Goal: Task Accomplishment & Management: Manage account settings

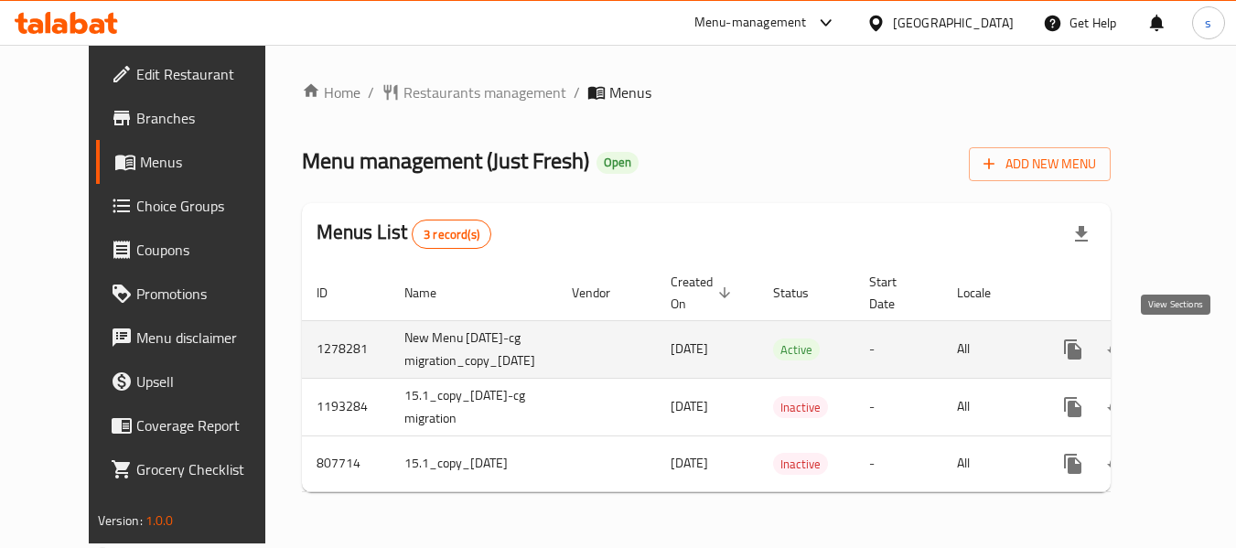
click at [1194, 351] on icon "enhanced table" at bounding box center [1205, 349] width 22 height 22
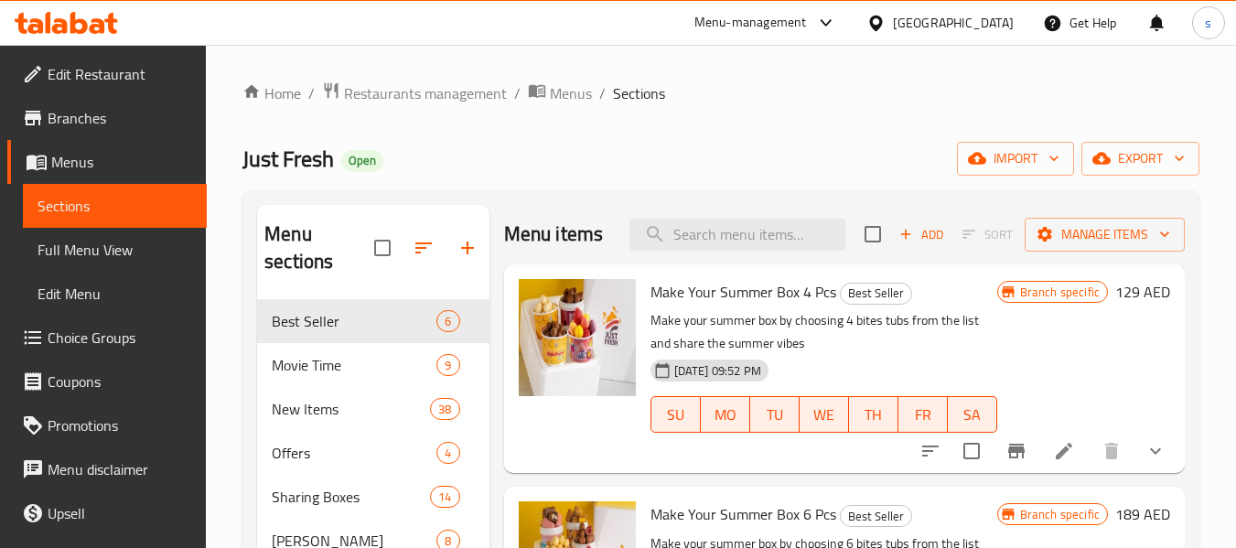
click at [96, 342] on span "Choice Groups" at bounding box center [120, 338] width 145 height 22
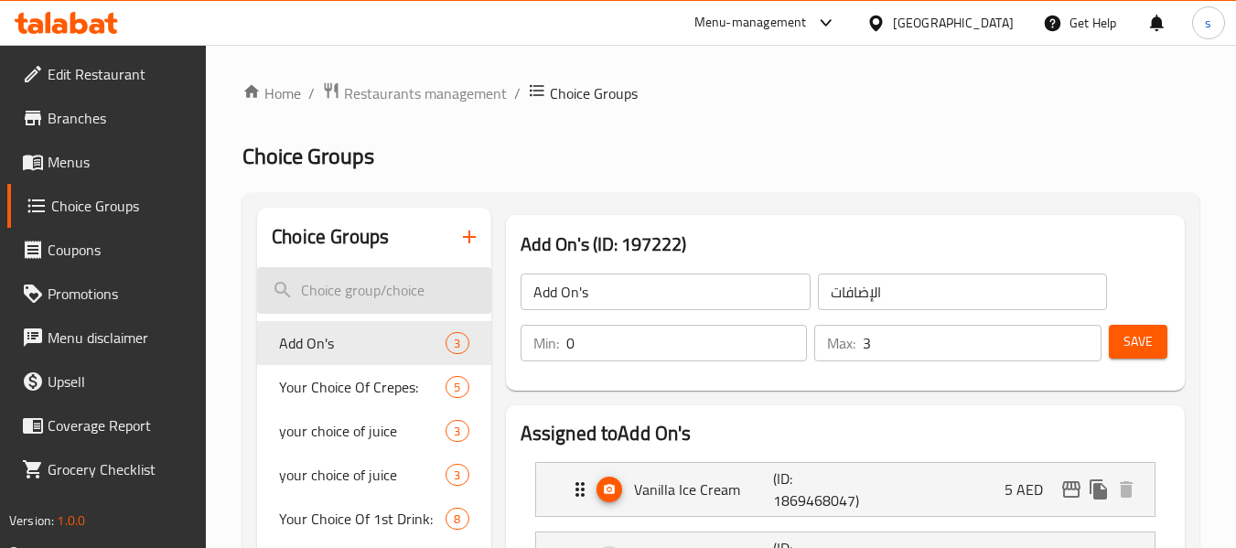
click at [341, 285] on input "search" at bounding box center [373, 290] width 233 height 47
paste input "Update and revitalize"
type input "Update and revitalize"
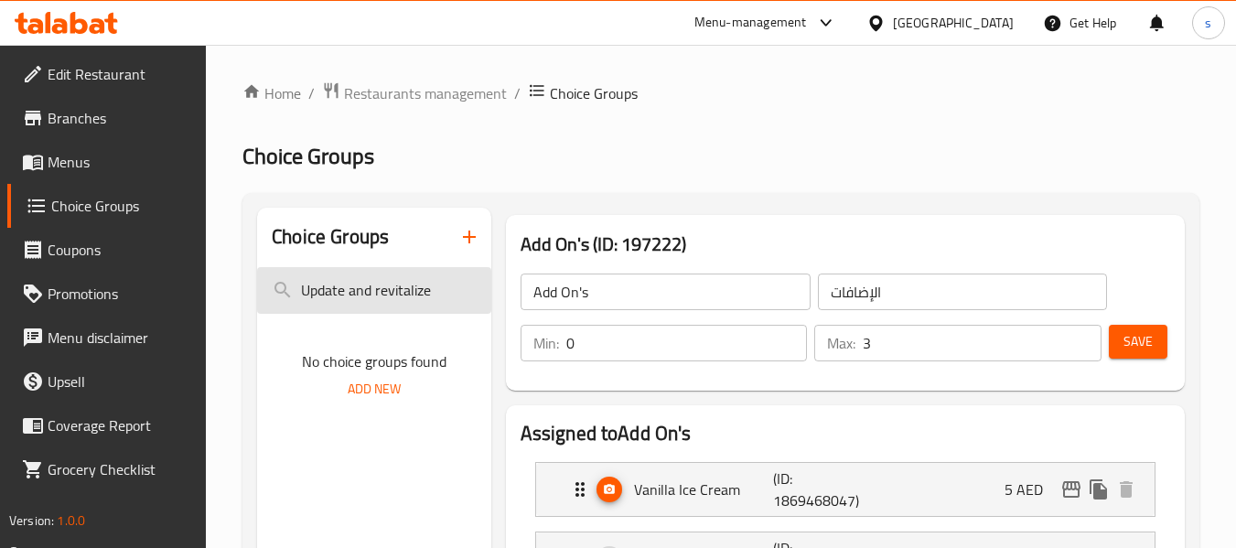
drag, startPoint x: 442, startPoint y: 291, endPoint x: 274, endPoint y: 290, distance: 168.3
click at [274, 290] on input "Update and revitalize" at bounding box center [373, 290] width 233 height 47
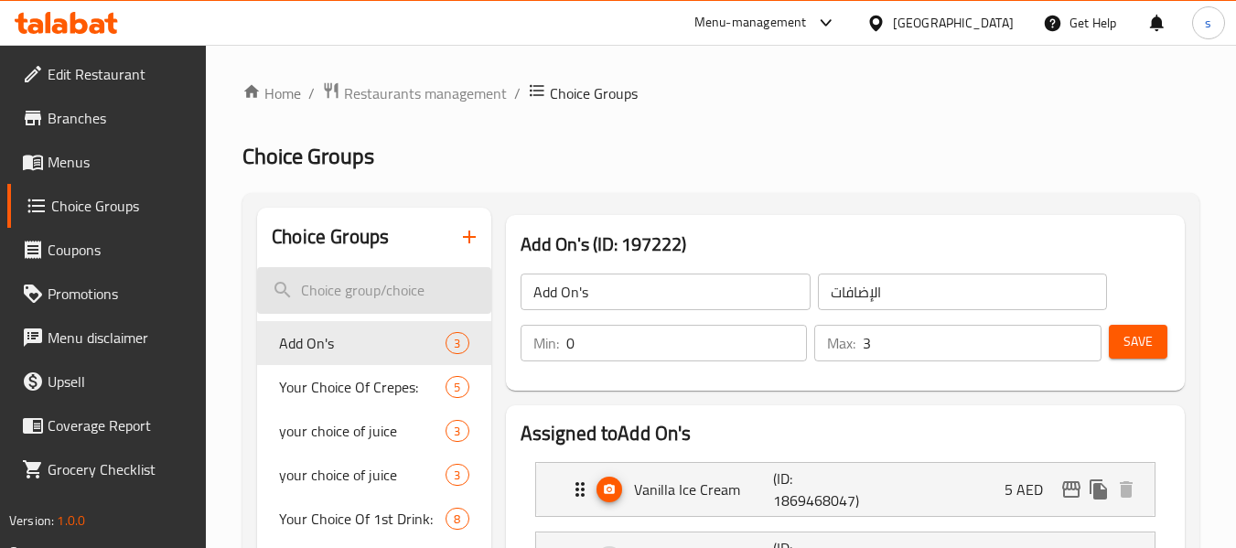
click at [330, 289] on input "search" at bounding box center [373, 290] width 233 height 47
paste input "Special additional option"
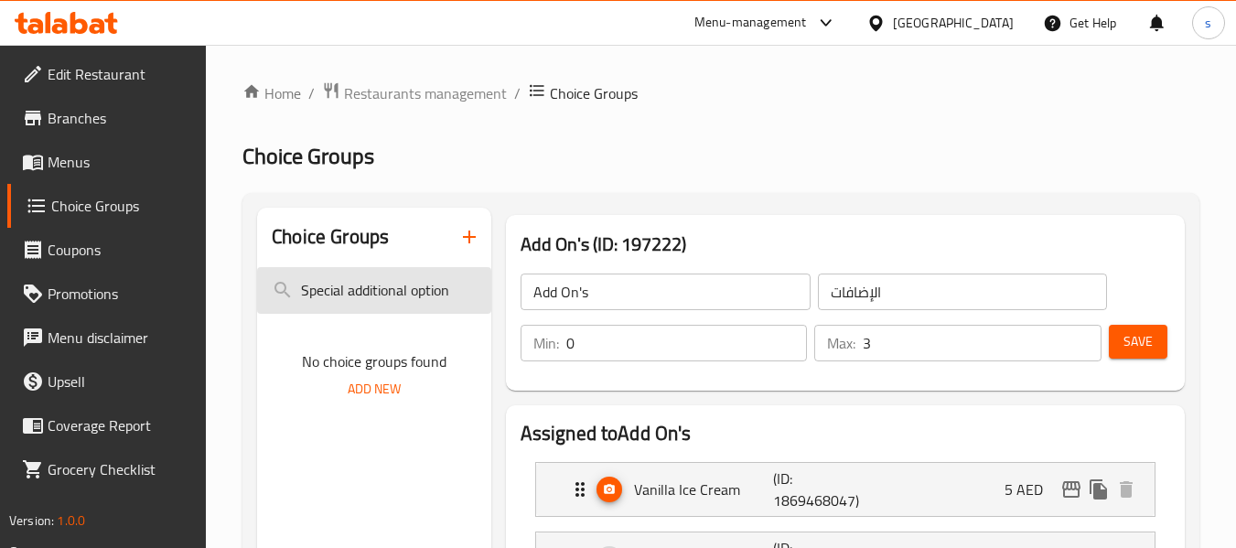
click at [408, 293] on input "Special additional option" at bounding box center [373, 290] width 233 height 47
click at [407, 292] on input "Special additional option" at bounding box center [373, 290] width 233 height 47
paste input "Fruit Refreshment"
click at [369, 295] on input "Fruit Refreshment" at bounding box center [373, 290] width 233 height 47
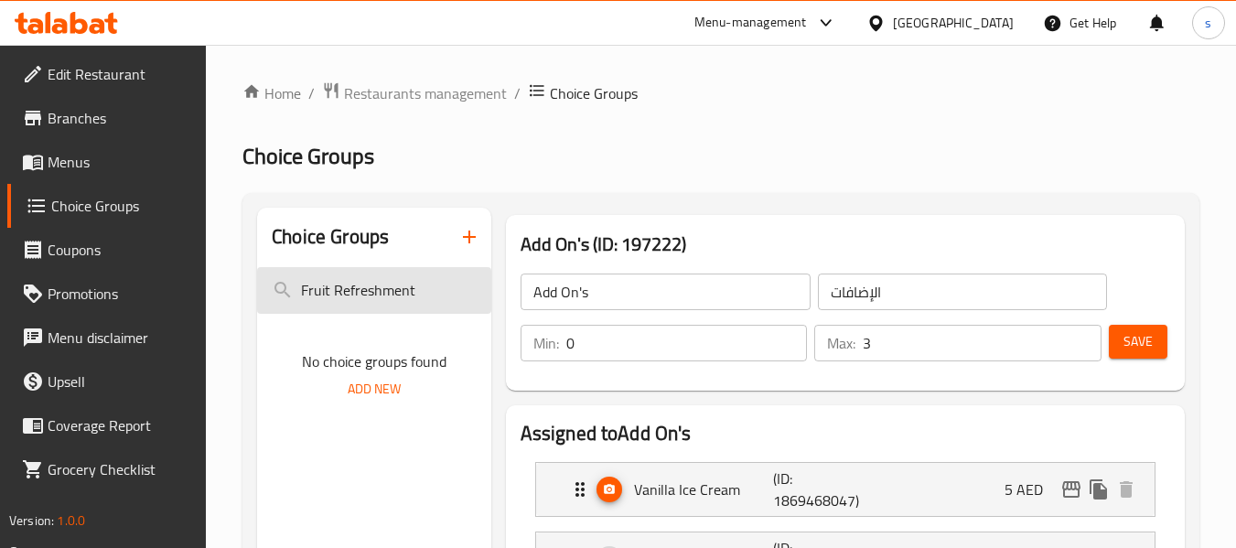
click at [369, 295] on input "Fruit Refreshment" at bounding box center [373, 290] width 233 height 47
paste input "Your choice of acai"
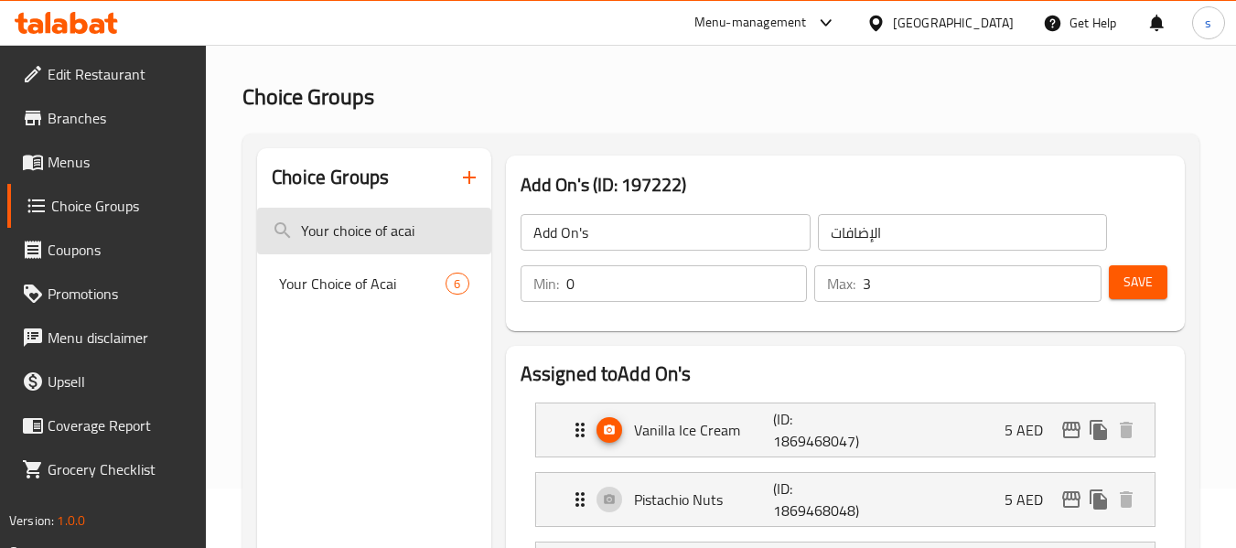
scroll to position [91, 0]
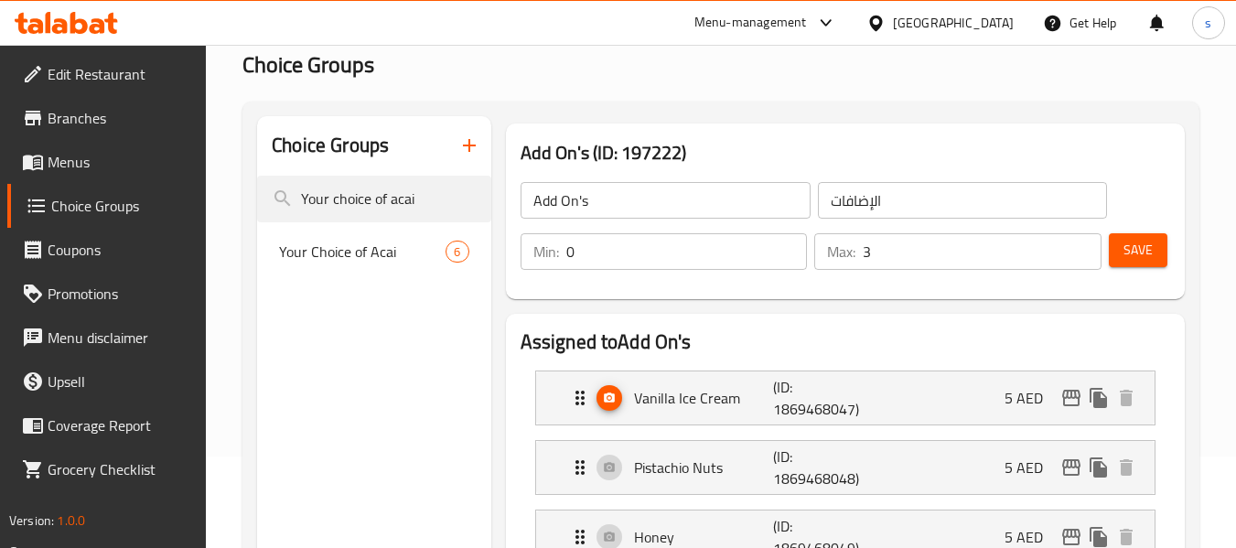
type input "Your choice of acai"
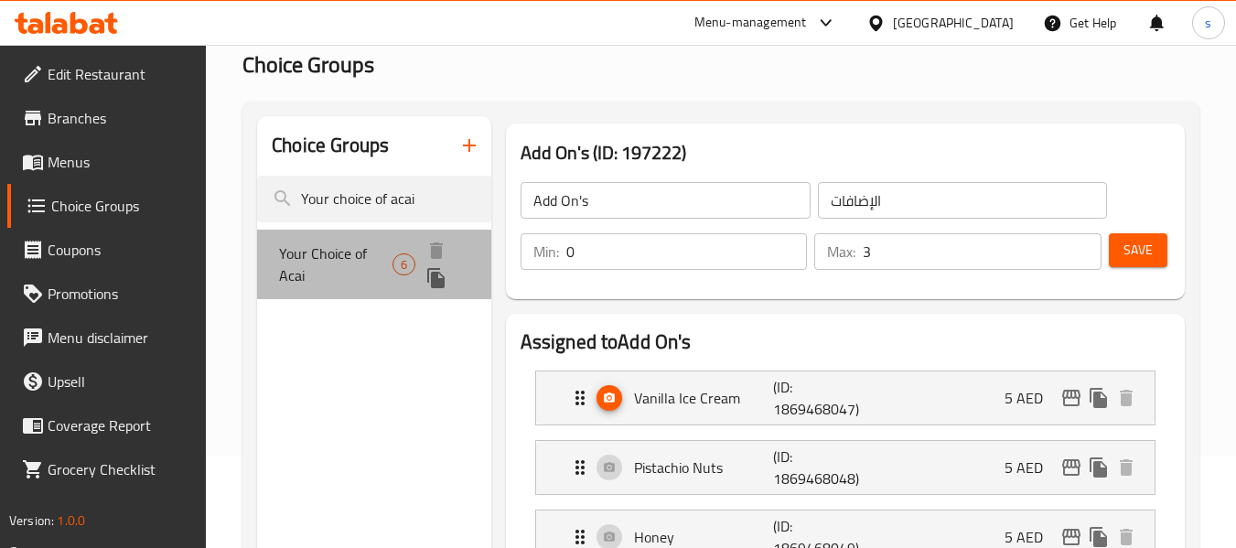
click at [368, 252] on span "Your Choice of Acai" at bounding box center [335, 264] width 113 height 44
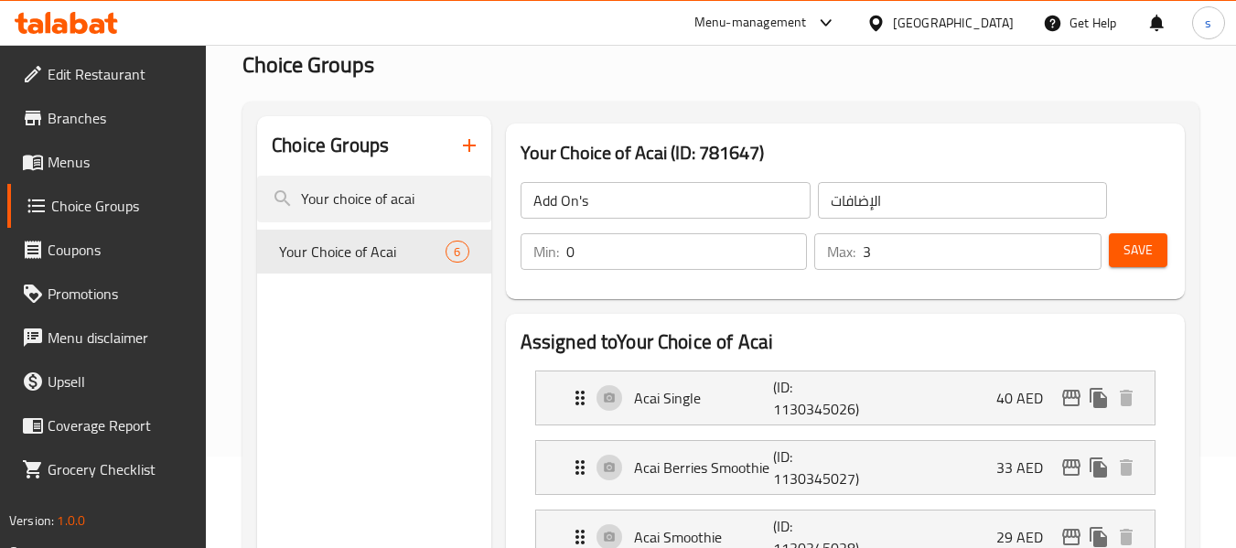
type input "Your Choice of Acai"
type input "اختيارك من الاساي"
type input "6"
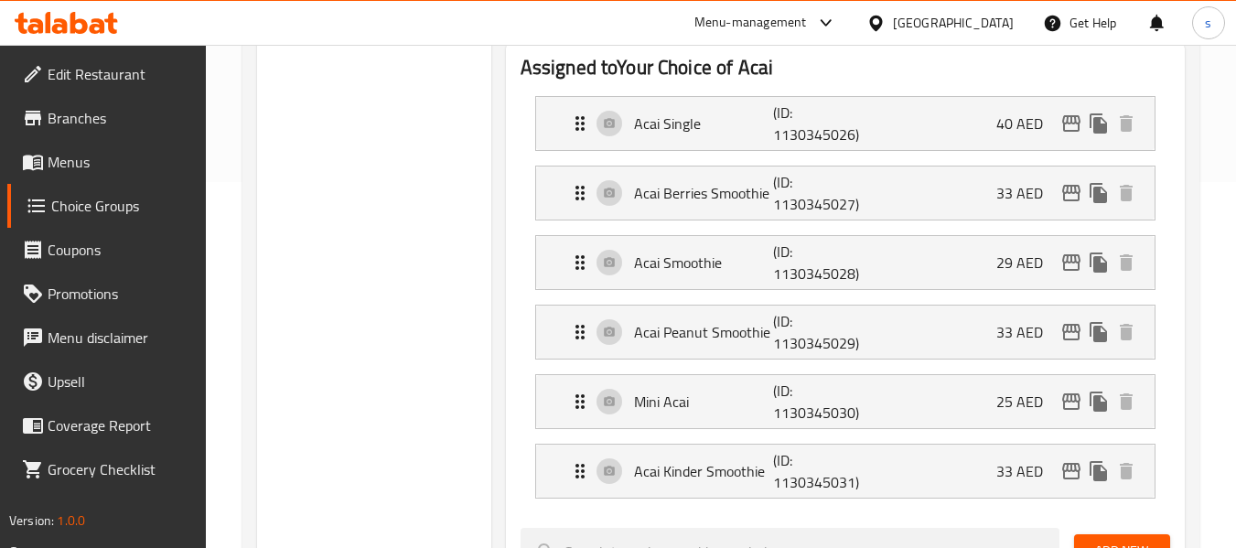
scroll to position [0, 0]
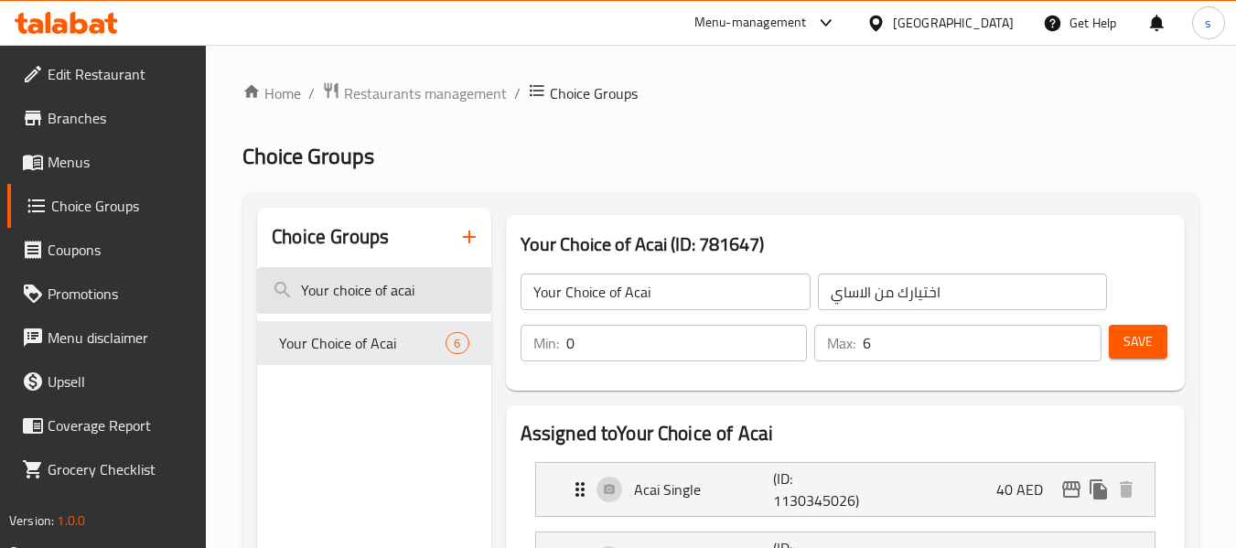
click at [374, 293] on input "Your choice of acai" at bounding box center [373, 290] width 233 height 47
paste input "Add sweetness to it"
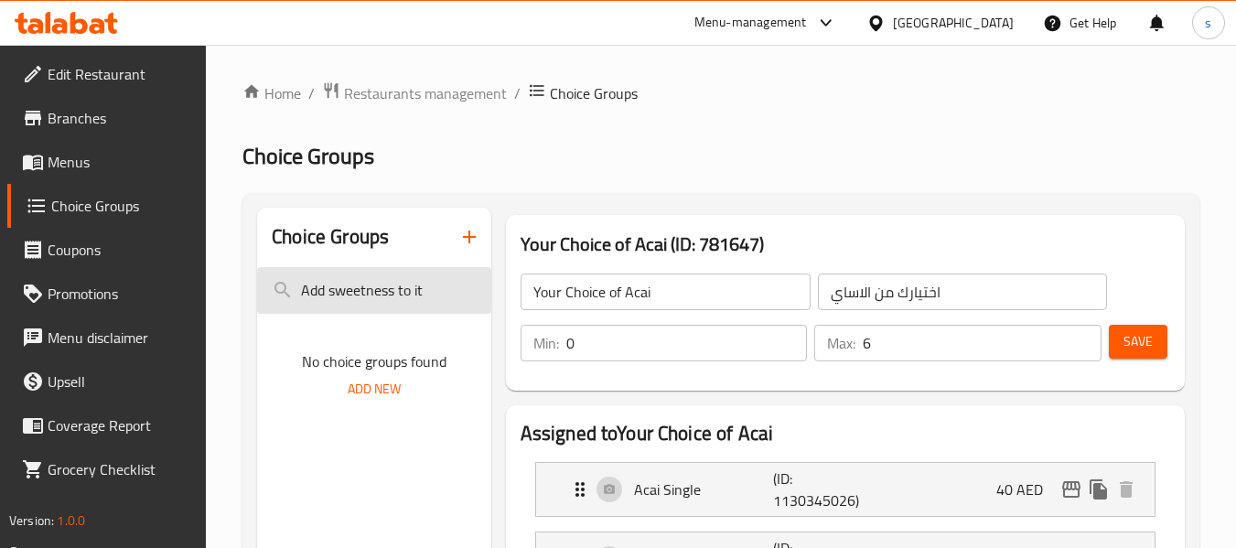
click at [352, 289] on input "Add sweetness to it" at bounding box center [373, 290] width 233 height 47
paste input "Update and revitalize"
click at [341, 294] on input "Update and revitalize" at bounding box center [373, 290] width 233 height 47
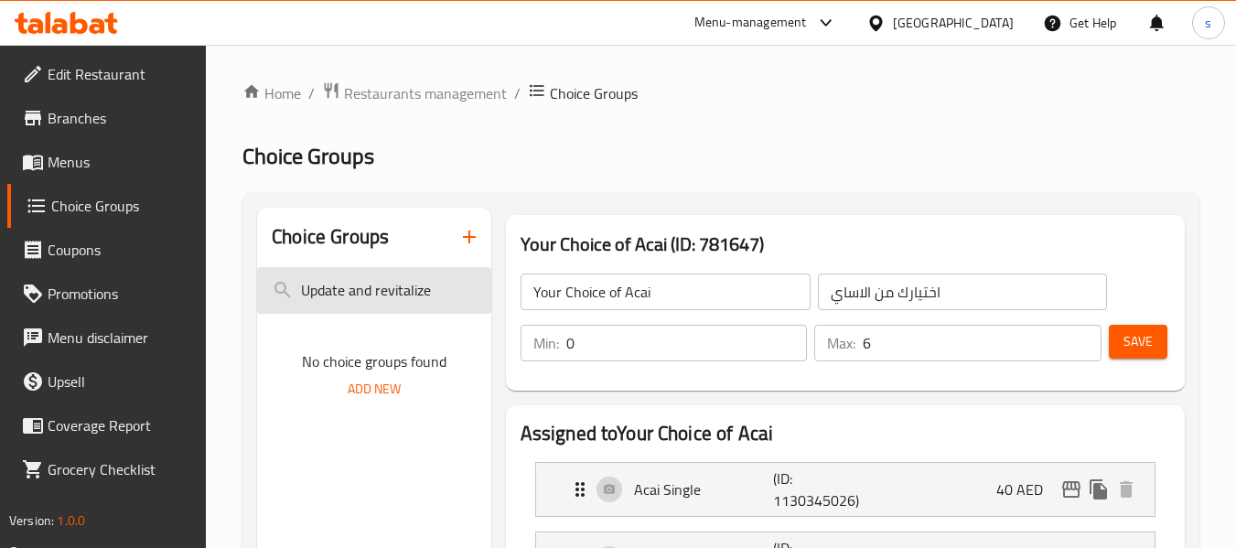
click at [341, 294] on input "Update and revitalize" at bounding box center [373, 290] width 233 height 47
click at [402, 292] on input "Update and revitalize" at bounding box center [373, 290] width 233 height 47
click at [397, 292] on input "Update and revitalize" at bounding box center [373, 290] width 233 height 47
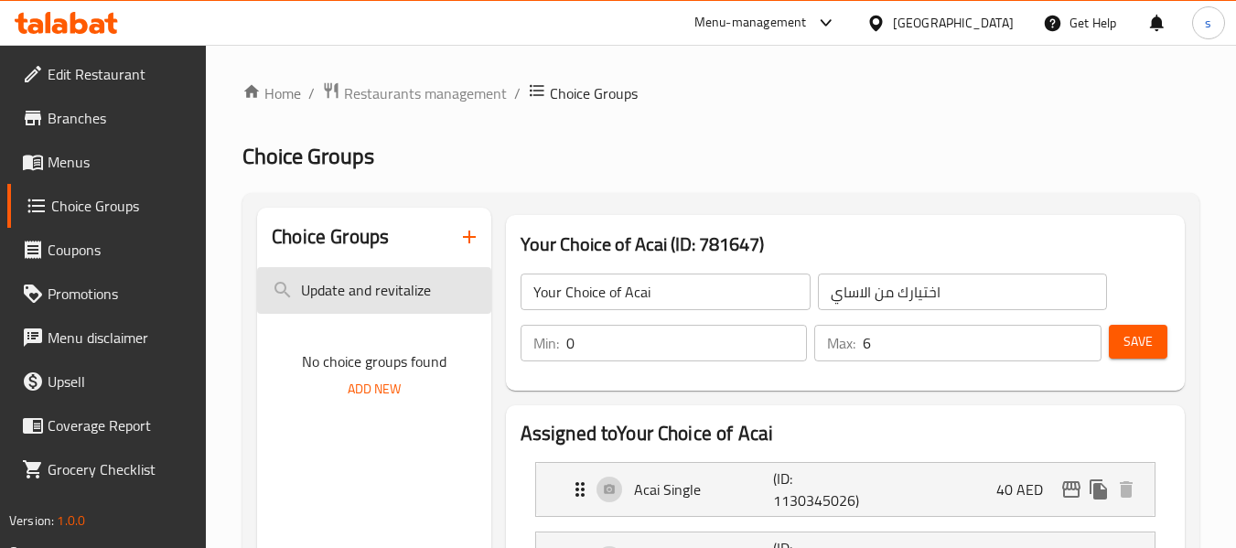
click at [397, 292] on input "Update and revitalize" at bounding box center [373, 290] width 233 height 47
type input "U"
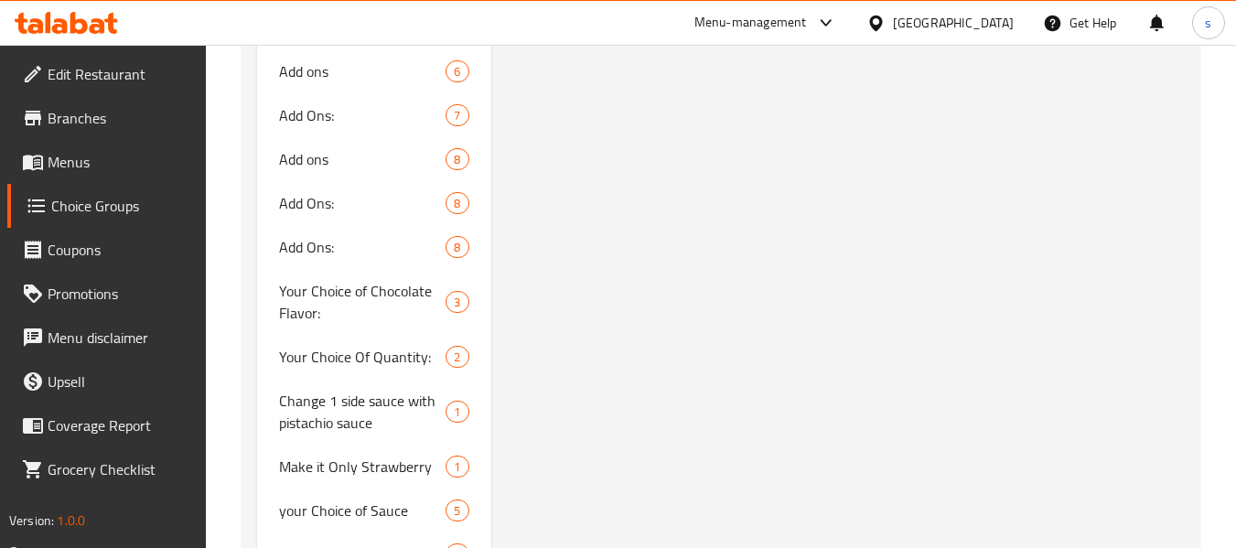
scroll to position [1830, 0]
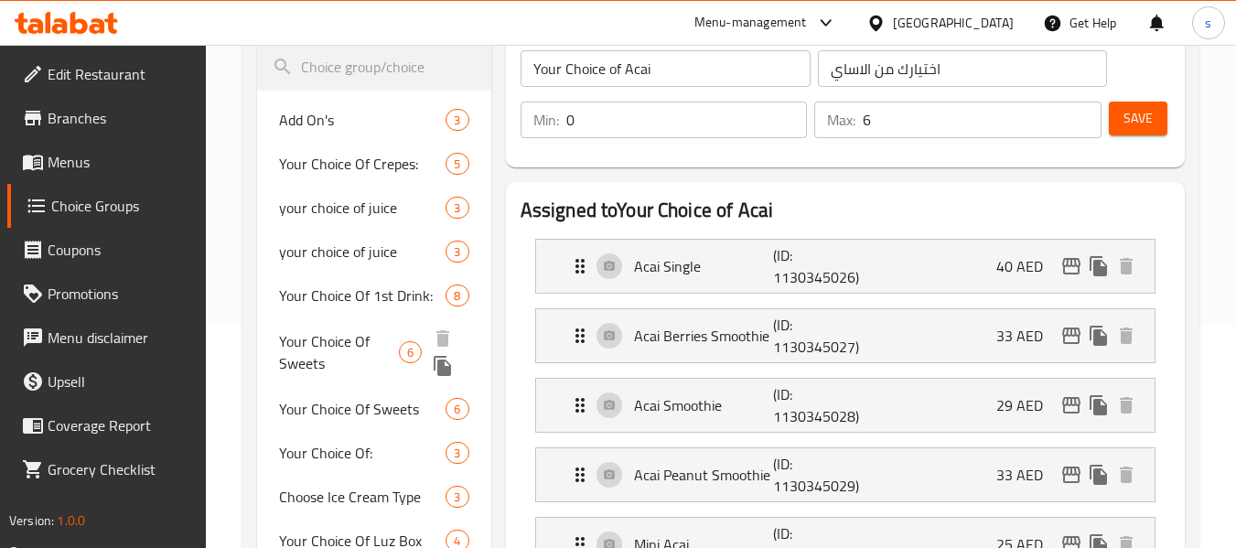
scroll to position [0, 0]
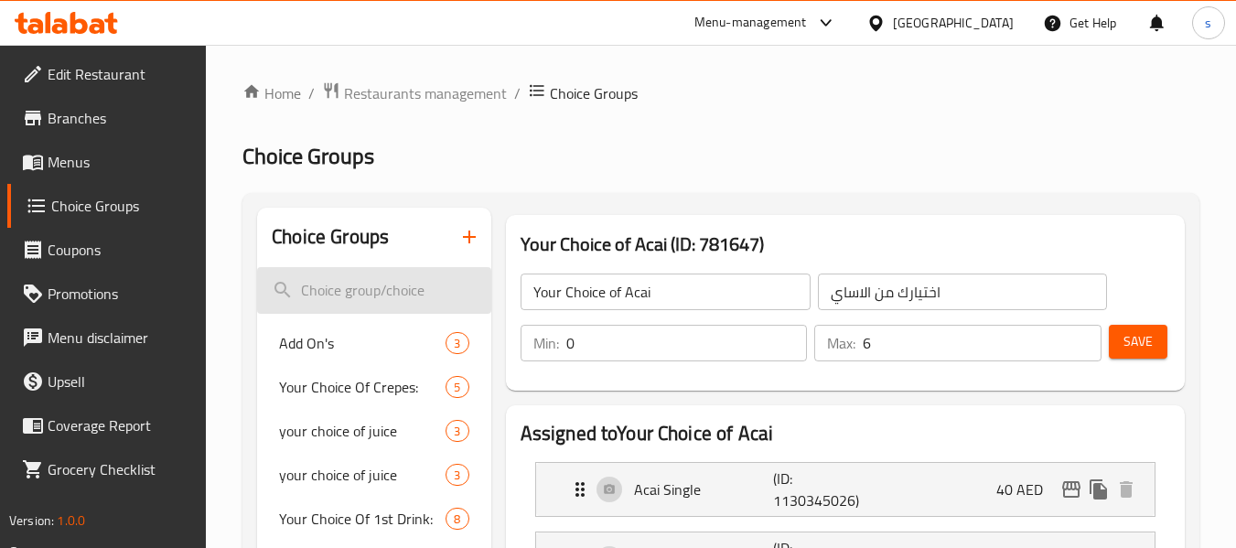
click at [349, 309] on input "search" at bounding box center [373, 290] width 233 height 47
paste input "Fruit Refreshment"
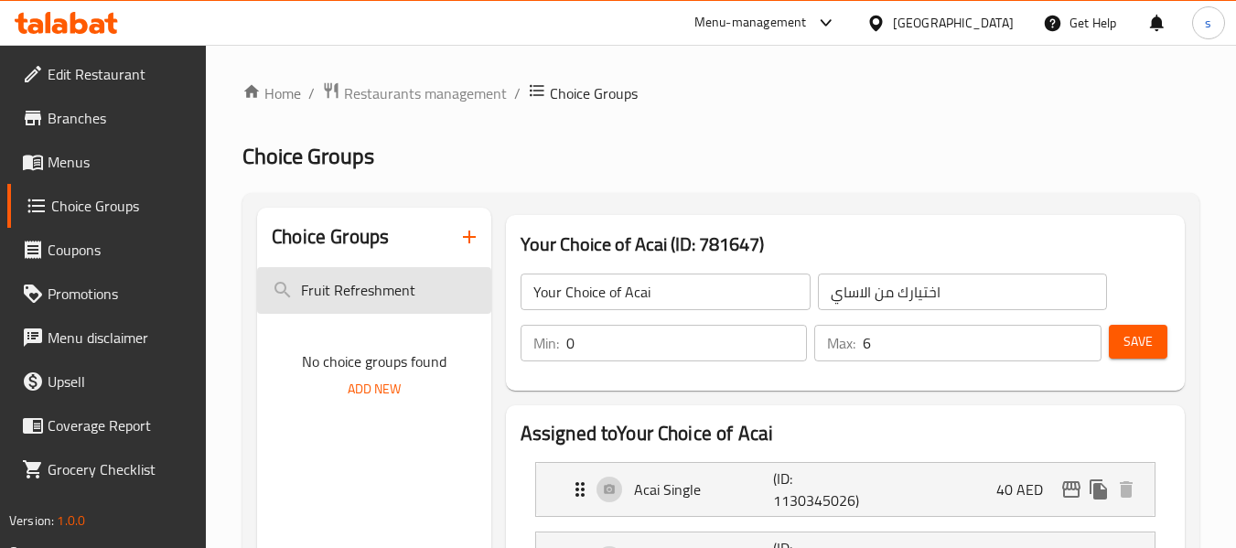
click at [349, 286] on input "Fruit Refreshment" at bounding box center [373, 290] width 233 height 47
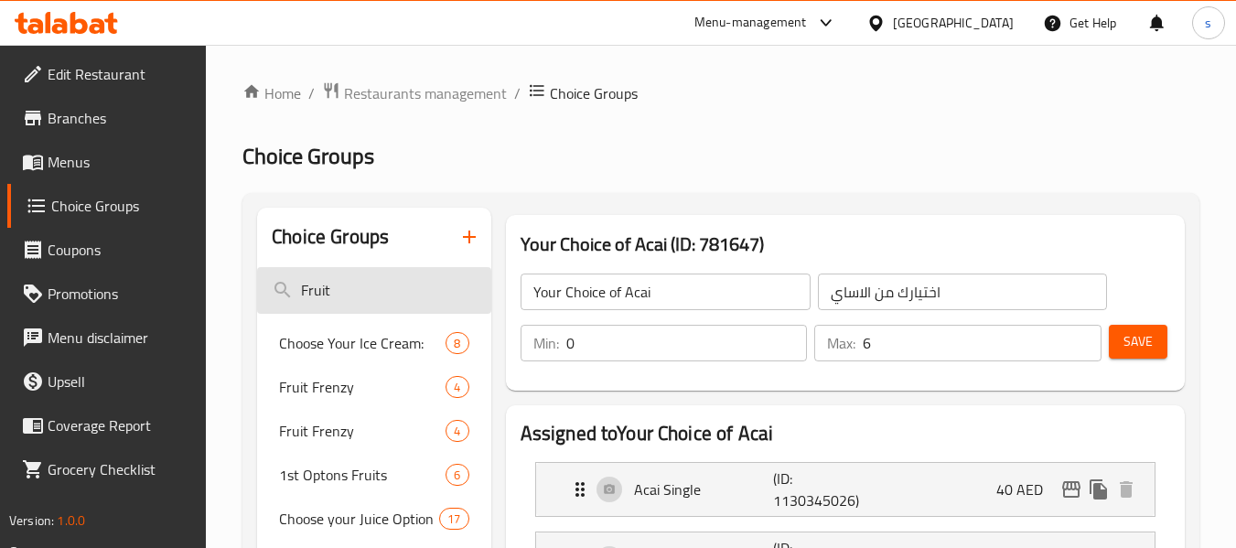
click at [348, 295] on input "Fruit" at bounding box center [373, 290] width 233 height 47
paste input "Hambana"
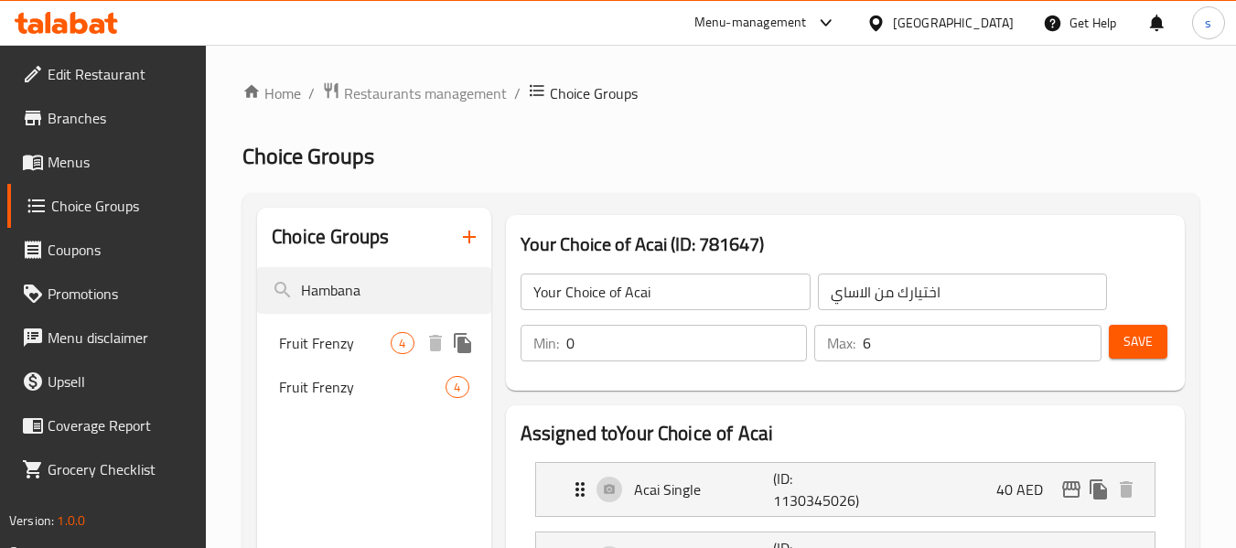
type input "Hambana"
click at [283, 338] on span "Fruit Frenzy" at bounding box center [335, 343] width 112 height 22
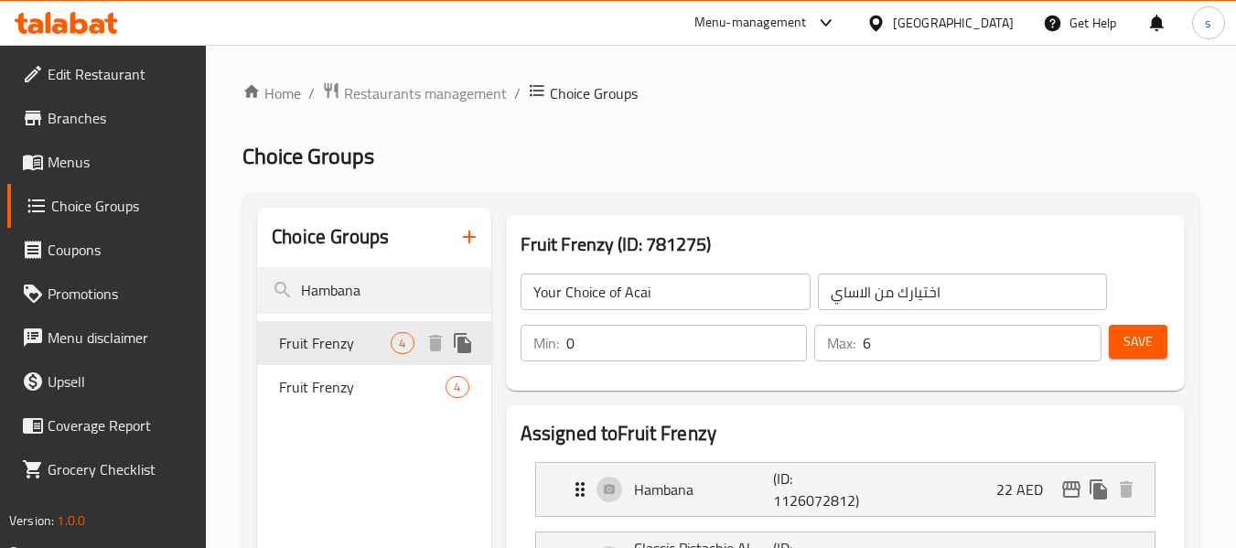
type input "Fruit Frenzy"
type input "انتعاش الفواكة"
type input "4"
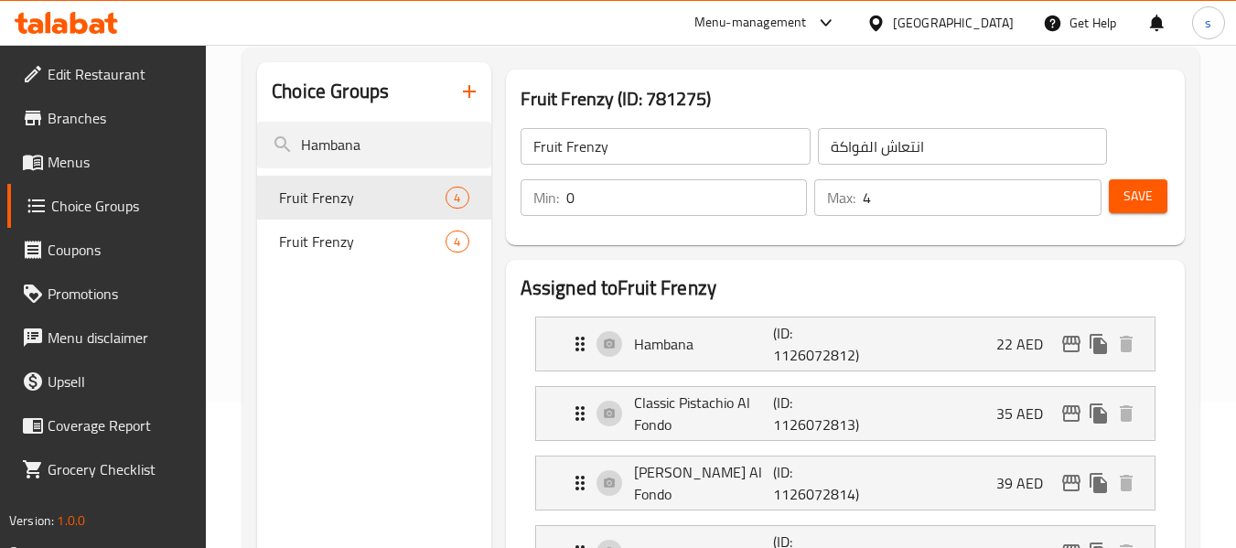
scroll to position [183, 0]
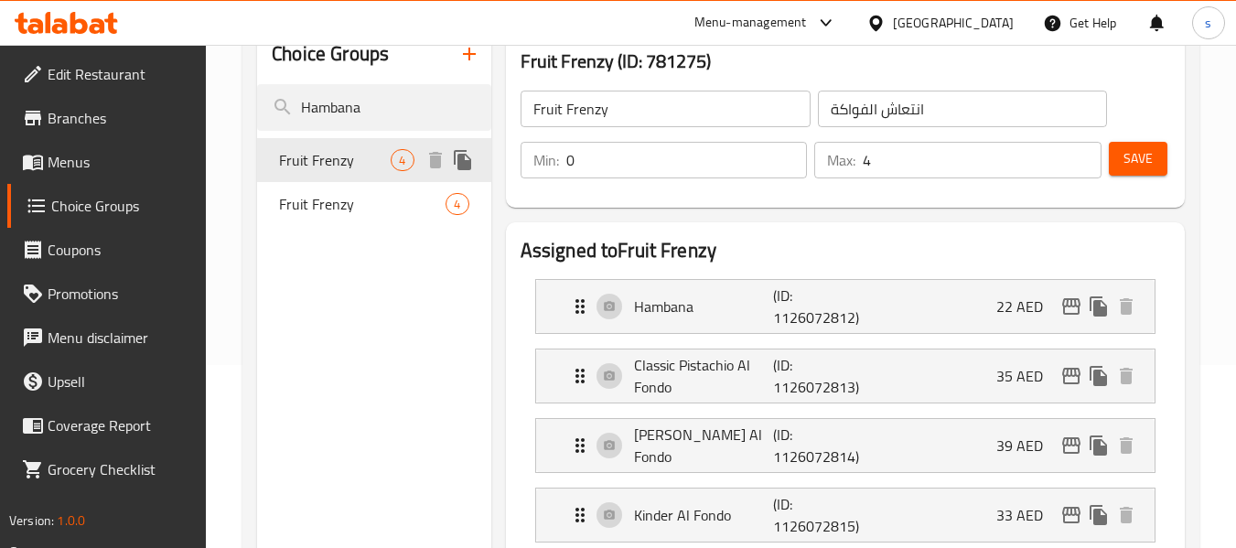
click at [346, 171] on span "Fruit Frenzy" at bounding box center [335, 160] width 112 height 22
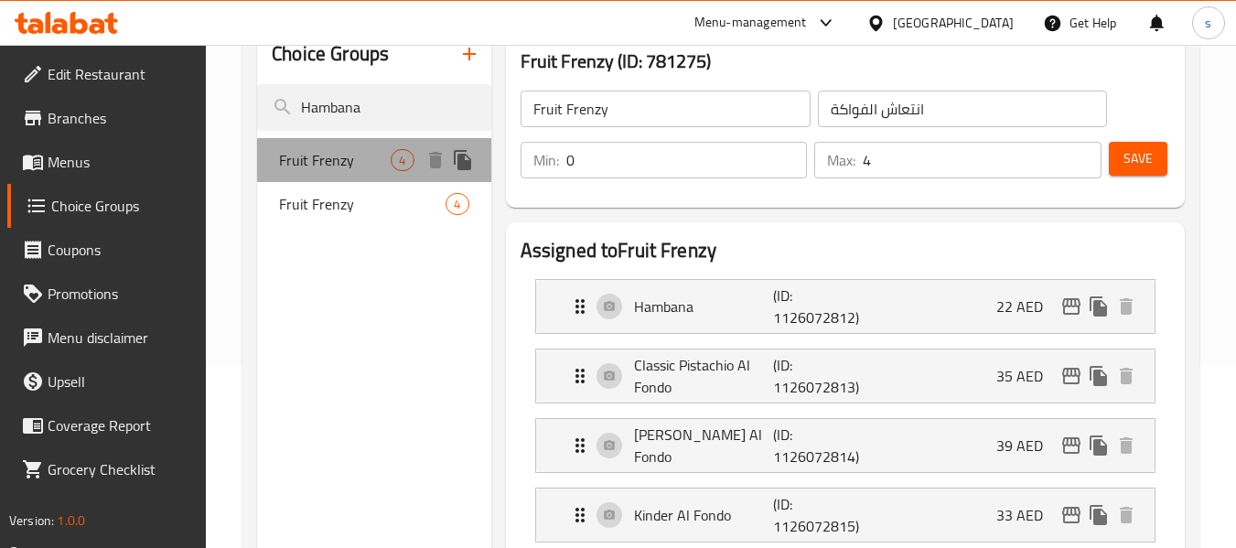
click at [346, 171] on span "Fruit Frenzy" at bounding box center [335, 160] width 112 height 22
click at [291, 158] on span "Fruit Frenzy" at bounding box center [335, 160] width 112 height 22
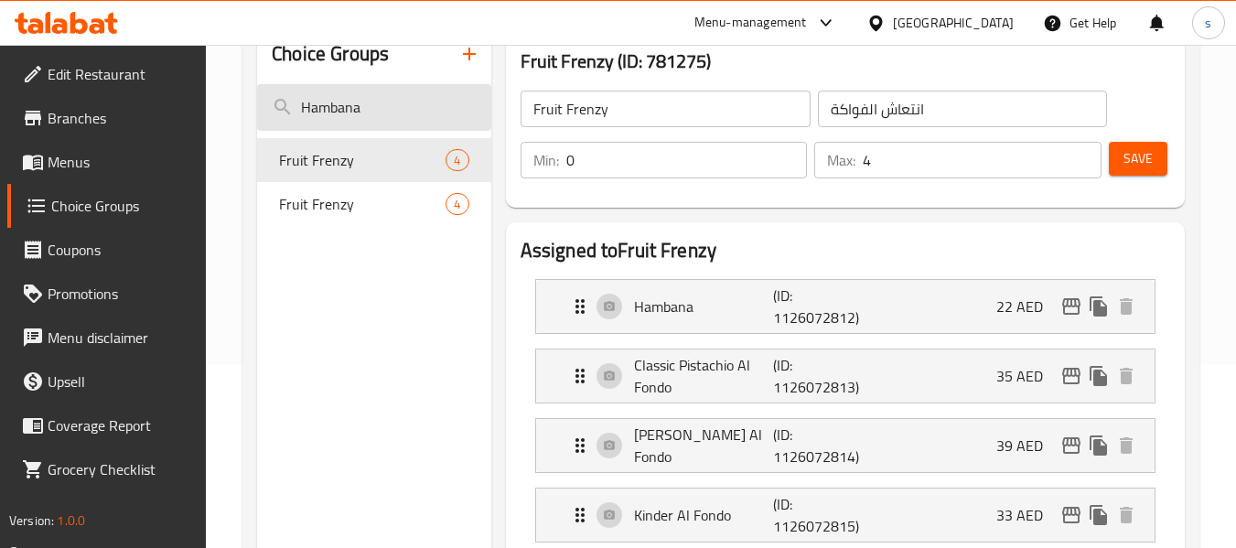
click at [364, 99] on input "Hambana" at bounding box center [373, 107] width 233 height 47
paste input "Avocado juice"
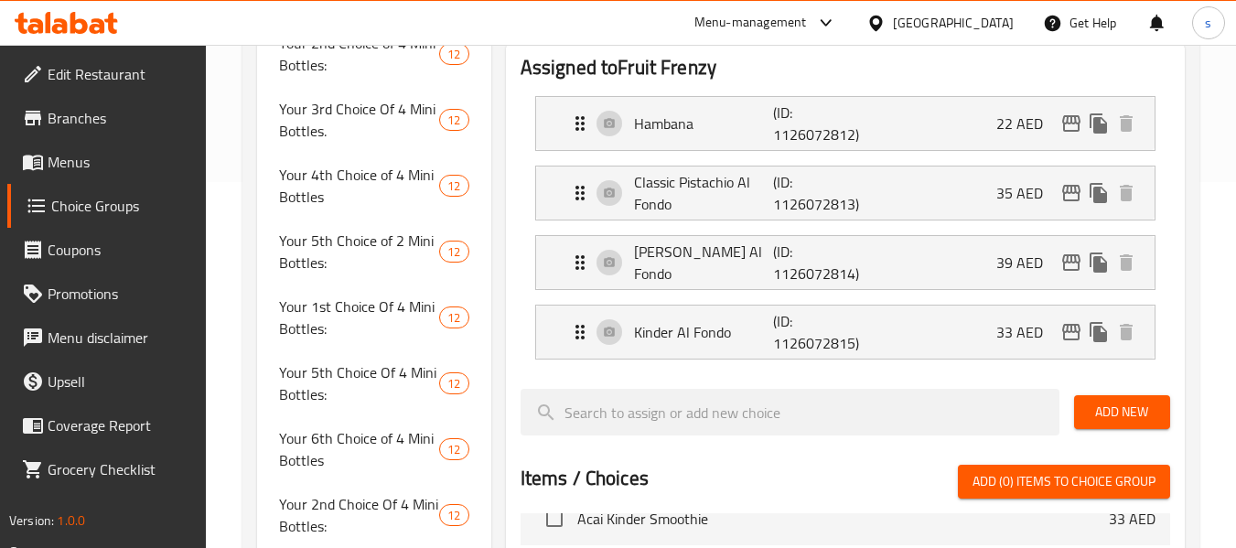
scroll to position [0, 0]
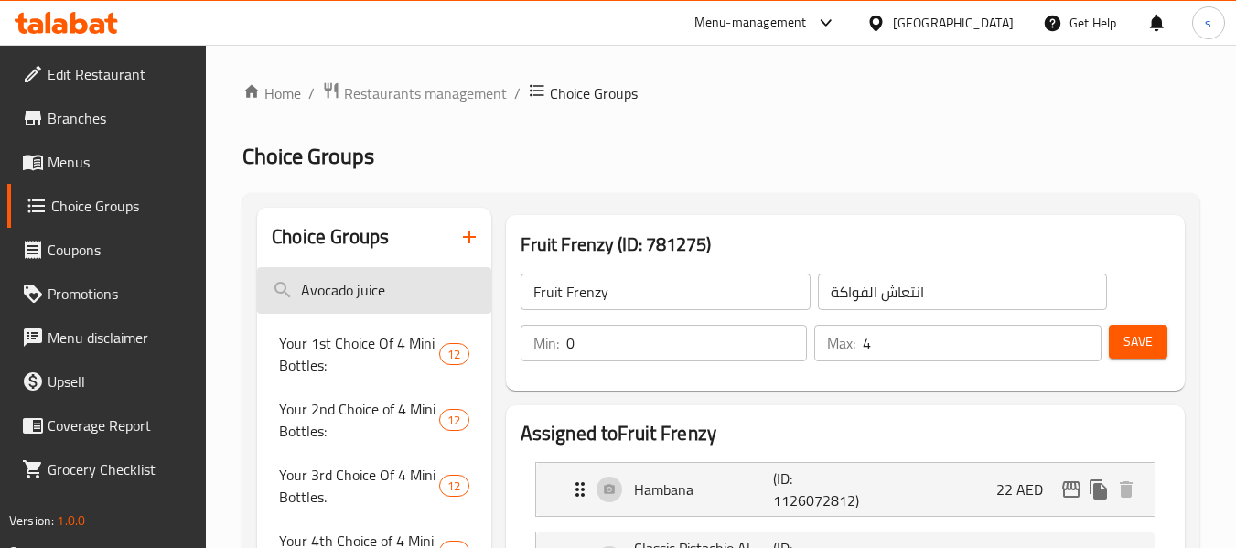
click at [376, 301] on input "Avocado juice" at bounding box center [373, 290] width 233 height 47
type input "Avocado"
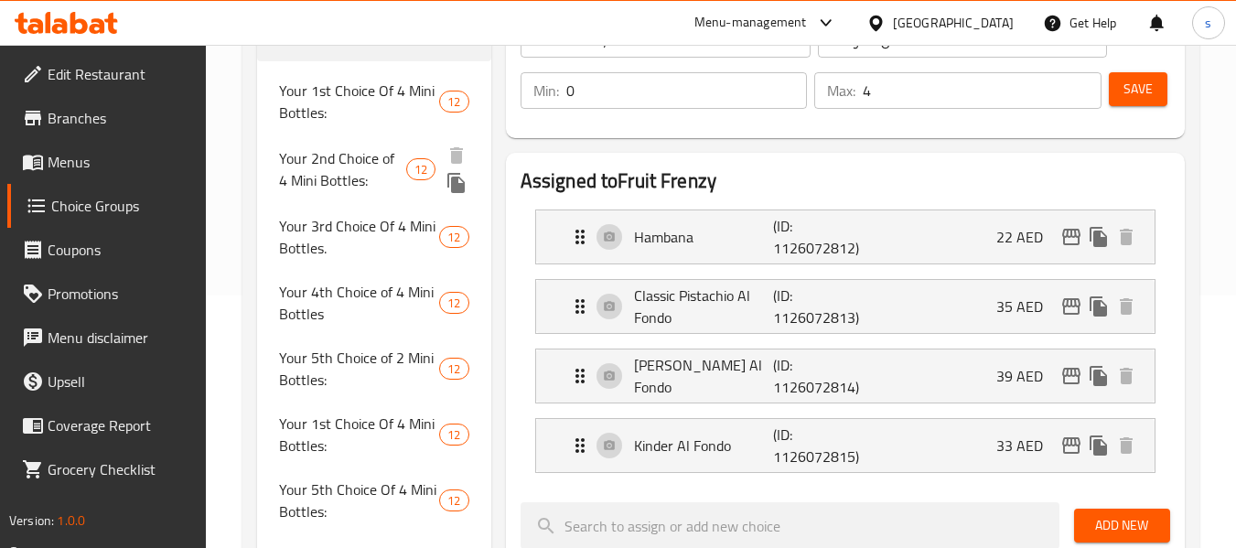
scroll to position [274, 0]
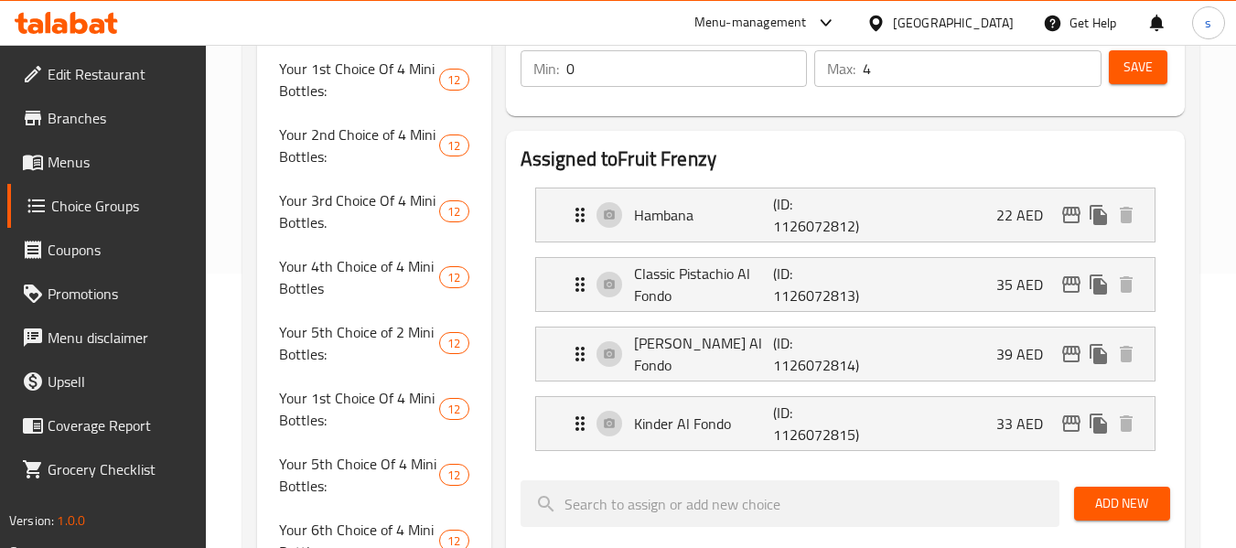
click at [232, 392] on div "Home / Restaurants management / Choice Groups Choice Groups Choice Groups Avoca…" at bounding box center [721, 452] width 1030 height 1364
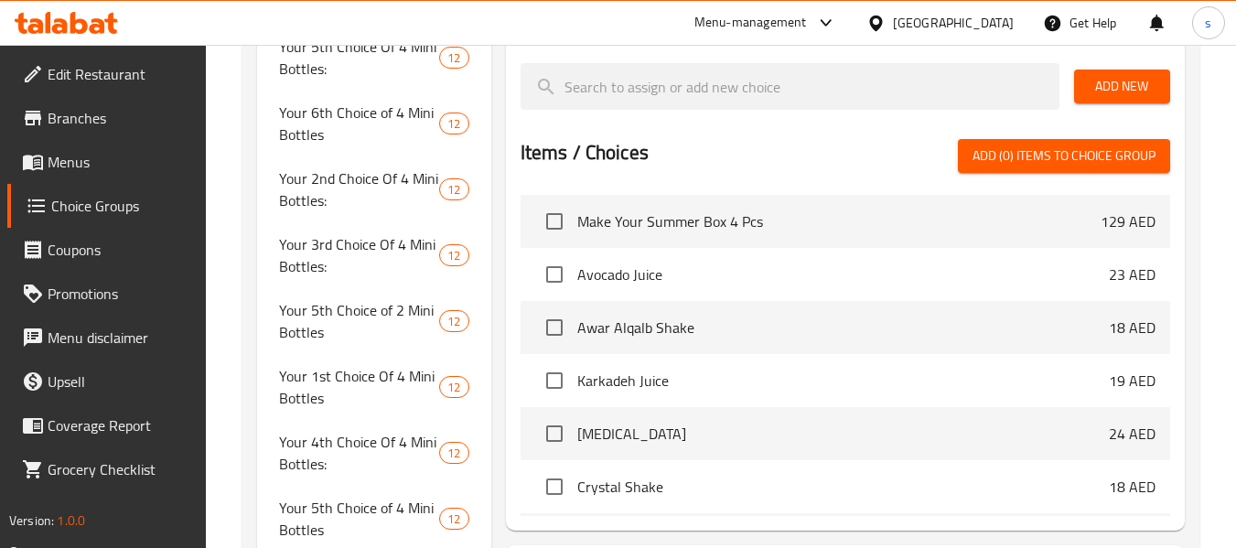
click at [712, 283] on span "Avocado Juice" at bounding box center [842, 274] width 531 height 22
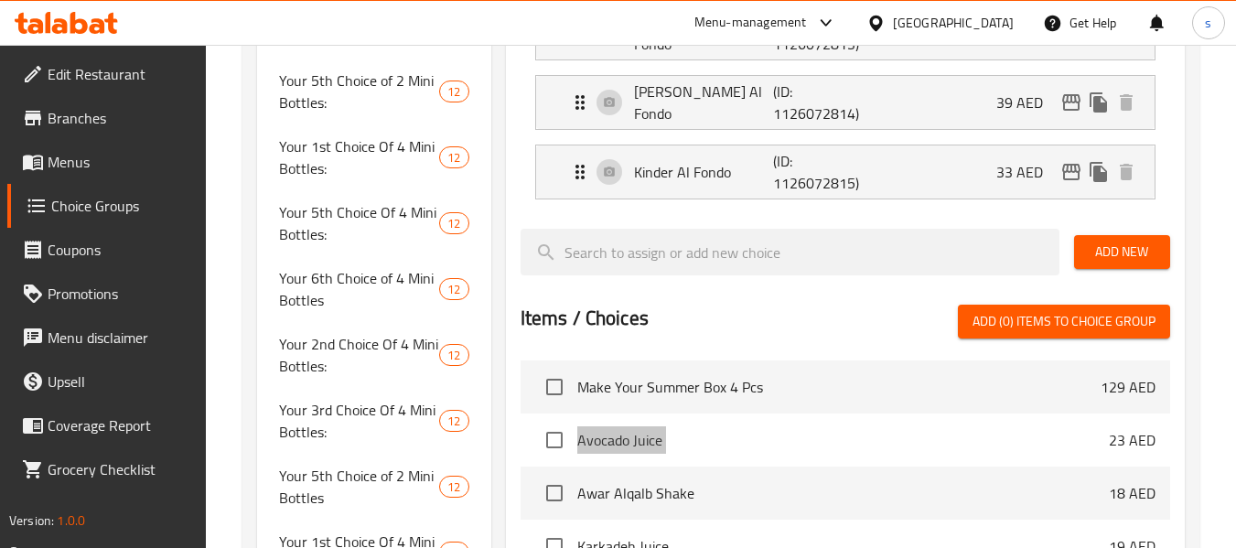
scroll to position [509, 0]
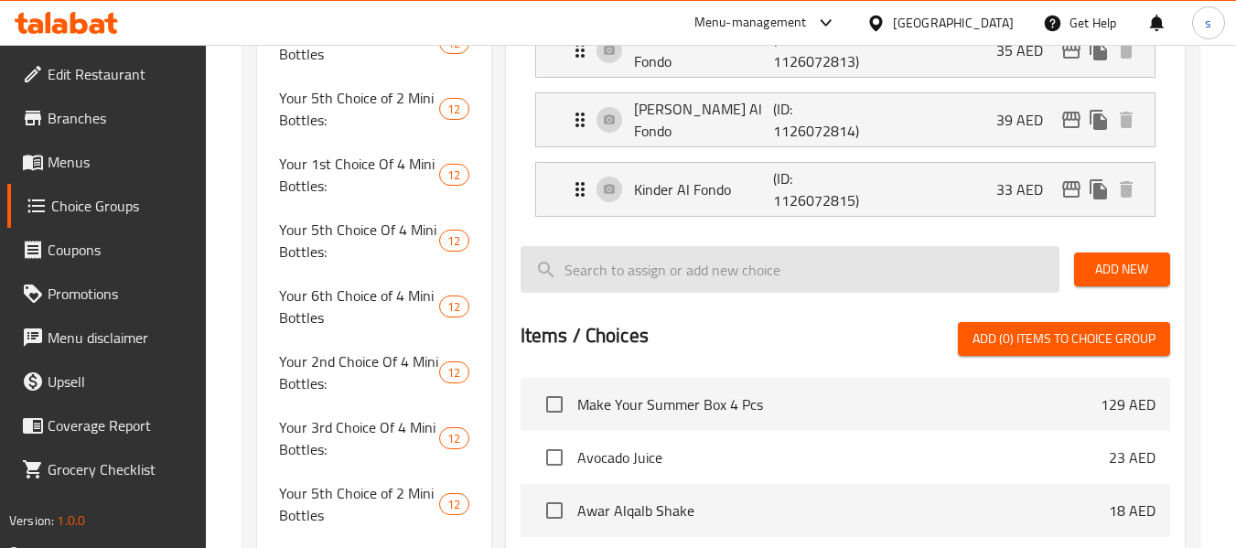
click at [667, 280] on input "search" at bounding box center [790, 269] width 539 height 47
paste input "Avocado juice"
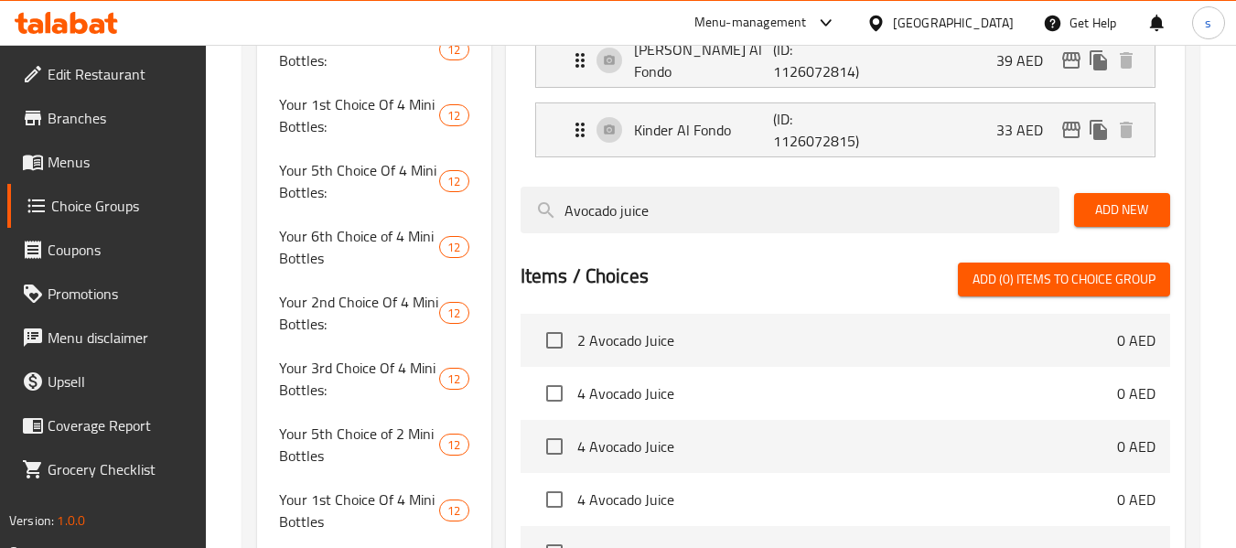
scroll to position [600, 0]
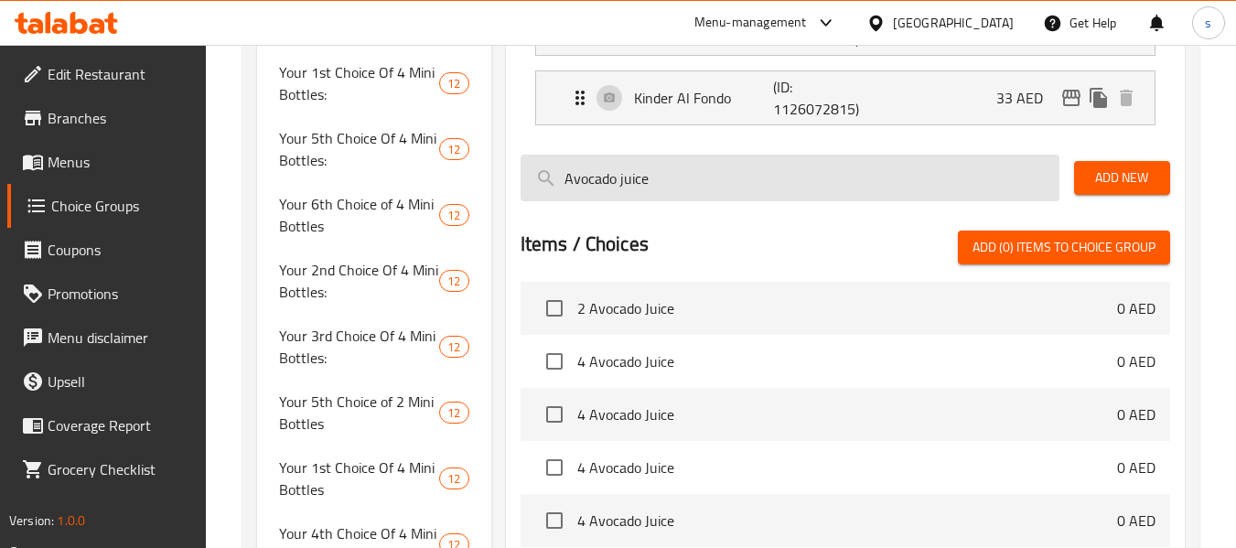
click at [638, 180] on input "Avocado juice" at bounding box center [790, 178] width 539 height 47
paste input "[MEDICAL_DATA] shak"
click at [638, 180] on input "Avocado [MEDICAL_DATA] shake" at bounding box center [790, 178] width 539 height 47
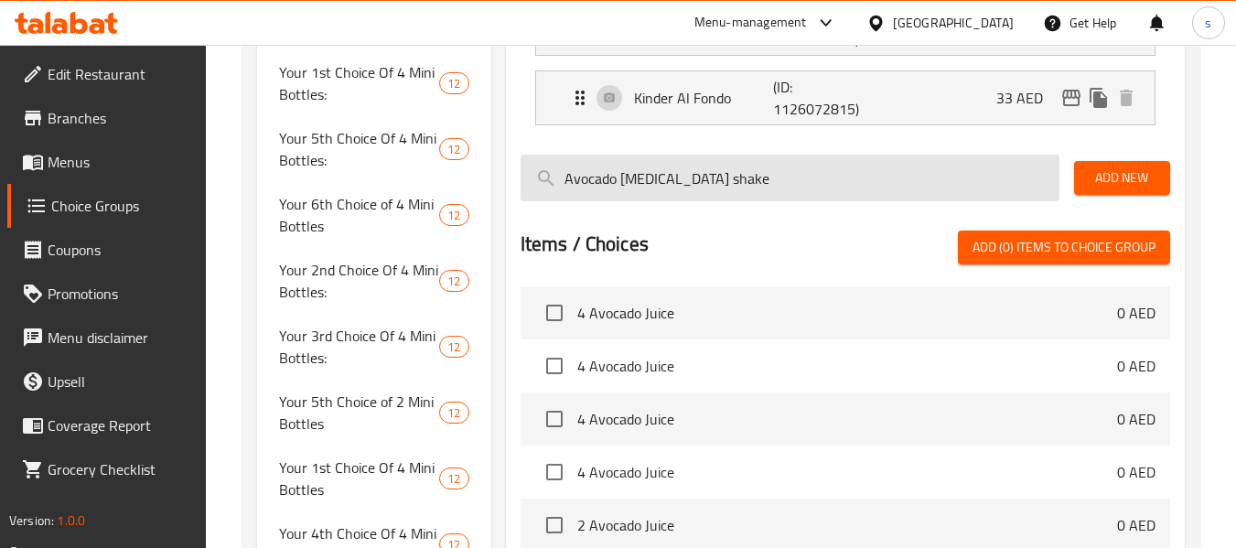
click at [638, 180] on input "Avocado [MEDICAL_DATA] shake" at bounding box center [790, 178] width 539 height 47
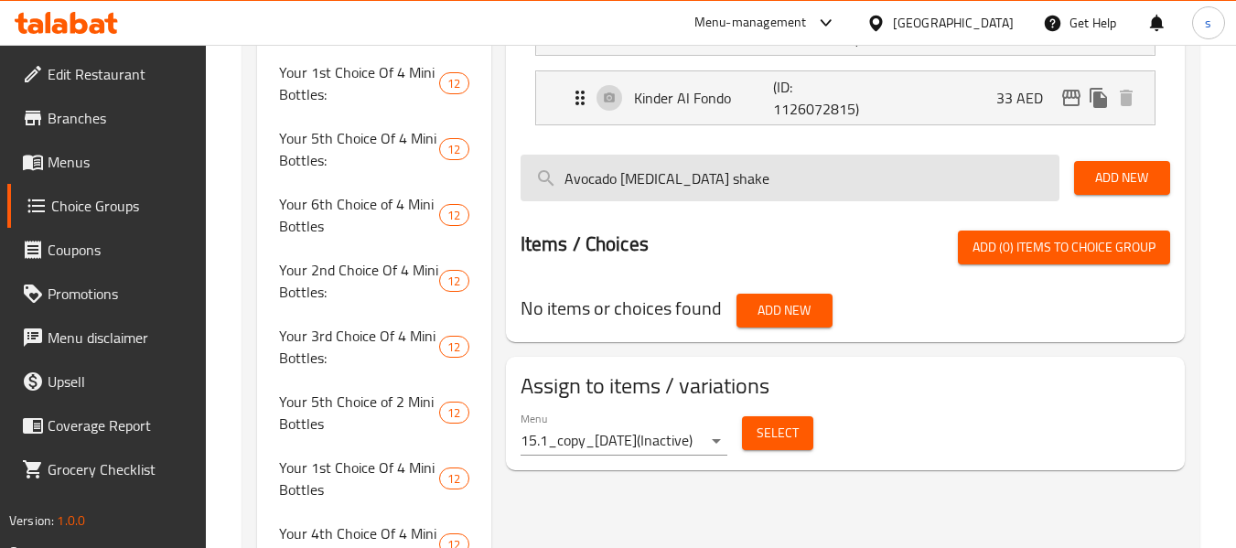
click at [638, 180] on input "Avocado [MEDICAL_DATA] shake" at bounding box center [790, 178] width 539 height 47
paste input "search"
click at [638, 180] on input "[MEDICAL_DATA] shake" at bounding box center [790, 178] width 539 height 47
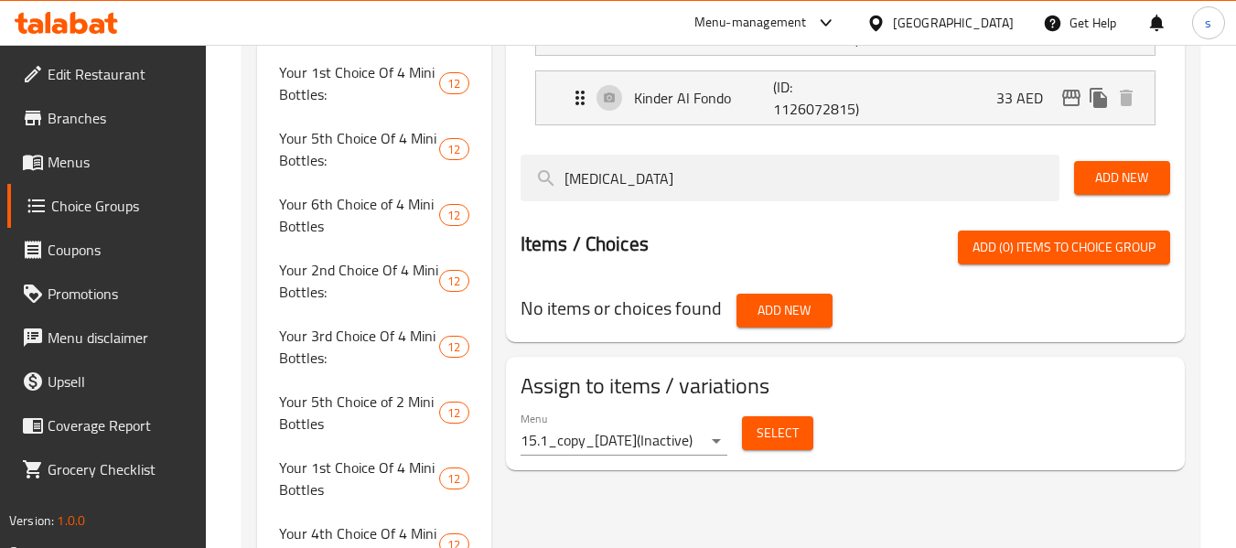
drag, startPoint x: 638, startPoint y: 180, endPoint x: 491, endPoint y: 182, distance: 146.4
click at [491, 182] on div "Fruit Frenzy (ID: 781275) Fruit Frenzy ​ انتعاش الفواكة ​ Min: 0 ​ Max: 4 ​ Sav…" at bounding box center [841, 129] width 701 height 1043
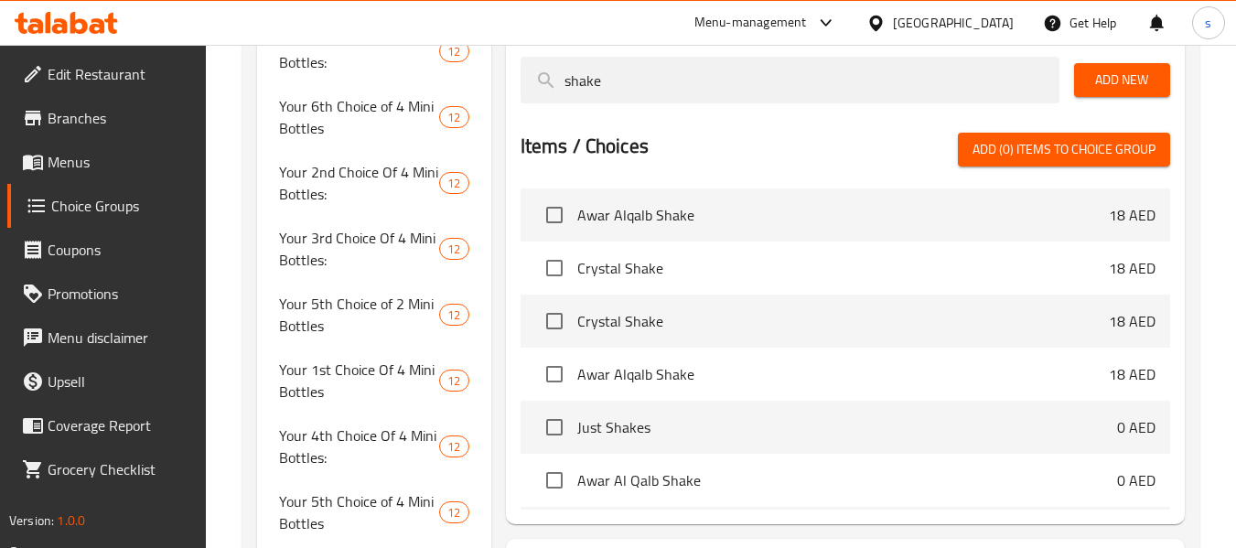
scroll to position [861, 0]
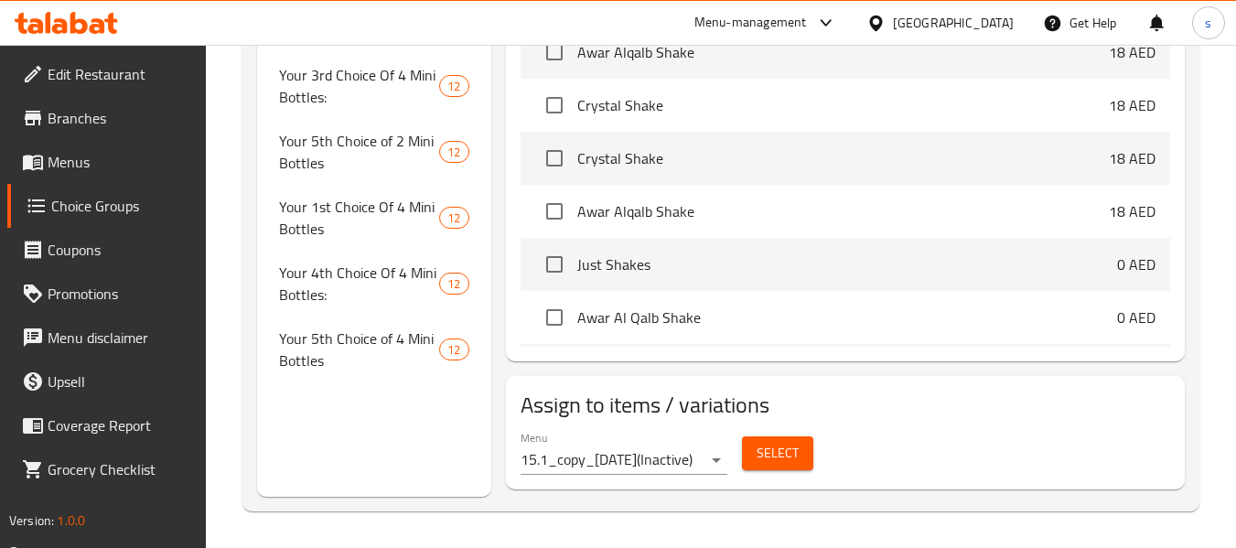
type input "shake"
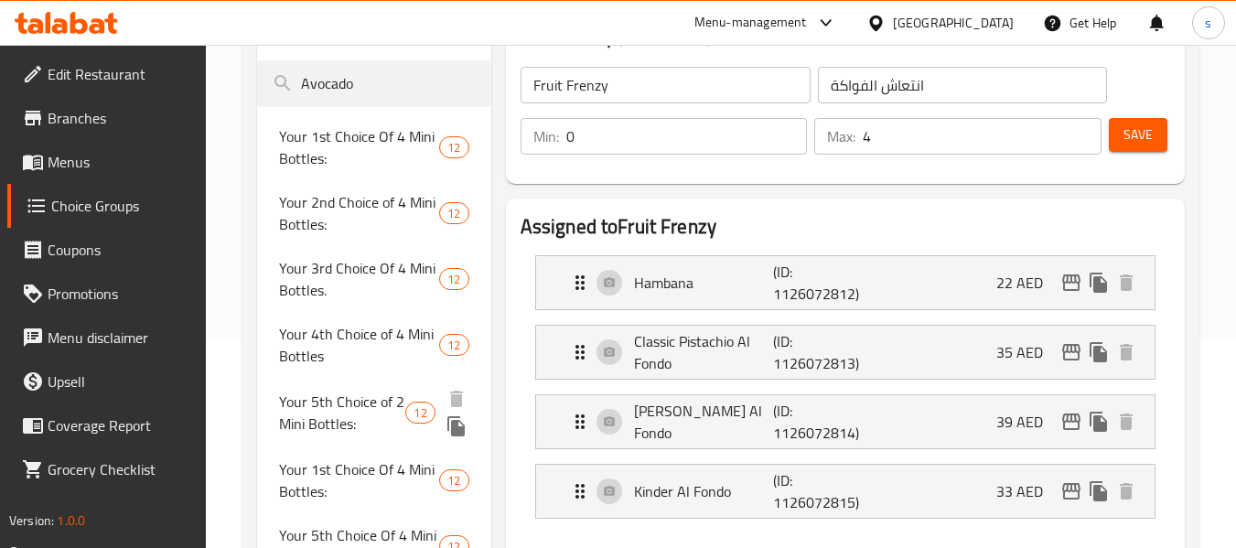
scroll to position [0, 0]
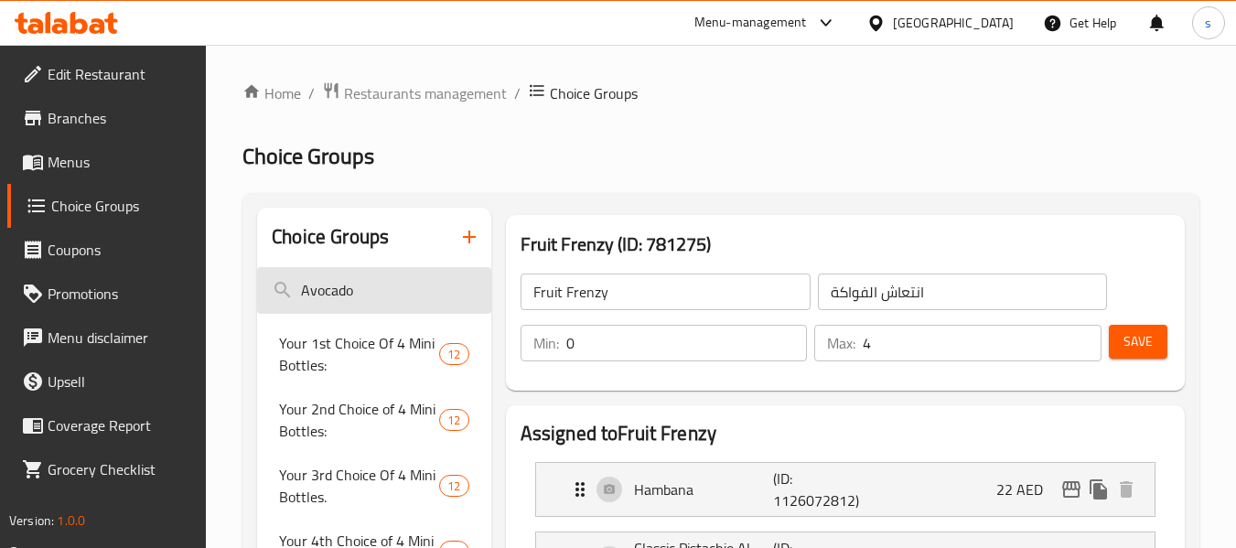
click at [355, 292] on input "Avocado" at bounding box center [373, 290] width 233 height 47
paste input "Your choice of sauce"
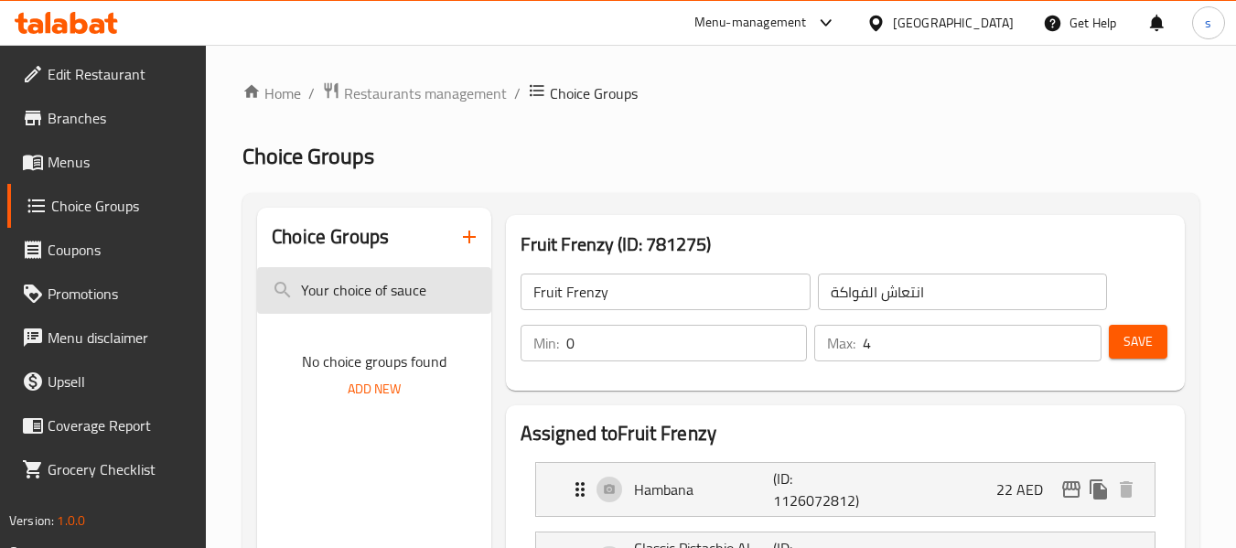
click at [348, 277] on input "Your choice of sauce" at bounding box center [373, 290] width 233 height 47
paste input "With added truffle"
type input "With added truffle sauce"
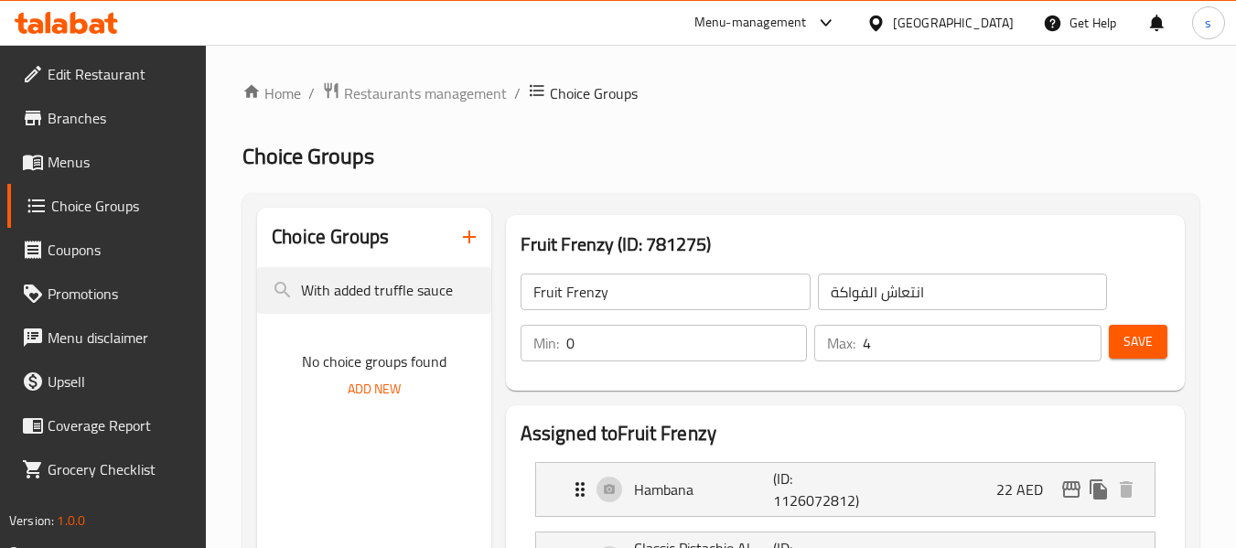
click at [87, 211] on span "Choice Groups" at bounding box center [121, 206] width 141 height 22
click at [86, 159] on span "Menus" at bounding box center [120, 162] width 145 height 22
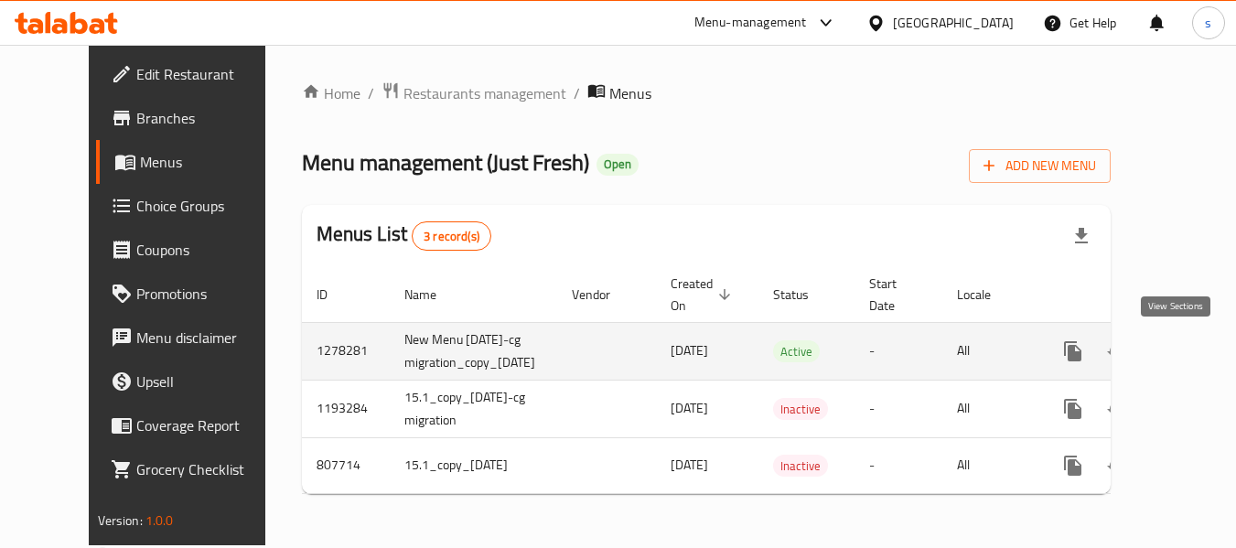
click at [1194, 353] on icon "enhanced table" at bounding box center [1205, 351] width 22 height 22
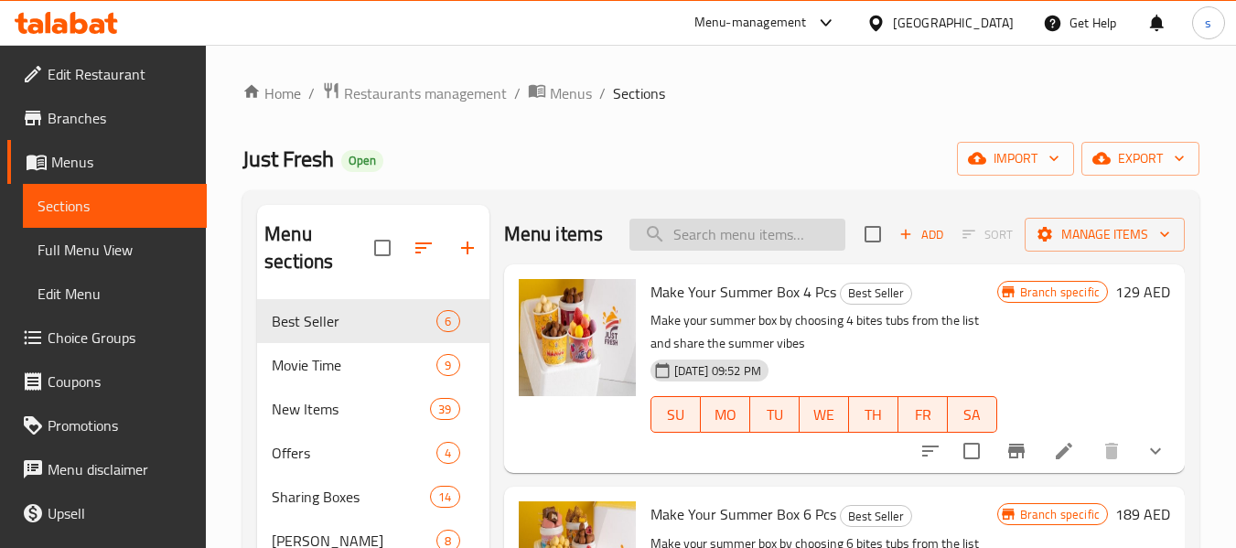
click at [713, 251] on input "search" at bounding box center [737, 235] width 216 height 32
paste input "With added truffle sauce"
type input "With added truffle sauce"
click at [727, 248] on input "search" at bounding box center [737, 235] width 216 height 32
paste input "Make Your Own Corn Cob"
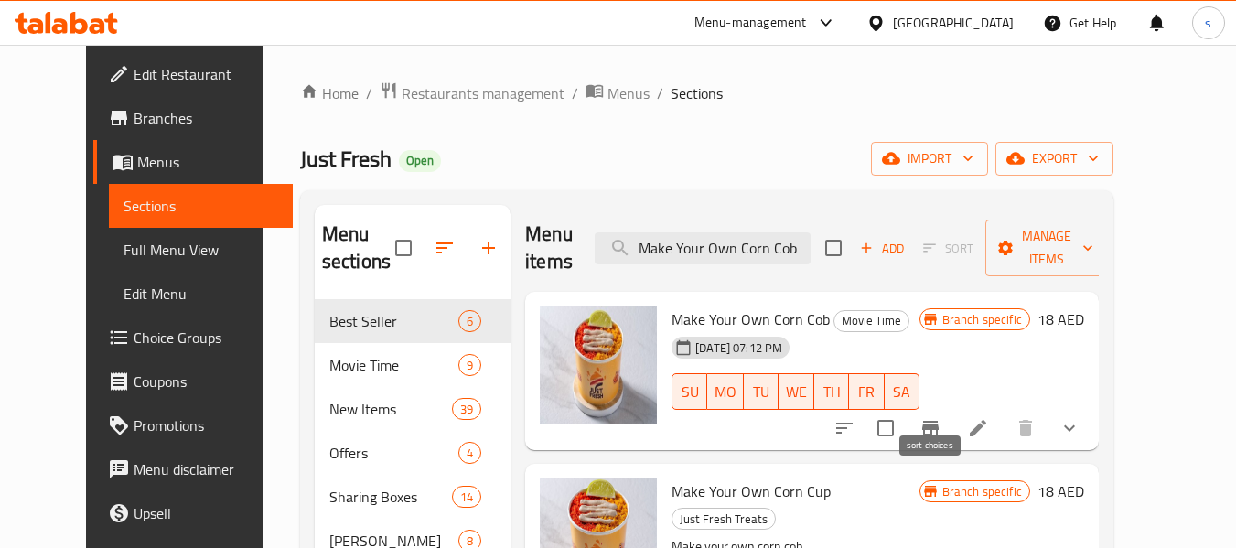
type input "Make Your Own Corn Cob"
click at [855, 417] on icon "sort-choices" at bounding box center [844, 428] width 22 height 22
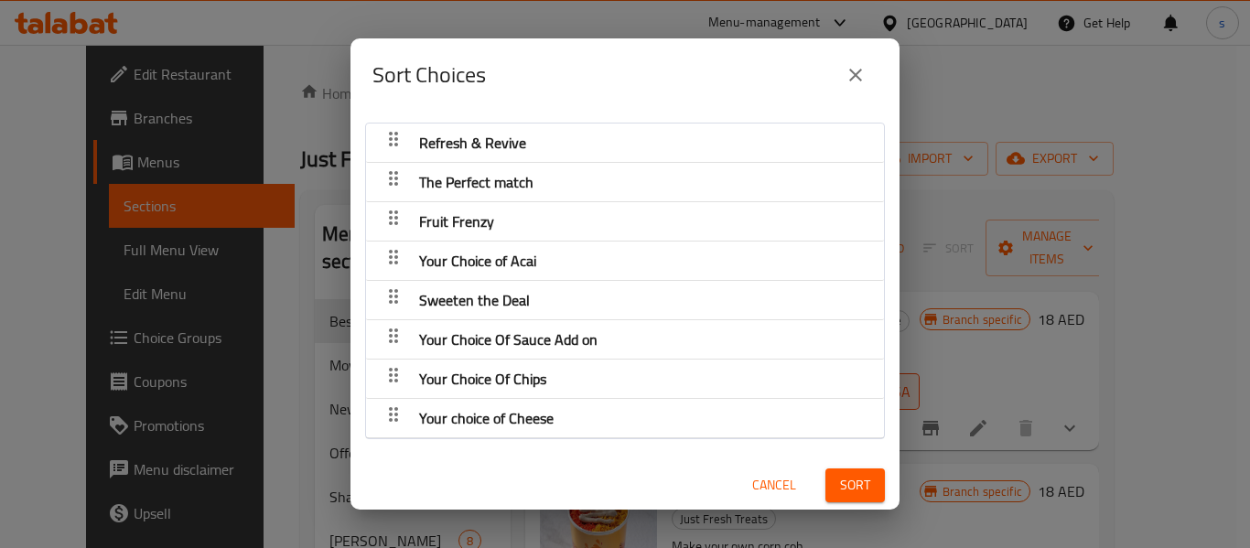
scroll to position [4, 0]
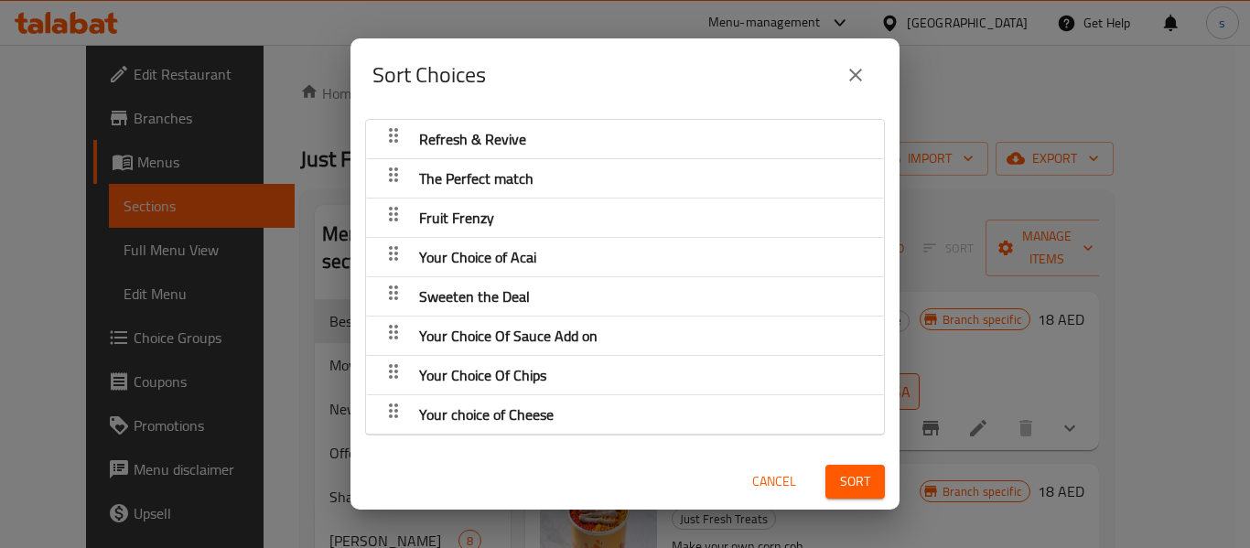
click at [388, 331] on icon "button" at bounding box center [393, 332] width 22 height 22
click at [395, 331] on icon "button" at bounding box center [393, 332] width 9 height 15
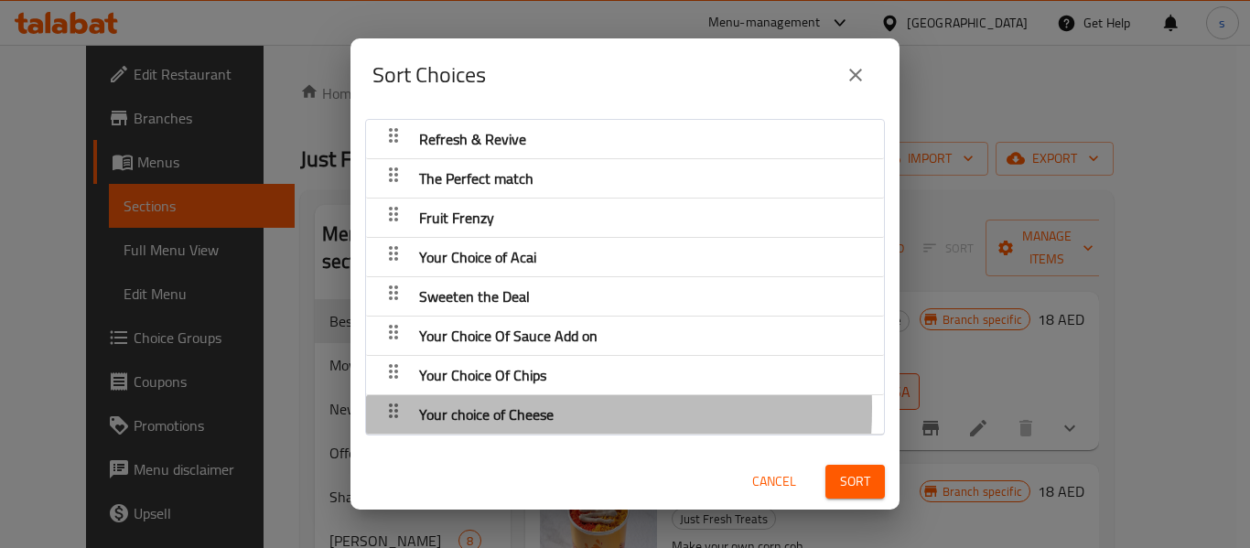
click at [449, 408] on span "Your choice of Cheese" at bounding box center [486, 414] width 134 height 27
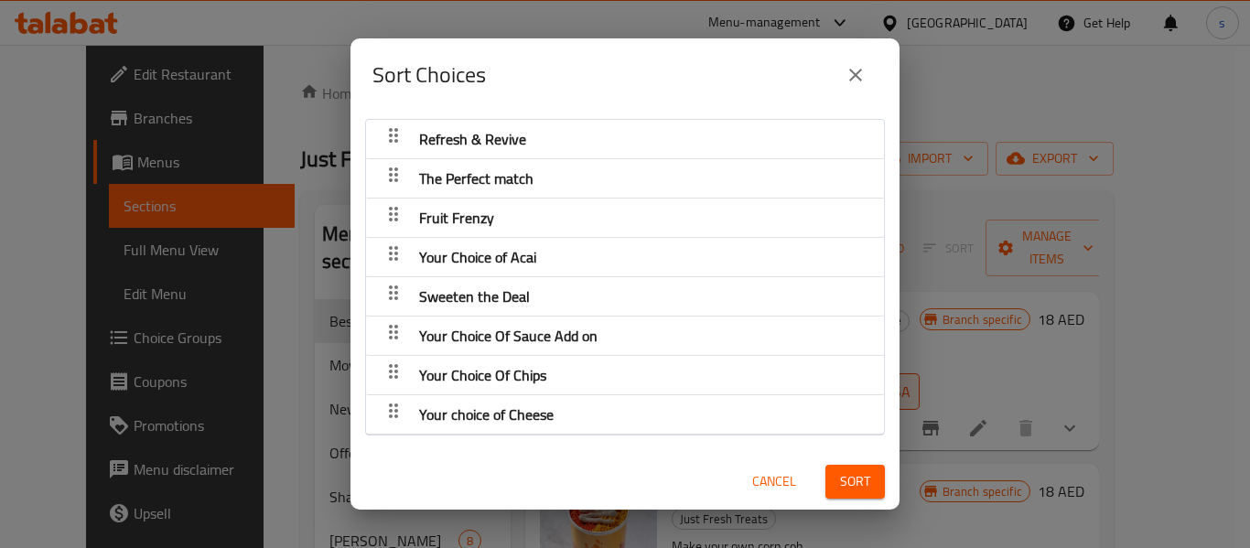
click at [391, 410] on icon "button" at bounding box center [393, 410] width 9 height 15
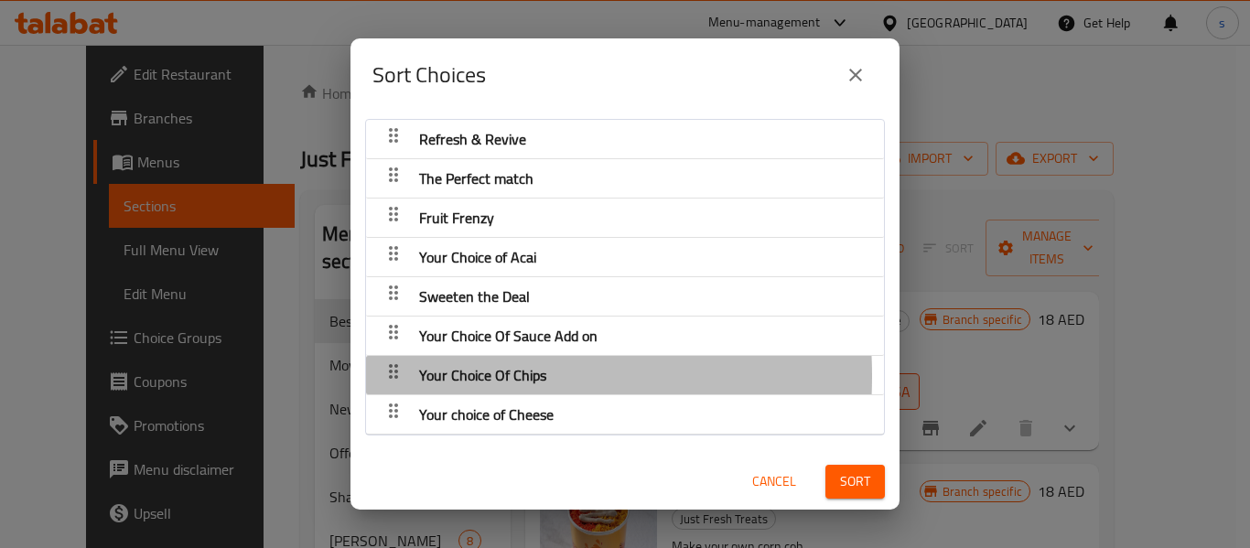
click at [420, 376] on span "Your Choice Of Chips" at bounding box center [482, 374] width 127 height 27
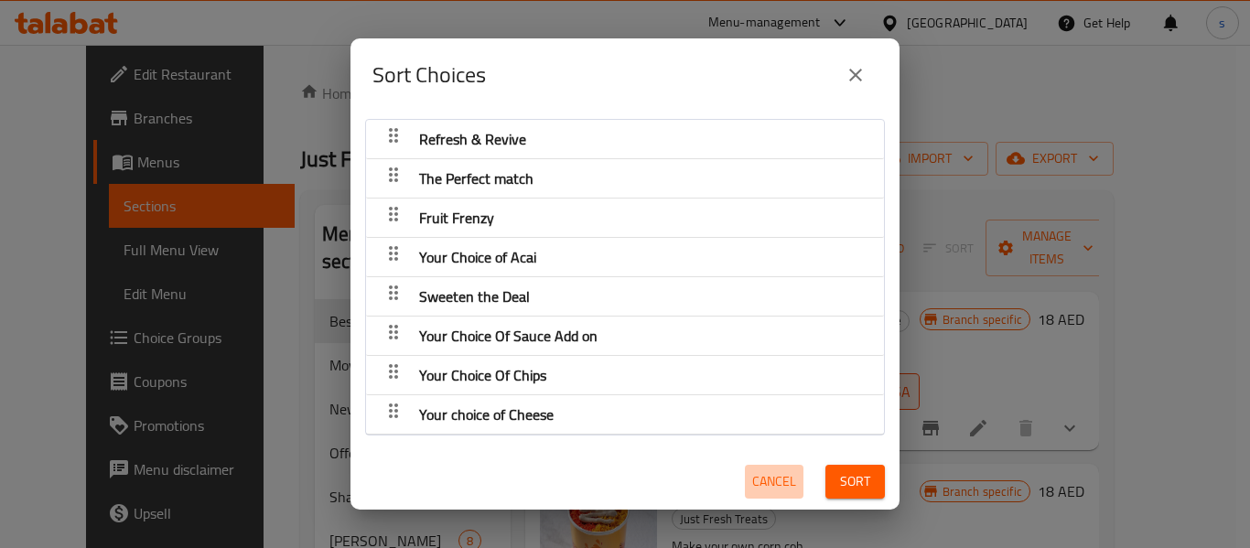
click at [769, 481] on span "Cancel" at bounding box center [774, 481] width 44 height 23
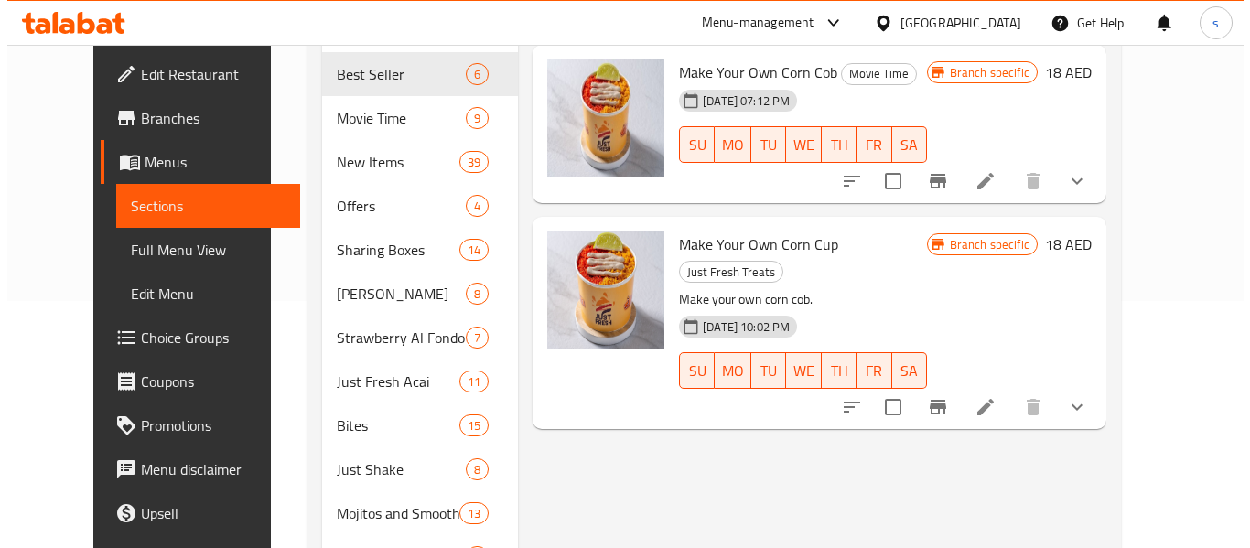
scroll to position [274, 0]
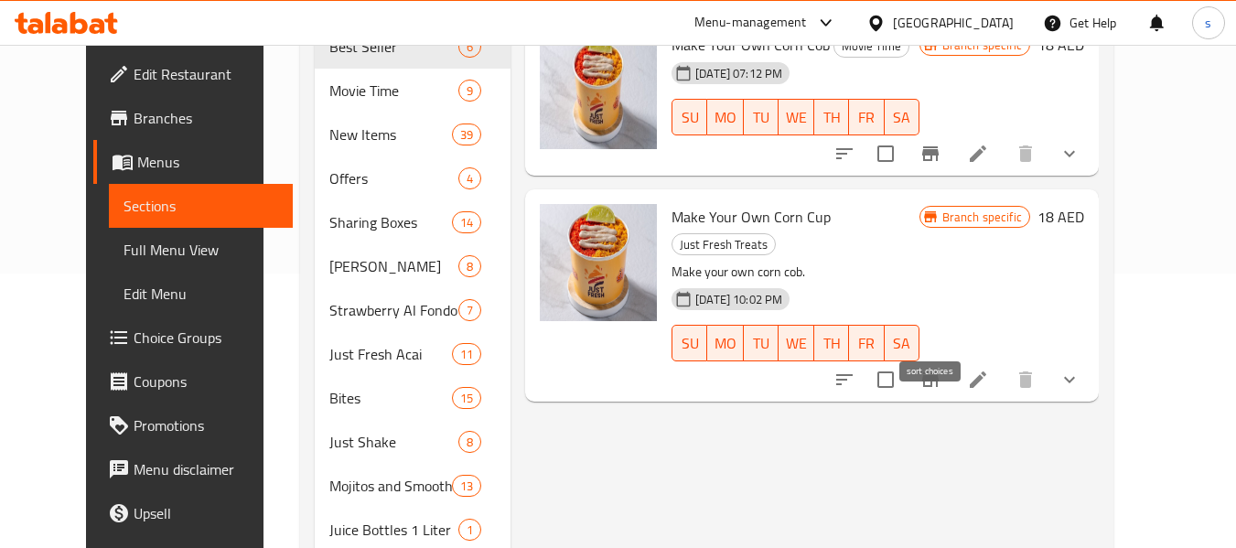
click at [855, 369] on icon "sort-choices" at bounding box center [844, 380] width 22 height 22
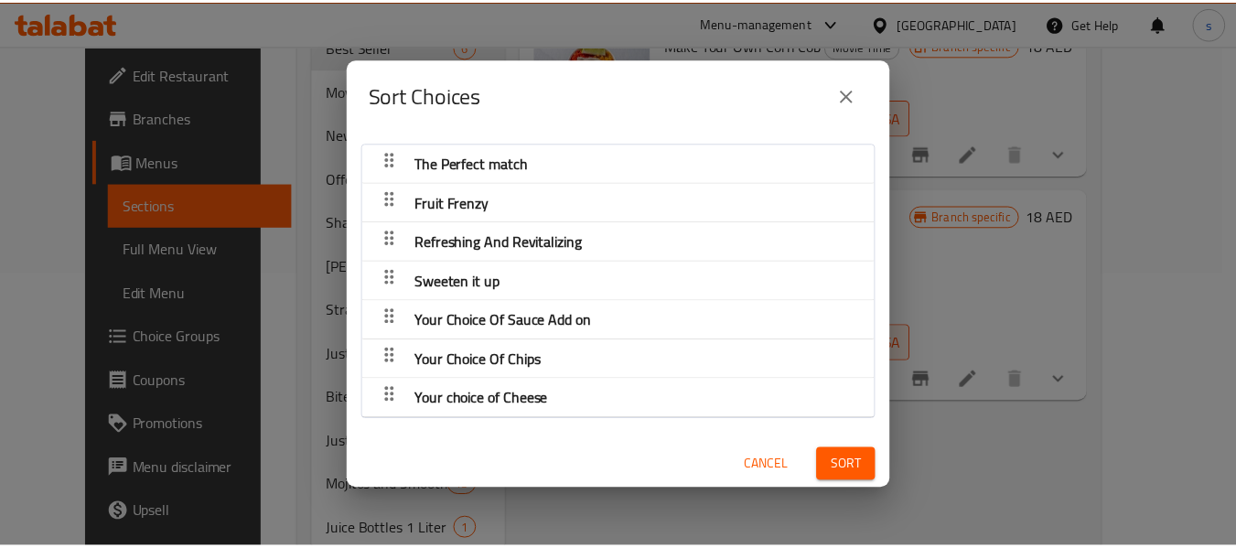
scroll to position [4, 0]
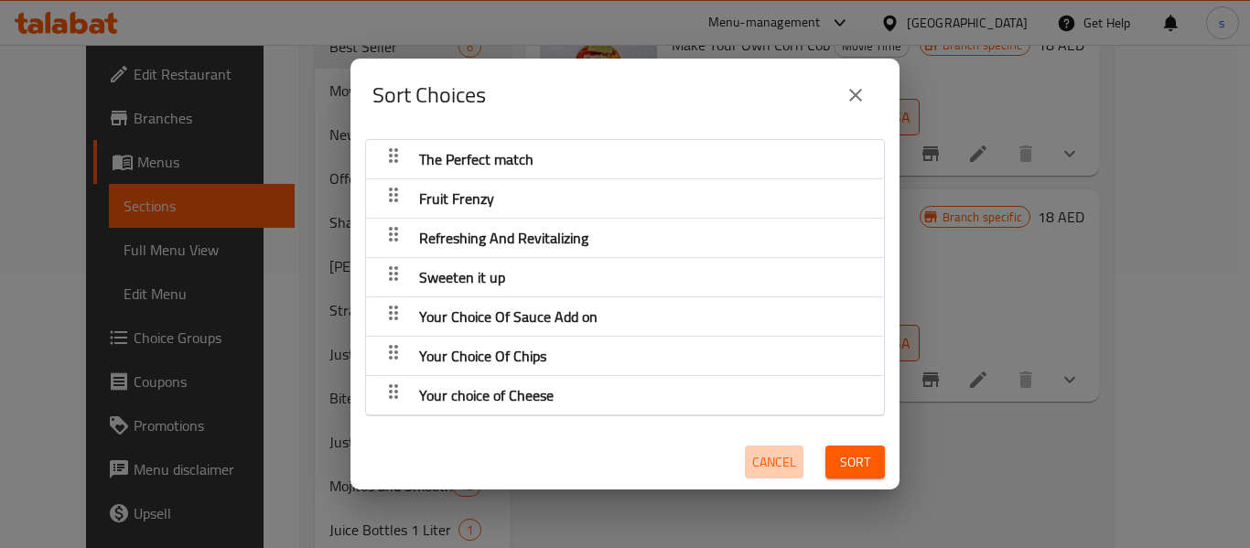
click at [755, 456] on span "Cancel" at bounding box center [774, 462] width 44 height 23
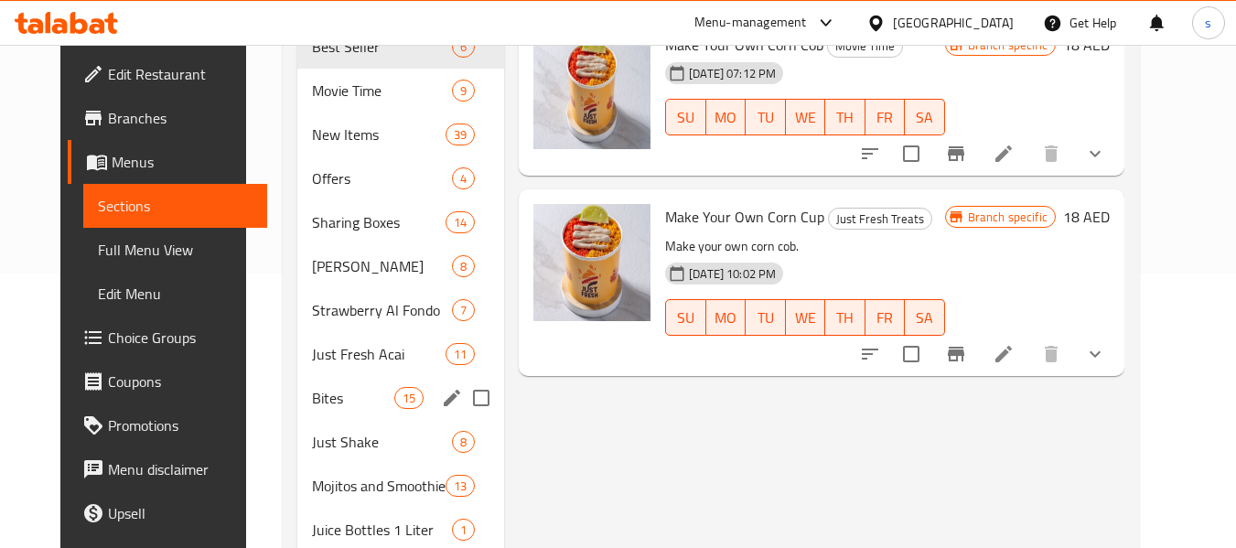
scroll to position [0, 0]
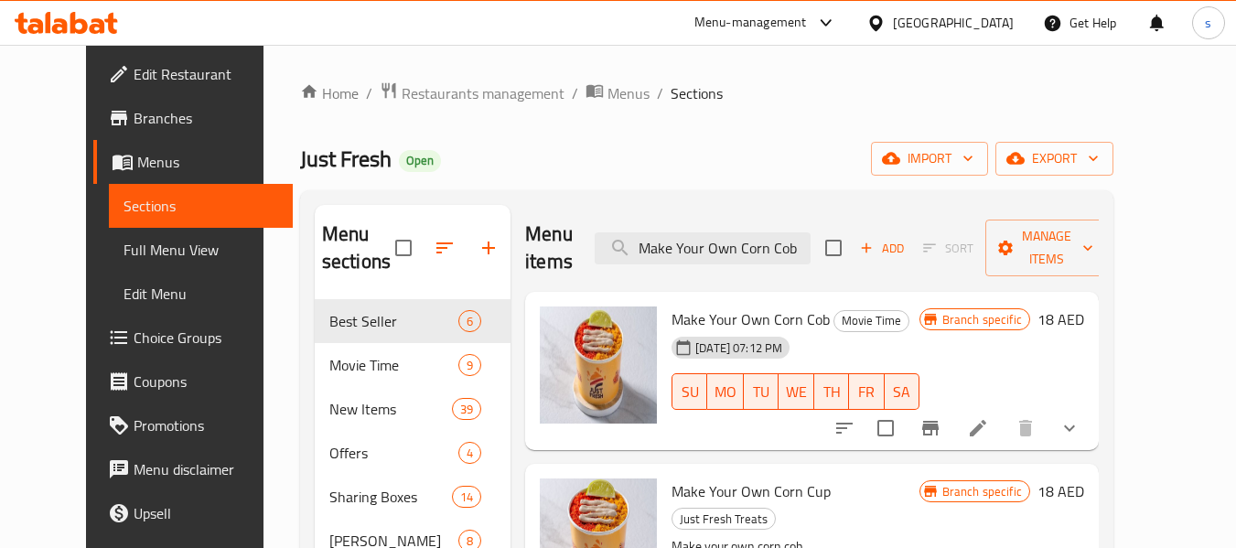
drag, startPoint x: 95, startPoint y: 345, endPoint x: 12, endPoint y: 360, distance: 84.5
click at [134, 345] on span "Choice Groups" at bounding box center [206, 338] width 145 height 22
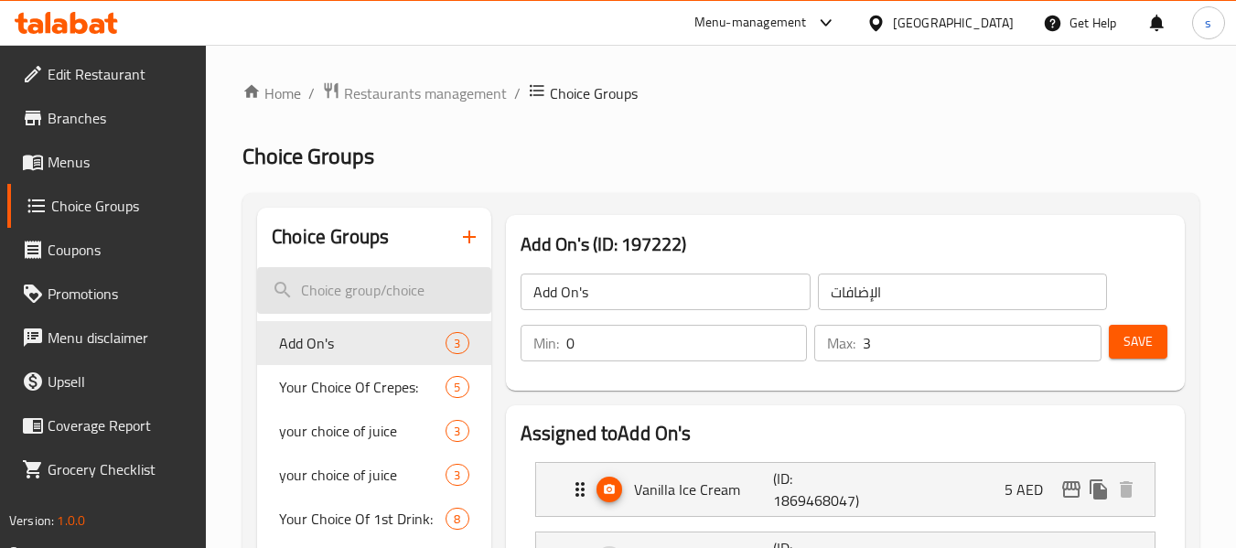
click at [334, 284] on input "search" at bounding box center [373, 290] width 233 height 47
paste input "Your choice of cheese"
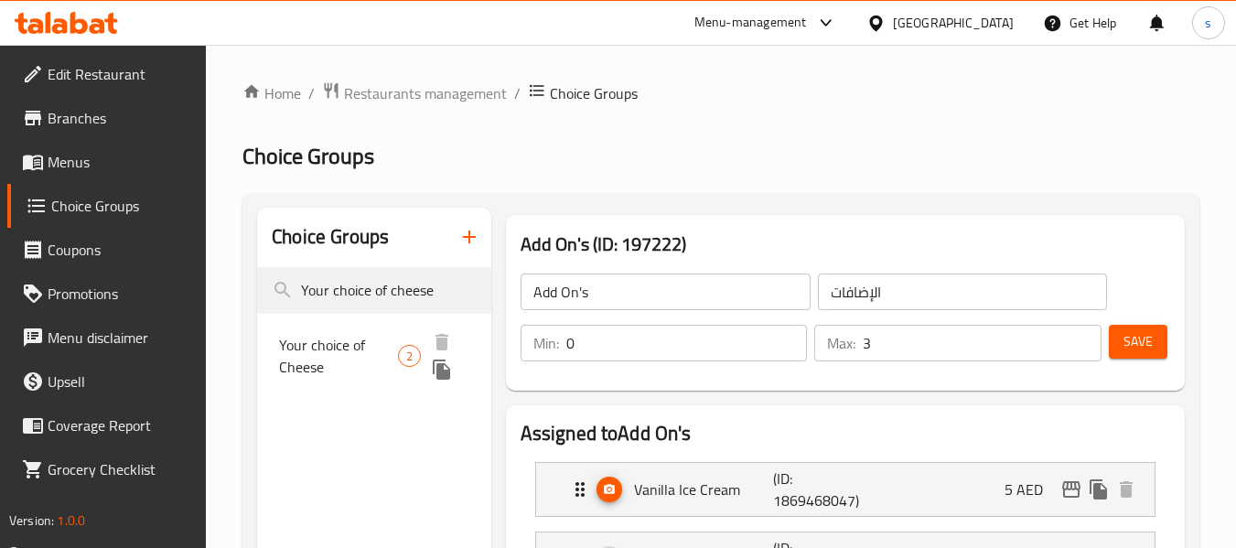
type input "Your choice of cheese"
click at [333, 355] on span "Your choice of Cheese" at bounding box center [338, 356] width 118 height 44
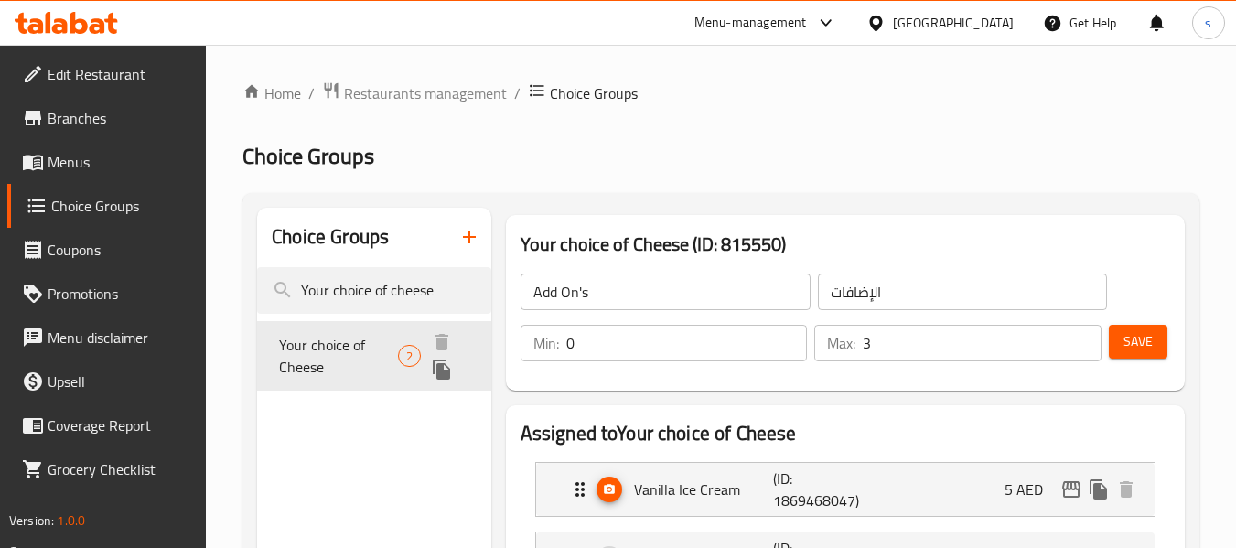
type input "Your choice of Cheese"
type input "إختيارك من الجبنة"
type input "1"
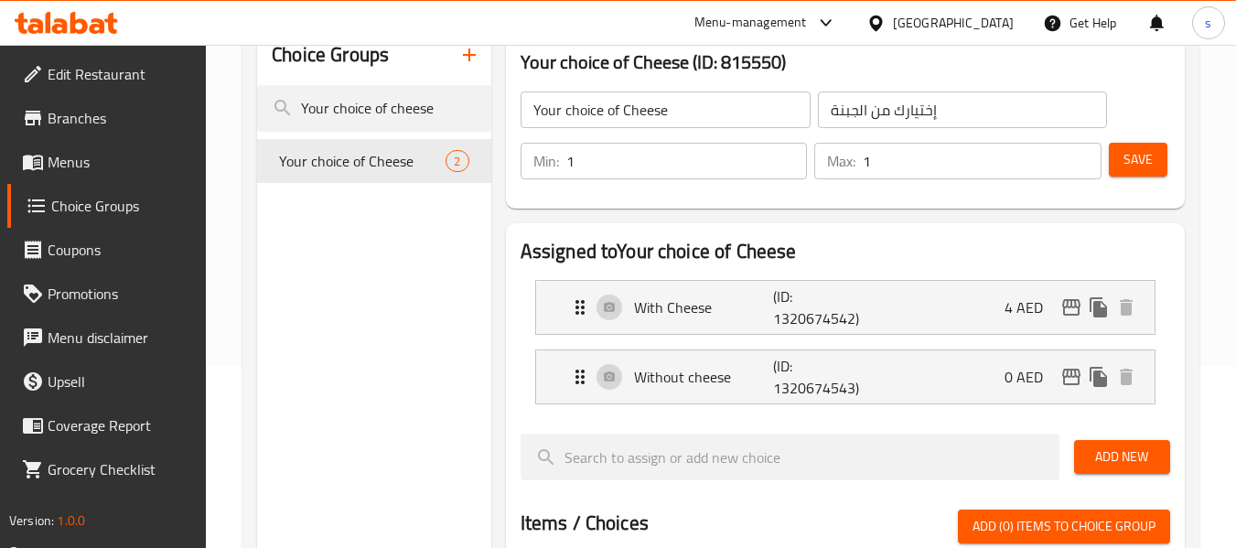
scroll to position [183, 0]
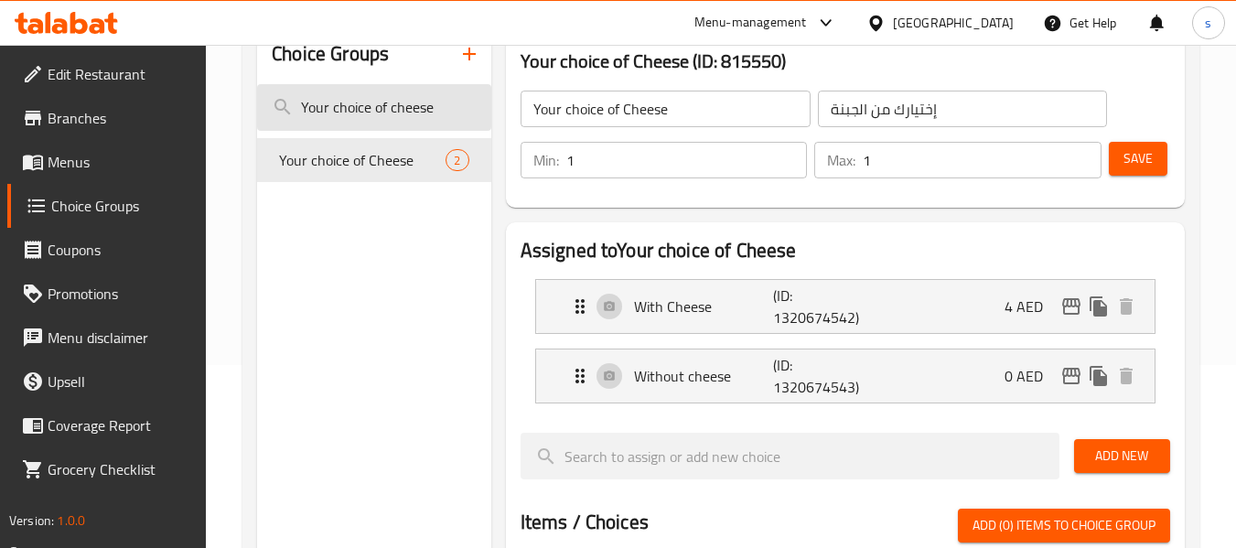
click at [364, 99] on input "Your choice of cheese" at bounding box center [373, 107] width 233 height 47
paste input "ips"
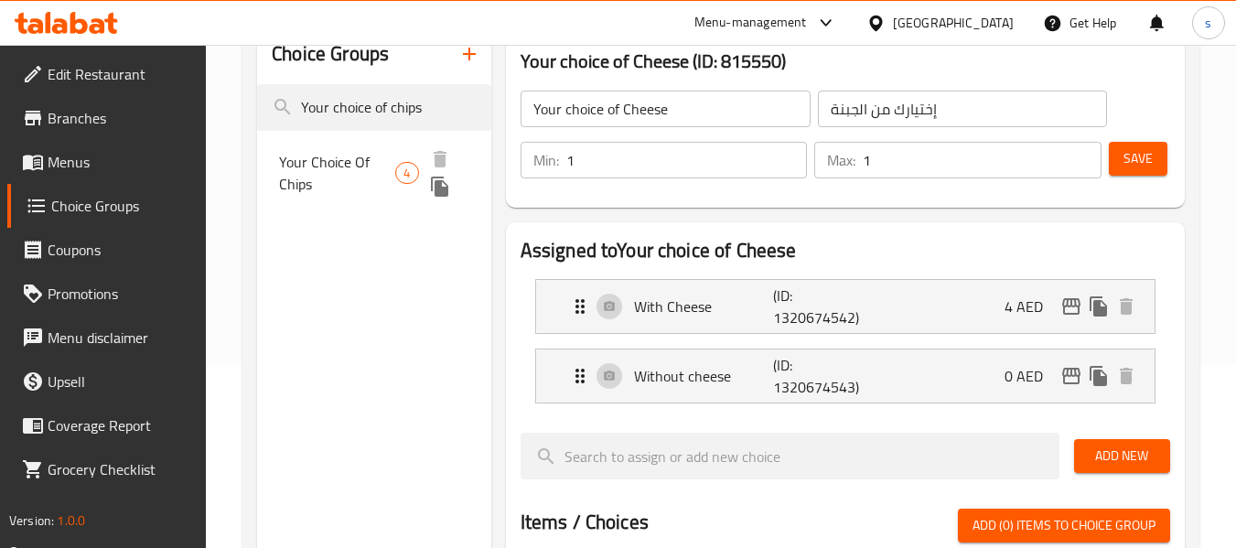
type input "Your choice of chips"
click at [325, 172] on span "Your Choice Of Chips" at bounding box center [337, 173] width 116 height 44
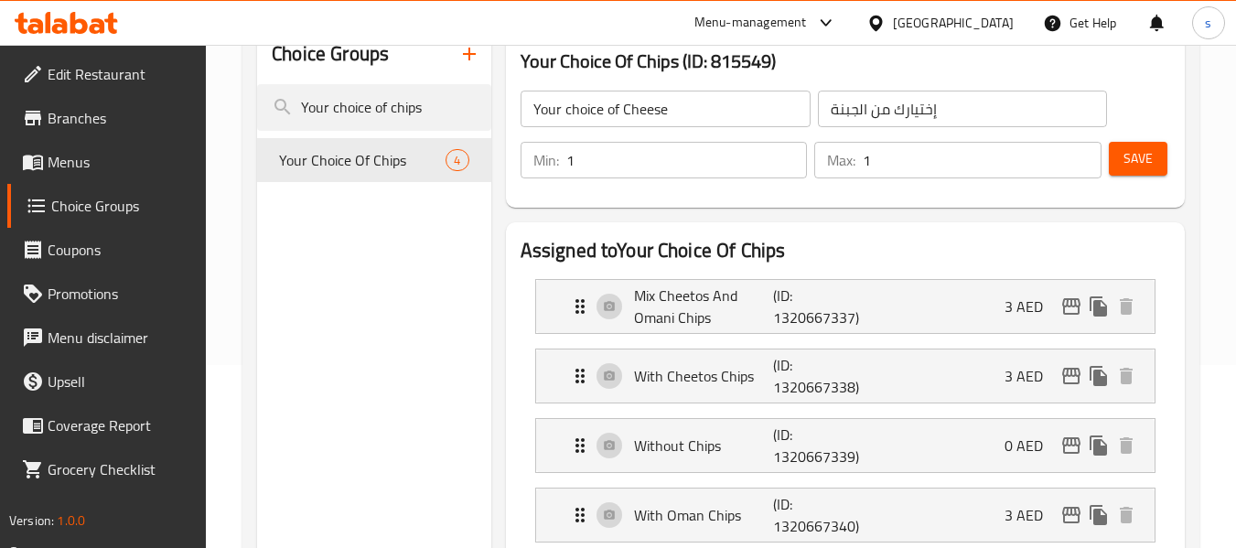
type input "Your Choice Of Chips"
type input "إختيارك من الشيبس"
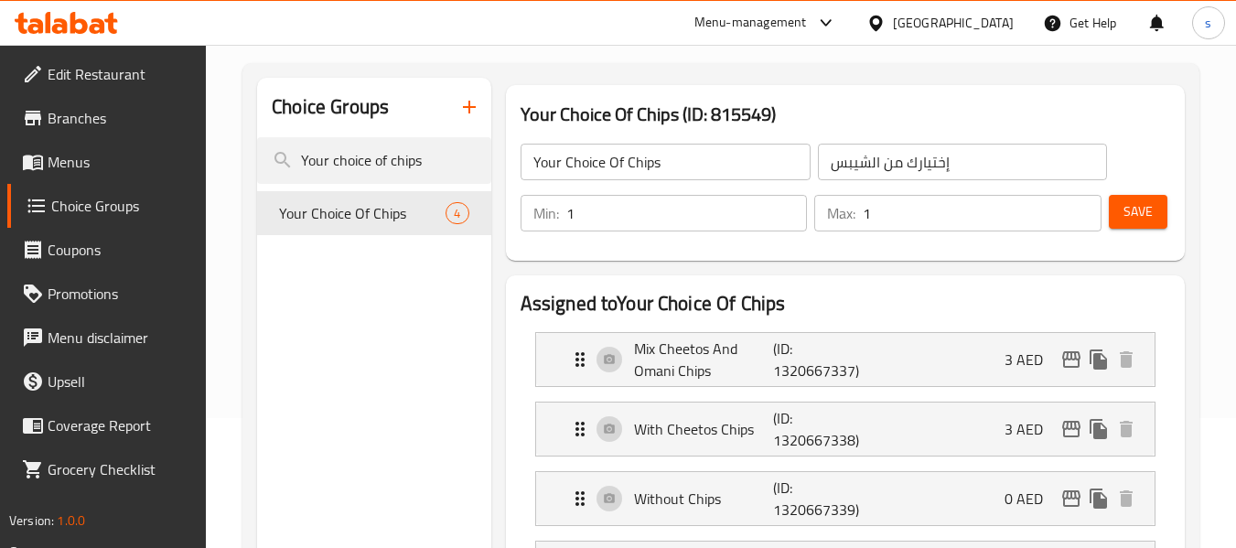
scroll to position [0, 0]
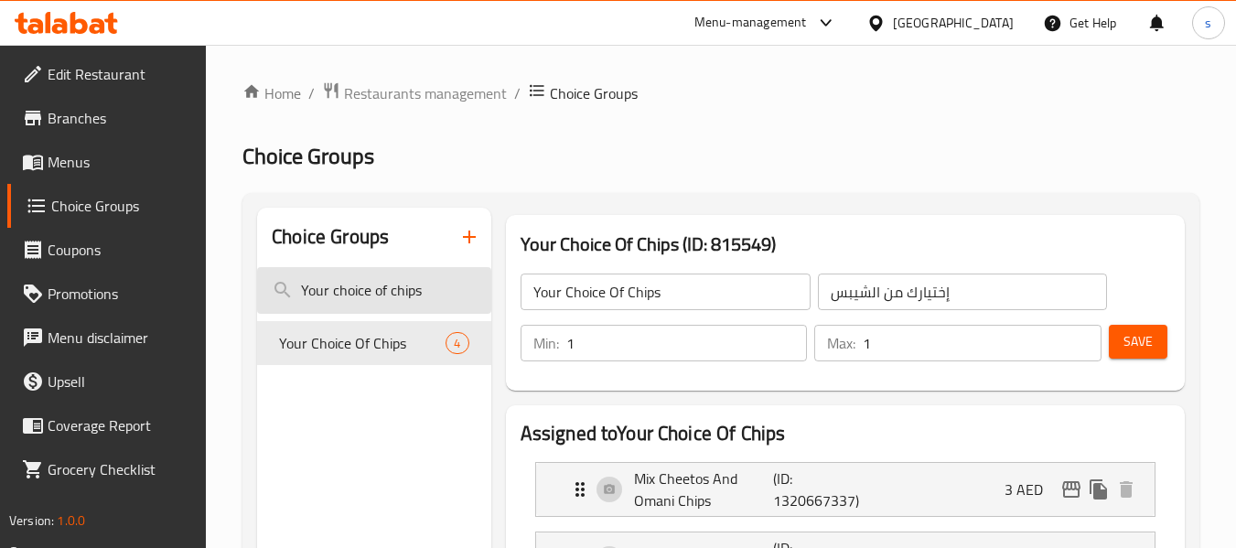
click at [322, 292] on input "Your choice of chips" at bounding box center [373, 290] width 233 height 47
paste input "sauce"
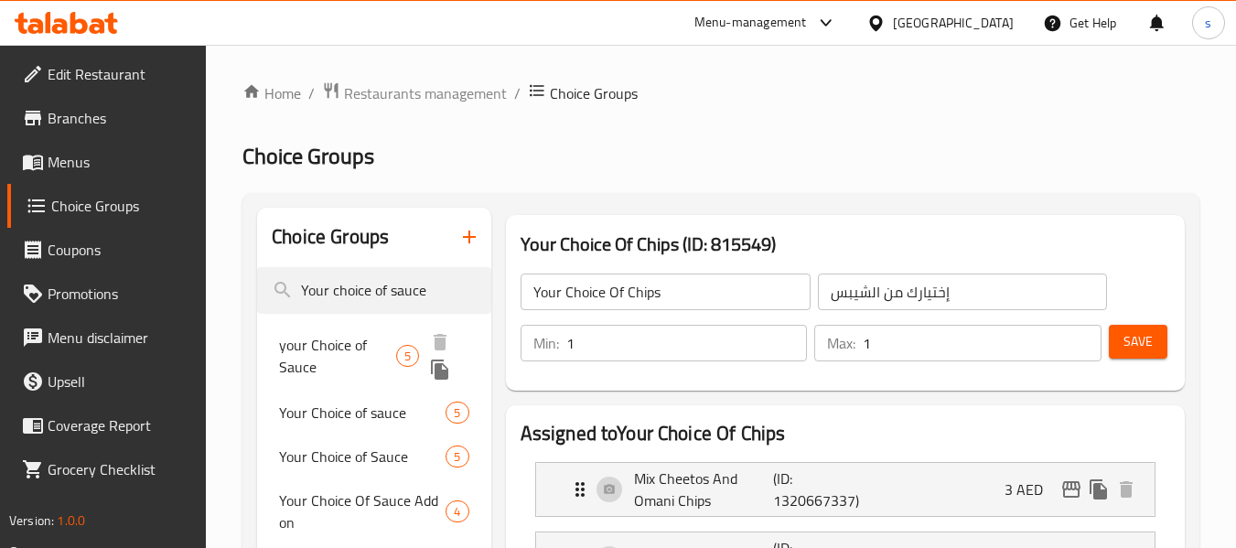
type input "Your choice of sauce"
click at [361, 355] on span "your Choice of Sauce" at bounding box center [337, 356] width 117 height 44
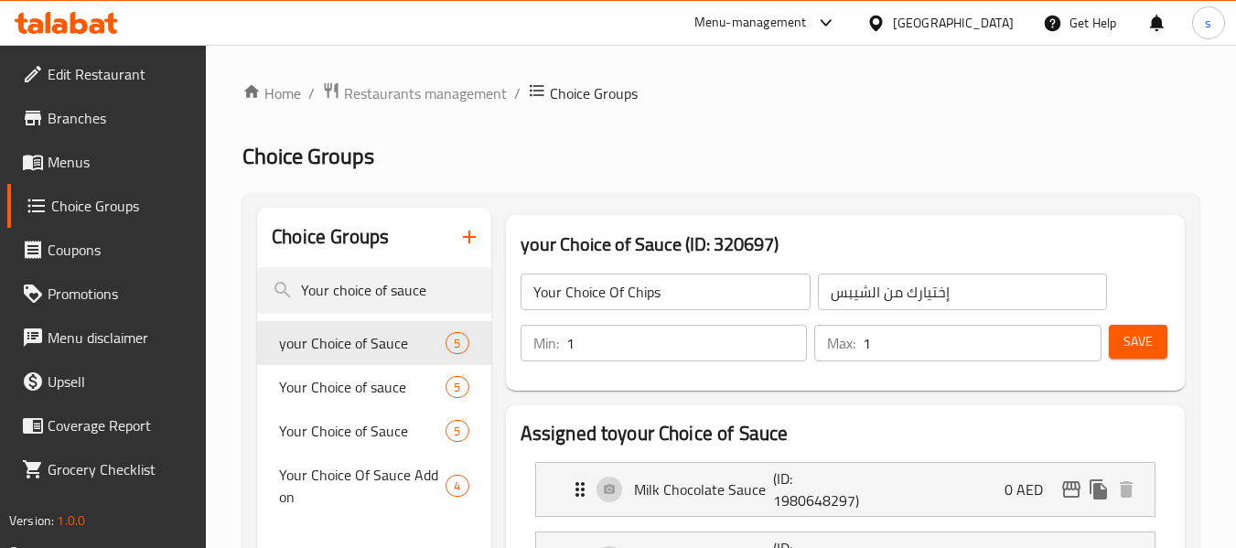
type input "your Choice of Sauce"
type input "اختيارك من الصوص"
click at [92, 125] on span "Branches" at bounding box center [120, 118] width 145 height 22
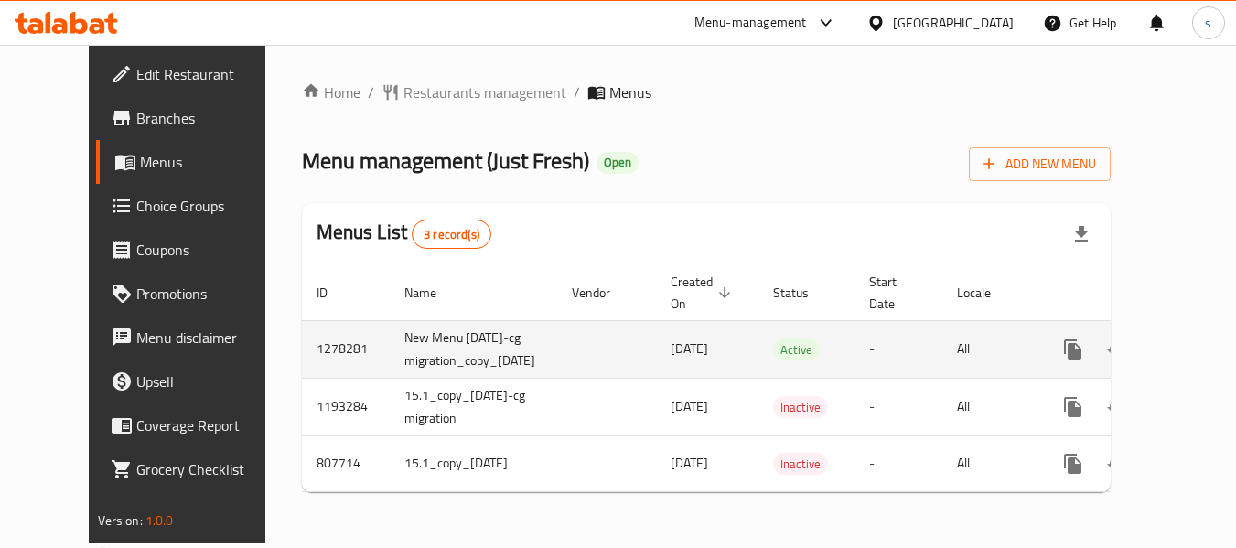
click at [1194, 358] on icon "enhanced table" at bounding box center [1205, 349] width 22 height 22
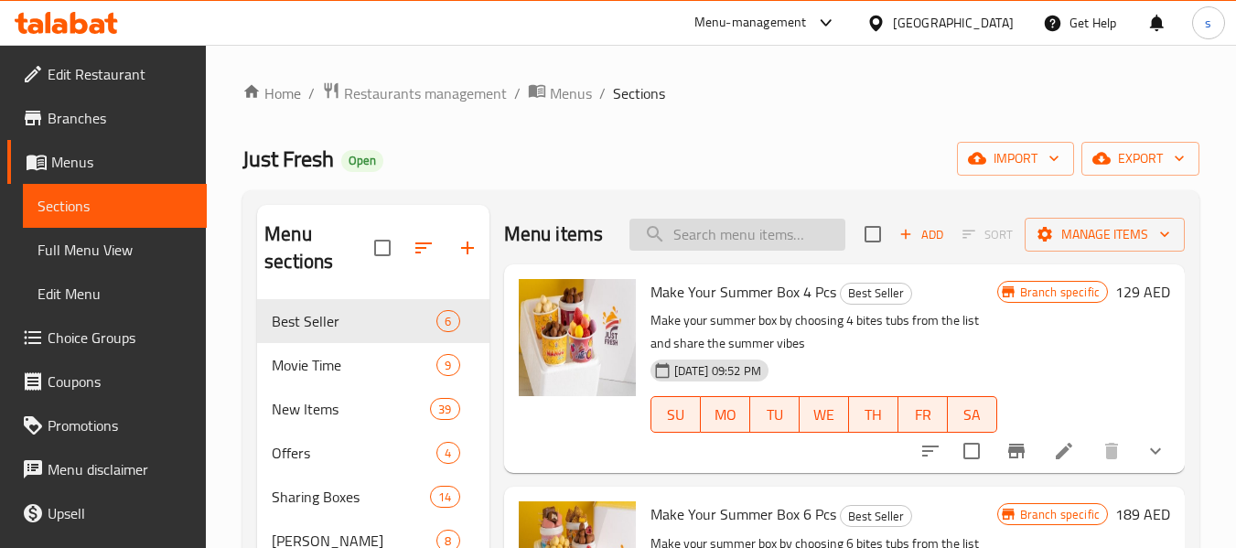
click at [701, 251] on input "search" at bounding box center [737, 235] width 216 height 32
paste input "Crepe Roll Strawberry And Banana"
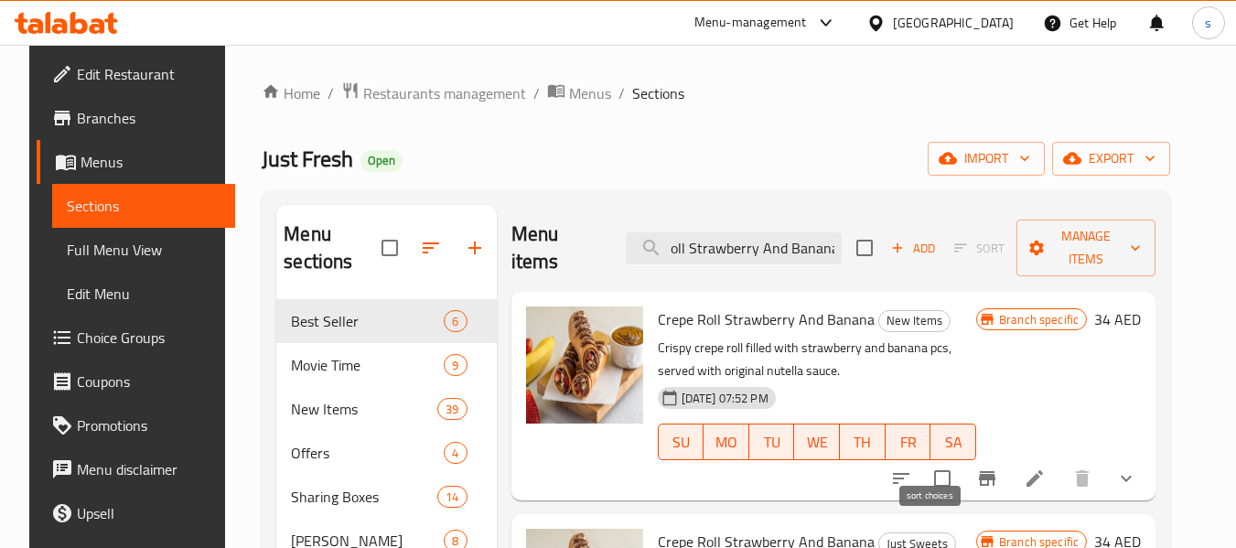
type input "Crepe Roll Strawberry And Banana"
click at [915, 456] on button "sort-choices" at bounding box center [901, 478] width 44 height 44
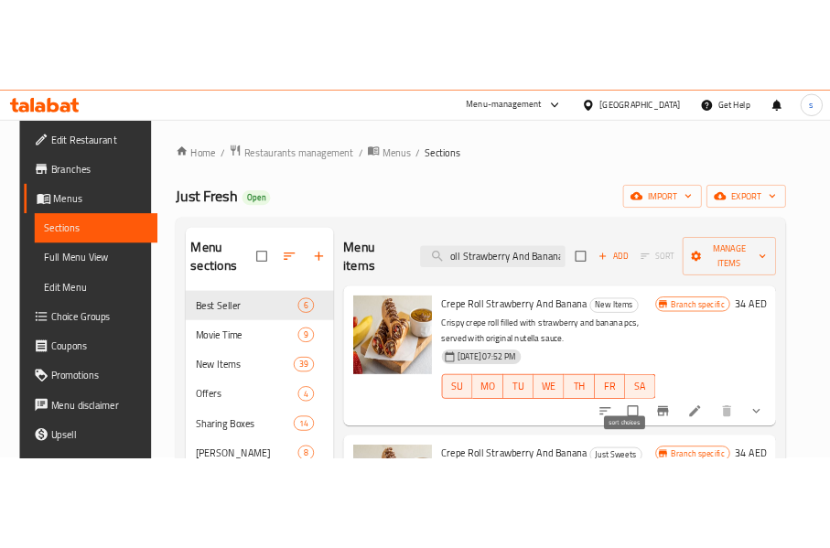
scroll to position [0, 0]
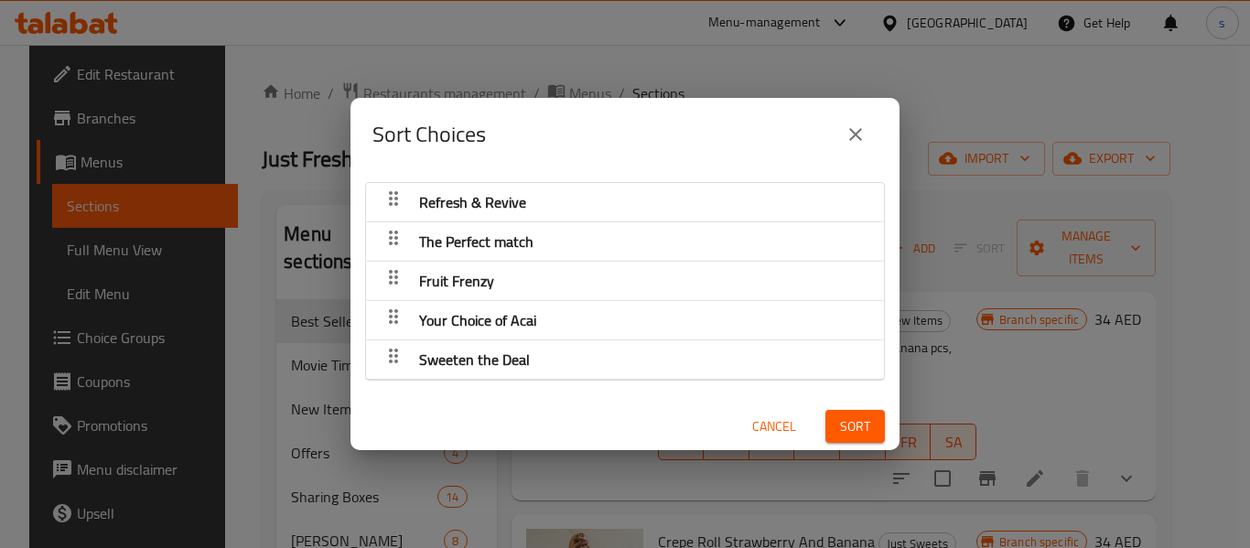
click at [401, 315] on icon "button" at bounding box center [393, 317] width 22 height 22
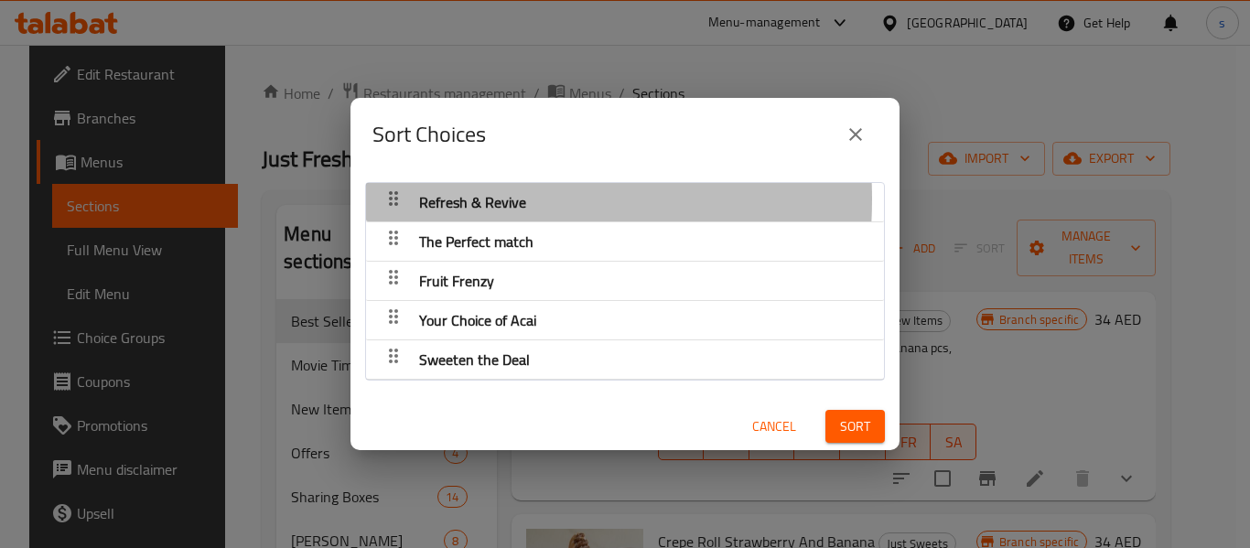
drag, startPoint x: 416, startPoint y: 199, endPoint x: 455, endPoint y: 202, distance: 38.6
click at [455, 202] on div "Refresh & Revive" at bounding box center [473, 202] width 122 height 44
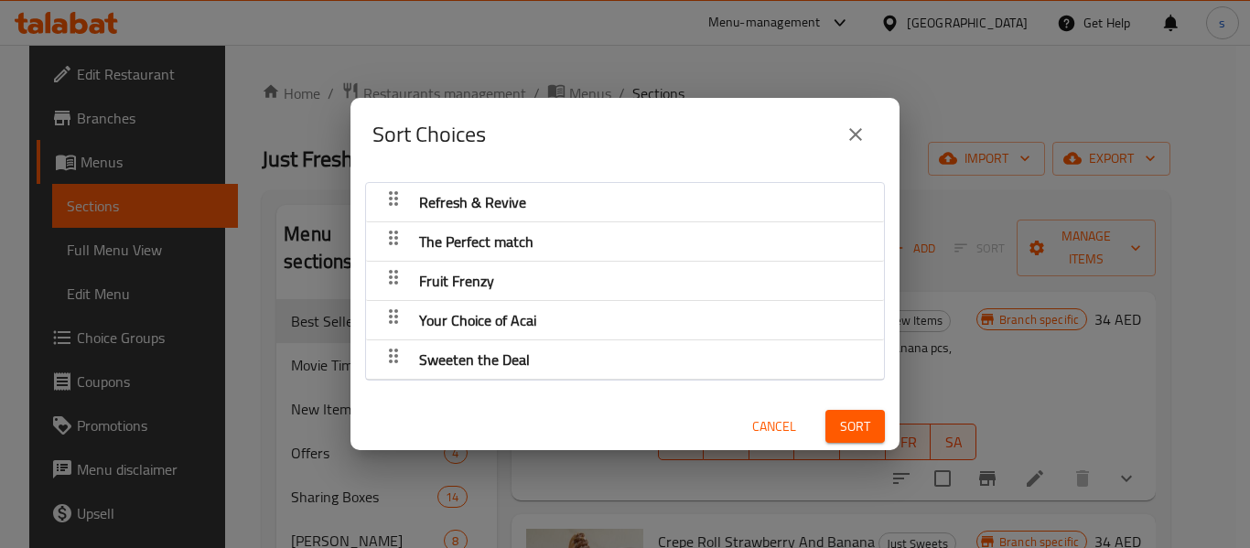
drag, startPoint x: 549, startPoint y: 148, endPoint x: 540, endPoint y: 149, distance: 9.2
click at [540, 149] on div "Sort Choices" at bounding box center [624, 135] width 505 height 44
drag, startPoint x: 539, startPoint y: 149, endPoint x: 479, endPoint y: 166, distance: 61.7
click at [479, 166] on div "Sort Choices" at bounding box center [624, 134] width 549 height 73
click at [568, 134] on div "Sort Choices" at bounding box center [624, 135] width 505 height 44
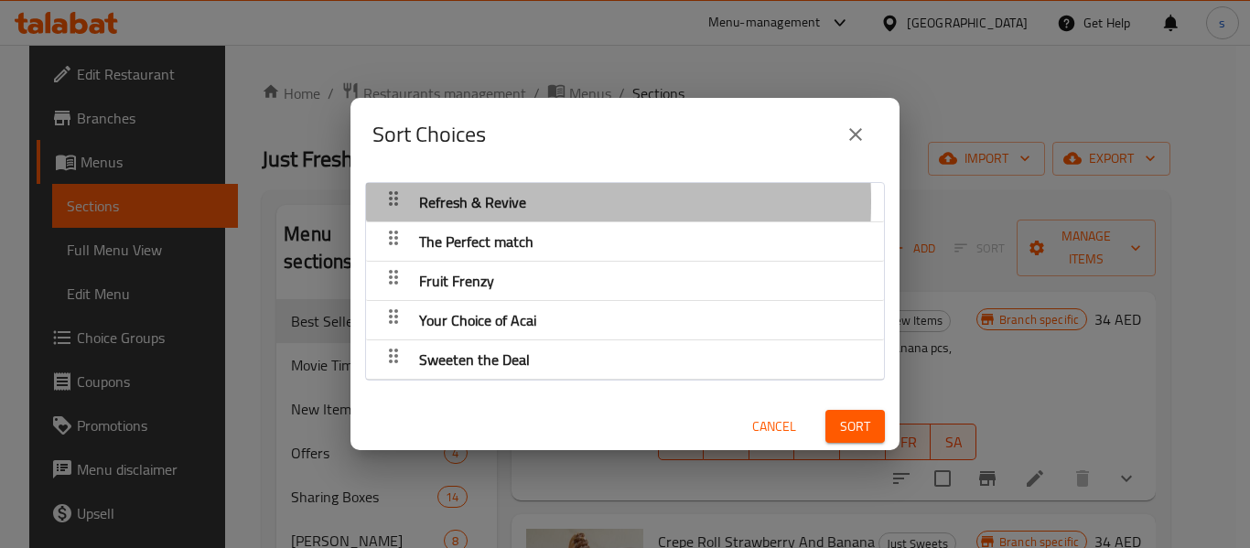
drag, startPoint x: 420, startPoint y: 201, endPoint x: 454, endPoint y: 201, distance: 33.8
click at [454, 201] on span "Refresh & Revive" at bounding box center [472, 201] width 107 height 27
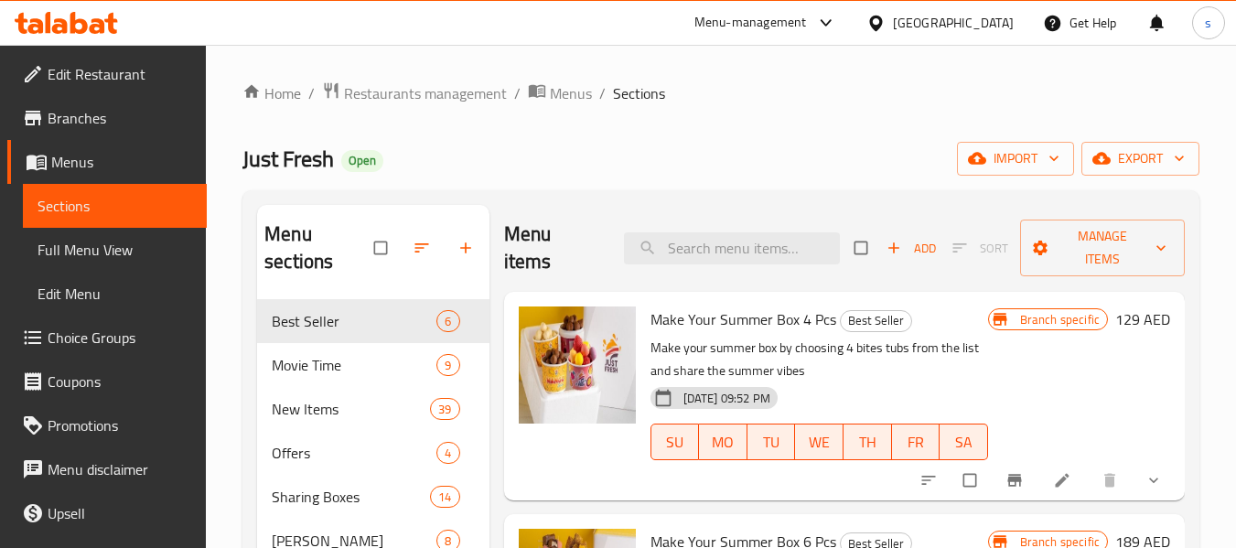
click at [98, 331] on span "Choice Groups" at bounding box center [120, 338] width 145 height 22
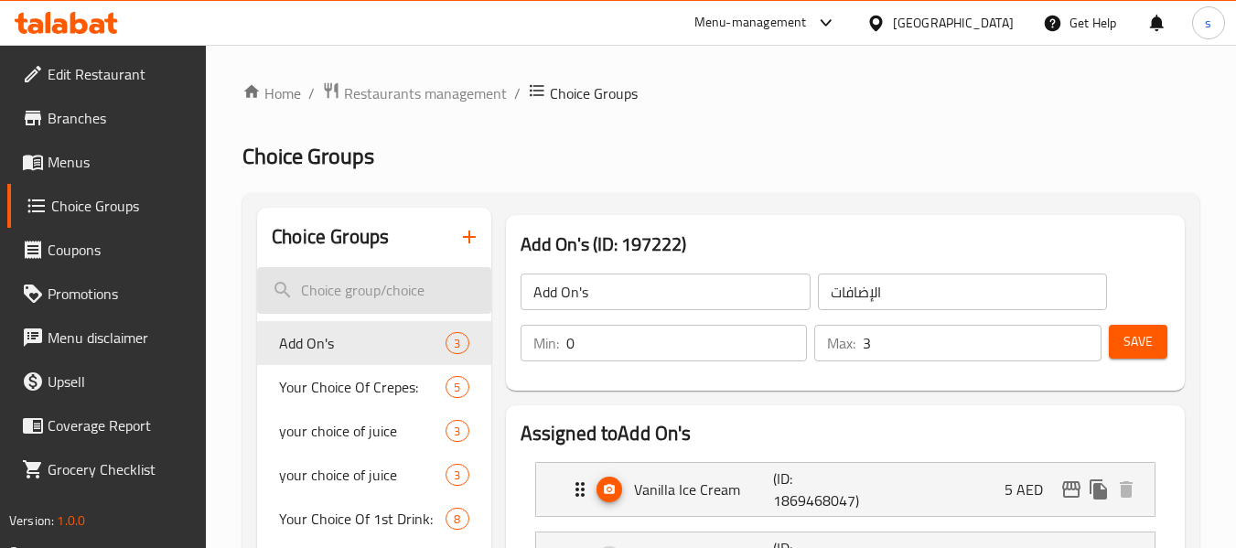
click at [340, 296] on input "search" at bounding box center [373, 290] width 233 height 47
paste input "Refresh & Revive"
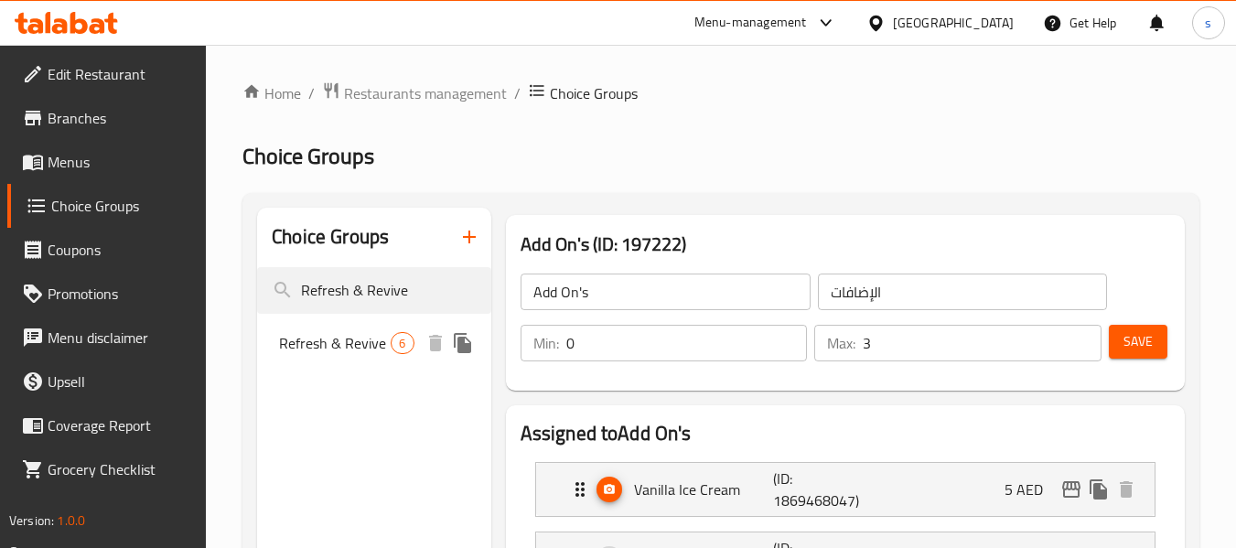
type input "Refresh & Revive"
click at [349, 335] on span "Refresh & Revive" at bounding box center [335, 343] width 112 height 22
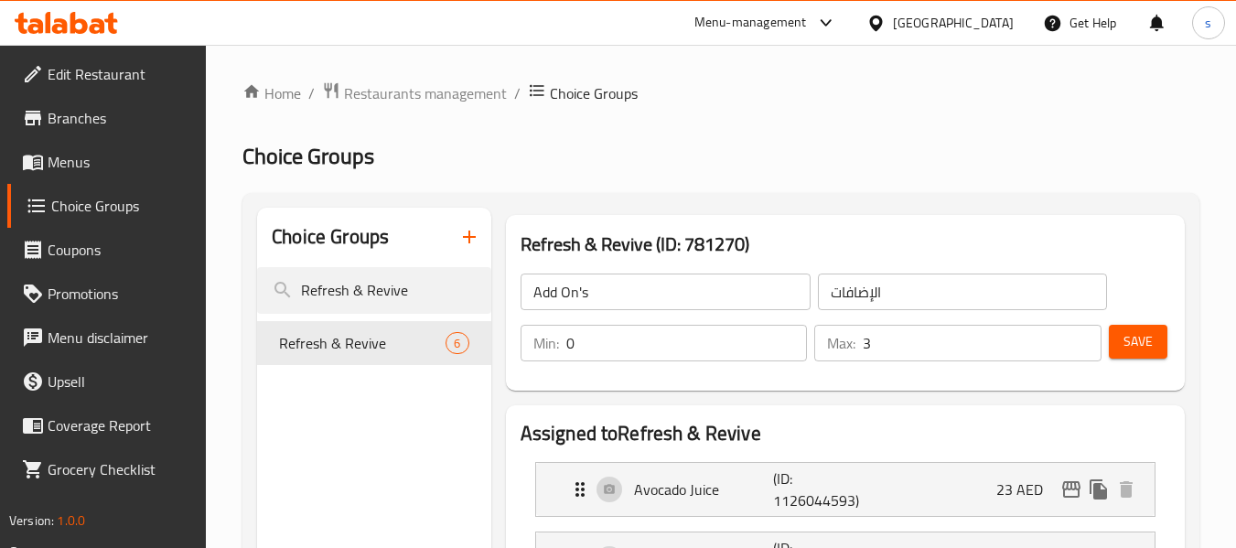
type input "Refresh & Revive"
type input "تحديث وإحياء"
type input "6"
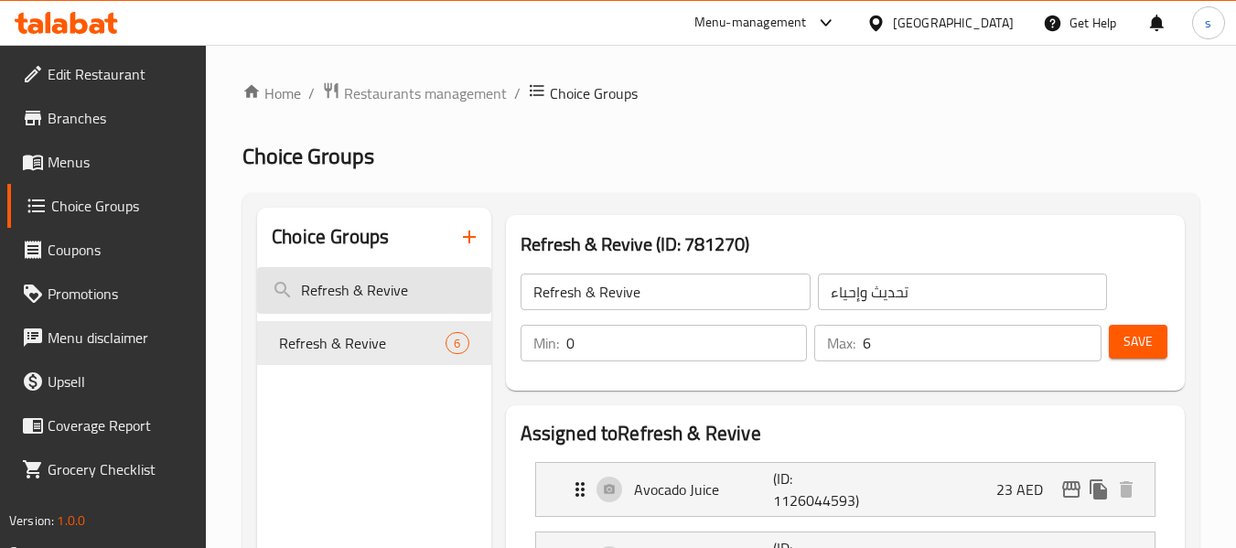
click at [351, 295] on input "Refresh & Revive" at bounding box center [373, 290] width 233 height 47
paste input "The Perfect match"
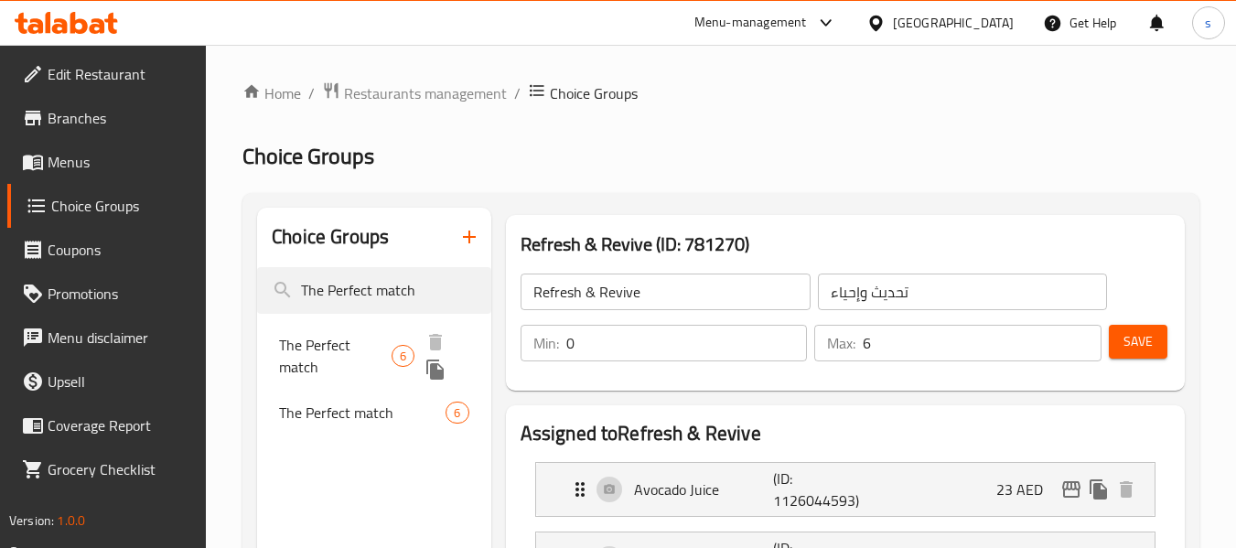
type input "The Perfect match"
click at [360, 349] on span "The Perfect match" at bounding box center [335, 356] width 113 height 44
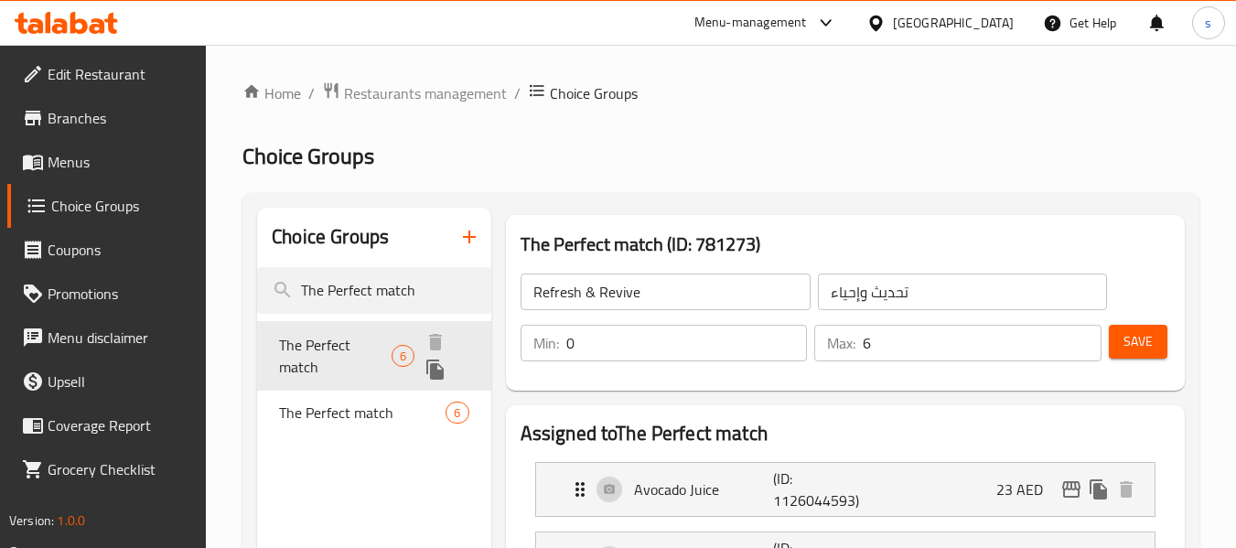
type input "The Perfect match"
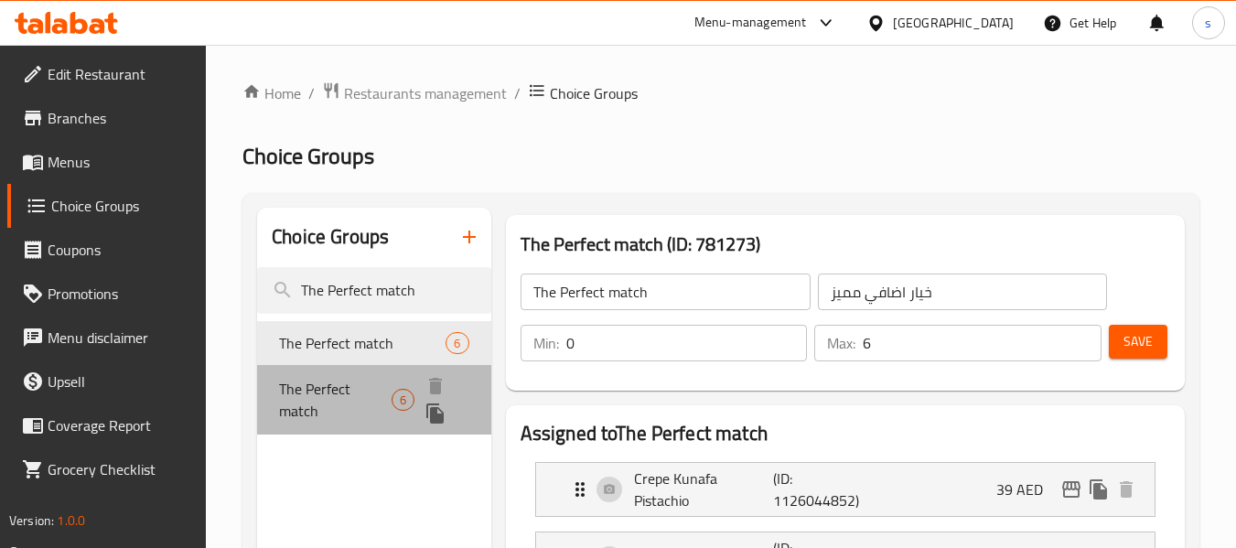
click at [405, 413] on div "The Perfect match 6" at bounding box center [373, 400] width 233 height 70
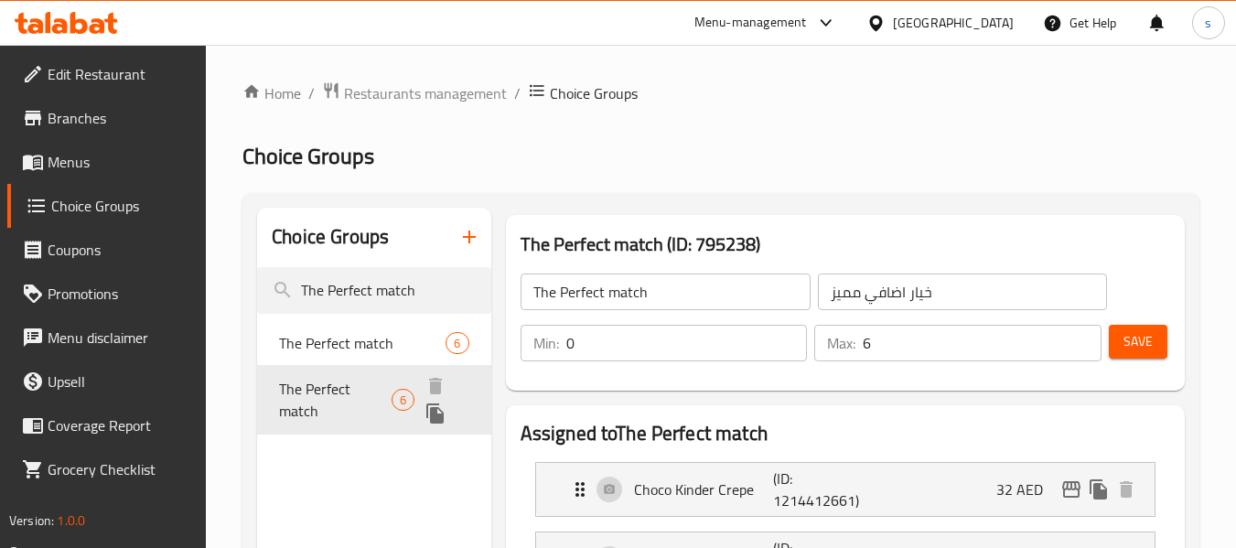
type input "تطابق مثالي"
type input "1"
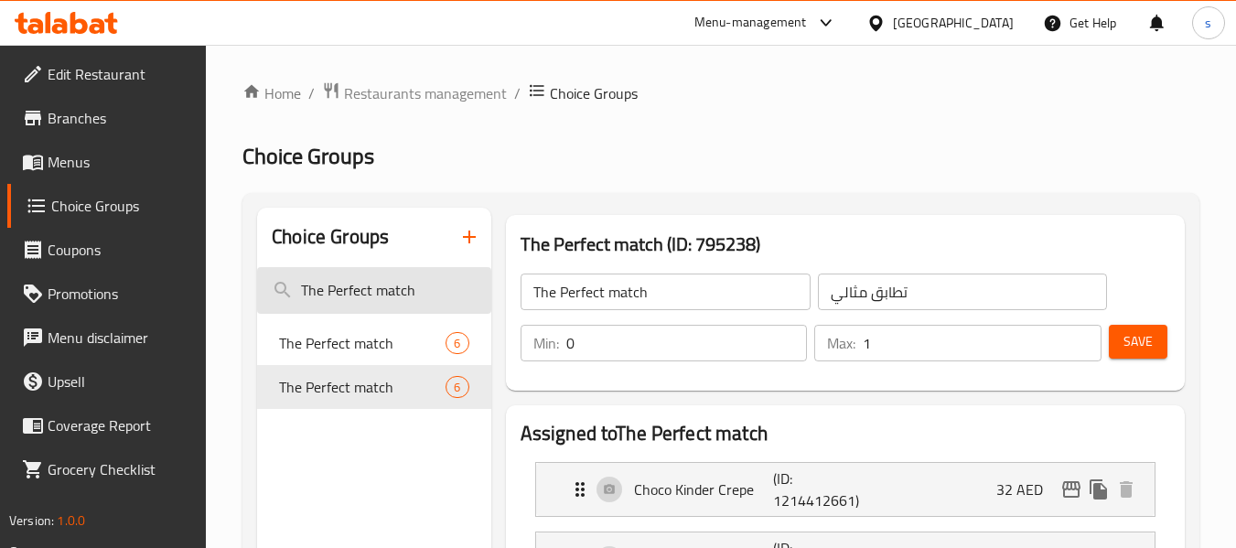
click at [332, 295] on input "The Perfect match" at bounding box center [373, 290] width 233 height 47
paste input "Fruit Frenzy"
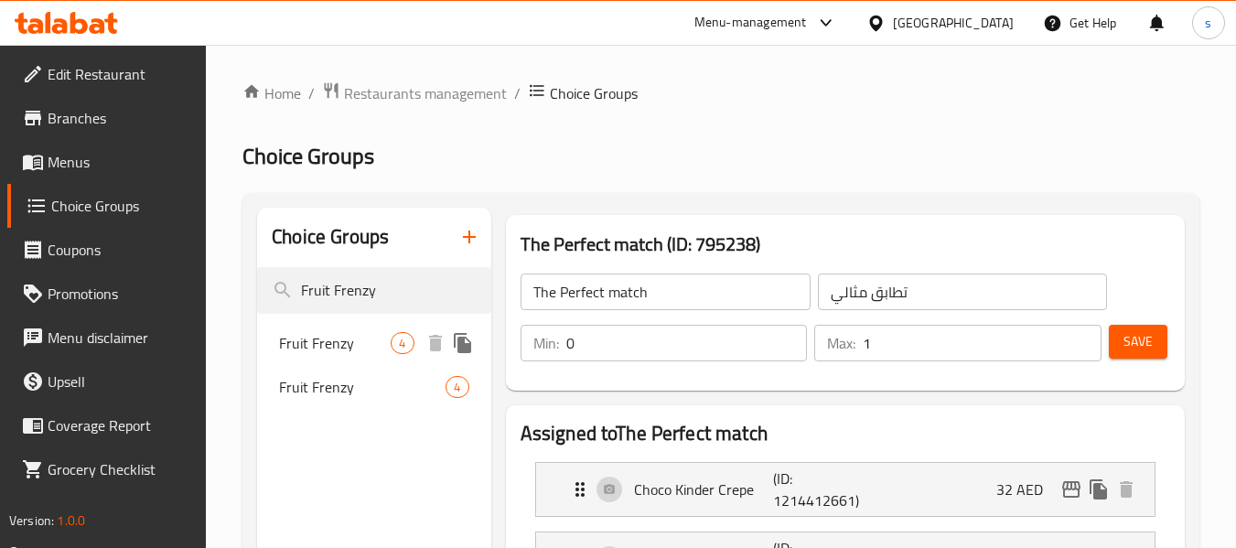
type input "Fruit Frenzy"
click at [325, 343] on span "Fruit Frenzy" at bounding box center [335, 343] width 112 height 22
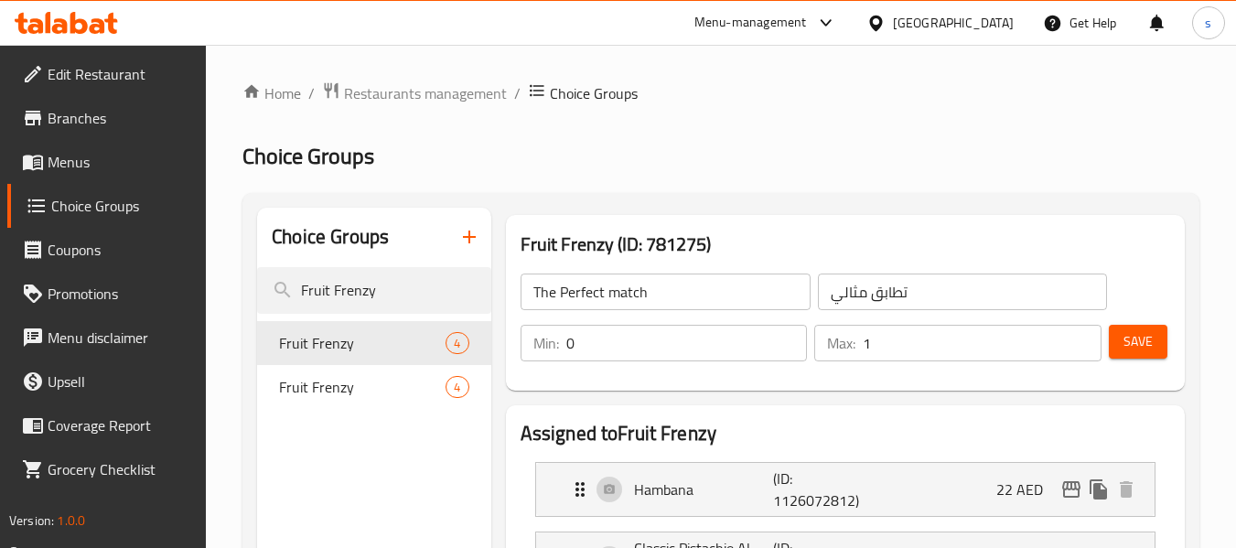
type input "Fruit Frenzy"
type input "انتعاش الفواكة"
type input "4"
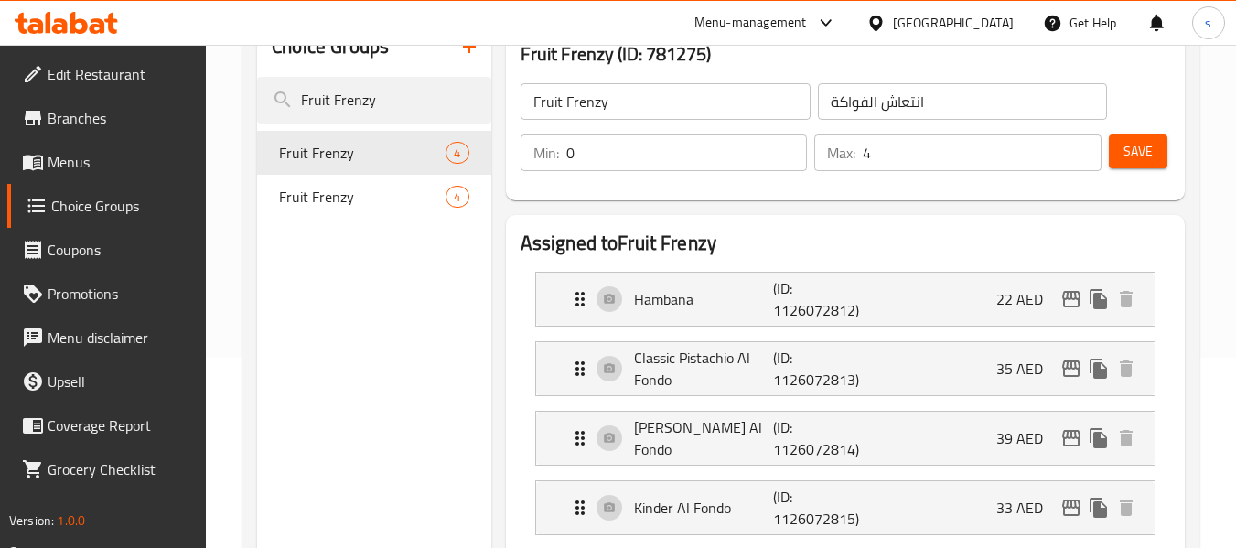
scroll to position [183, 0]
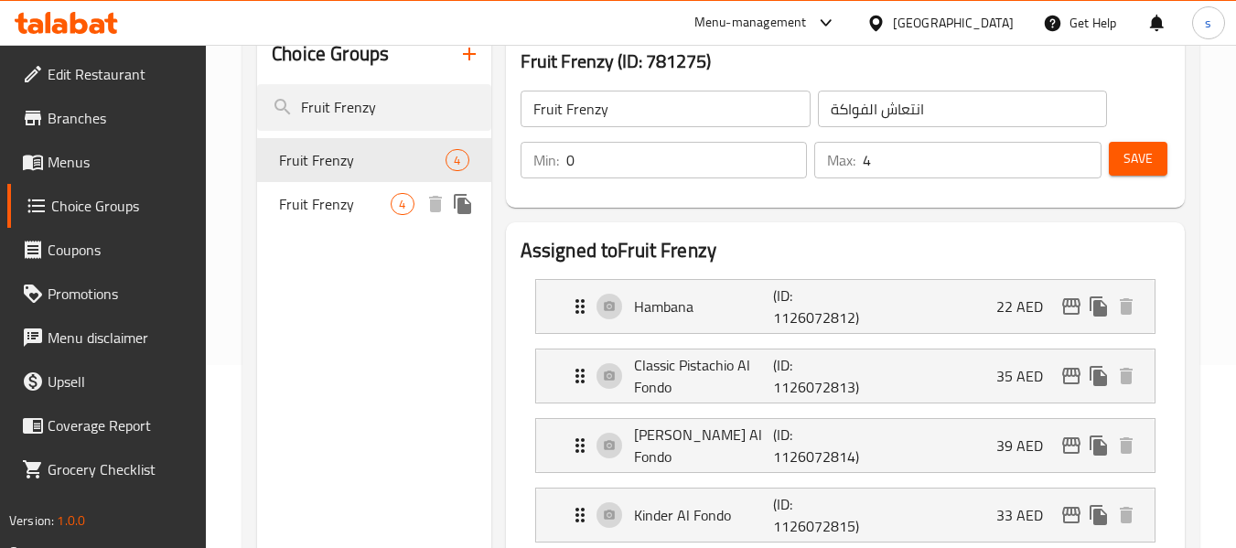
click at [337, 207] on span "Fruit Frenzy" at bounding box center [335, 204] width 112 height 22
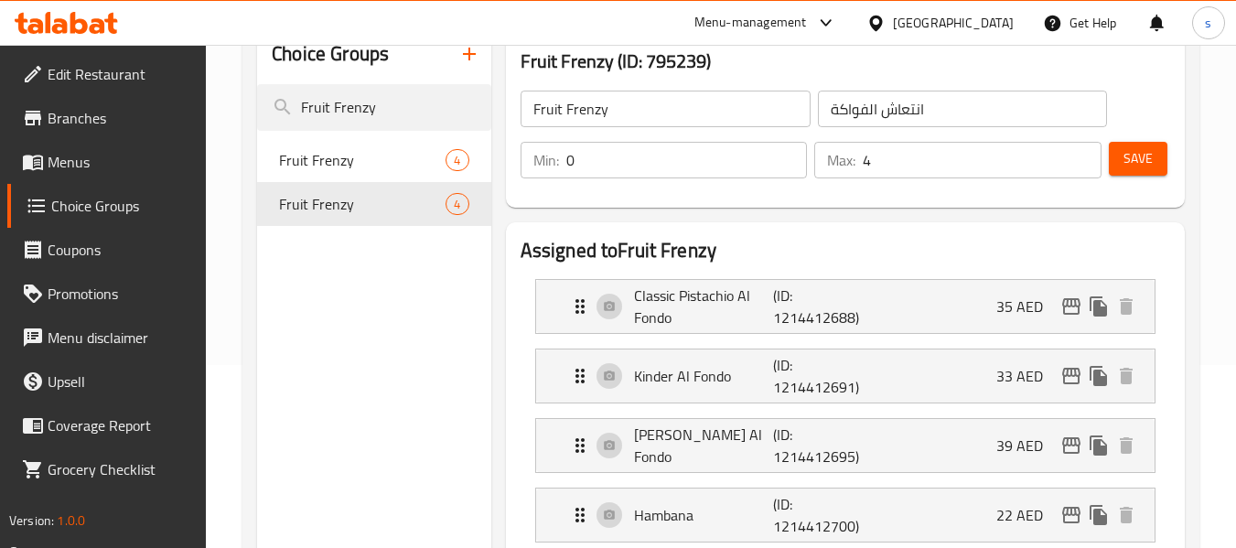
type input "فرنزي الفواكة"
click at [354, 110] on input "Fruit Frenzy" at bounding box center [373, 107] width 233 height 47
paste input "Your Choice of Acai"
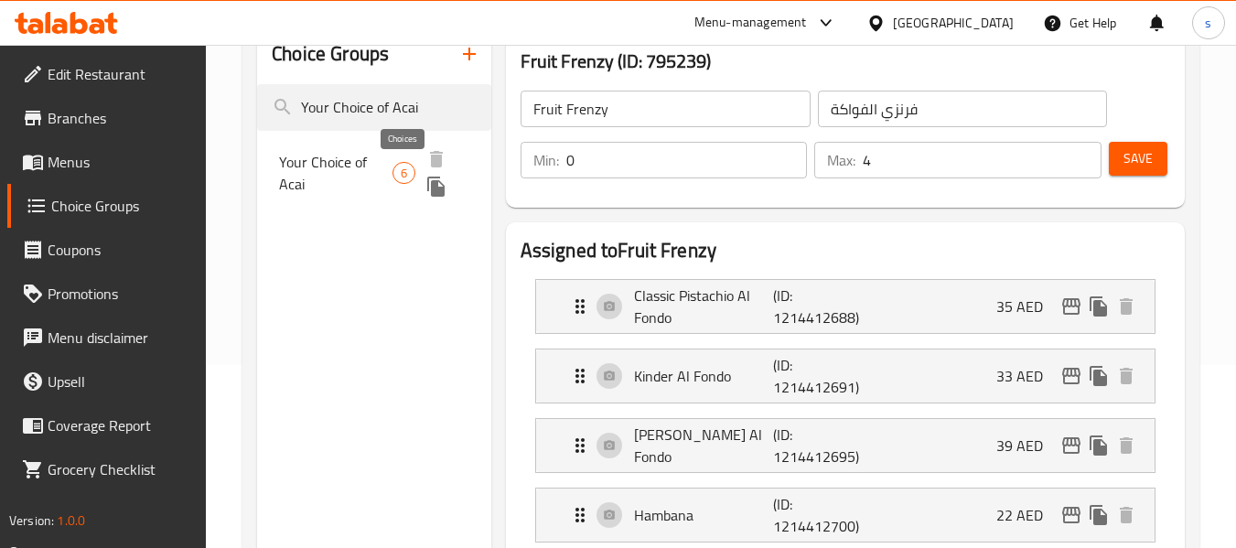
type input "Your Choice of Acai"
click at [395, 169] on span "6" at bounding box center [403, 173] width 21 height 17
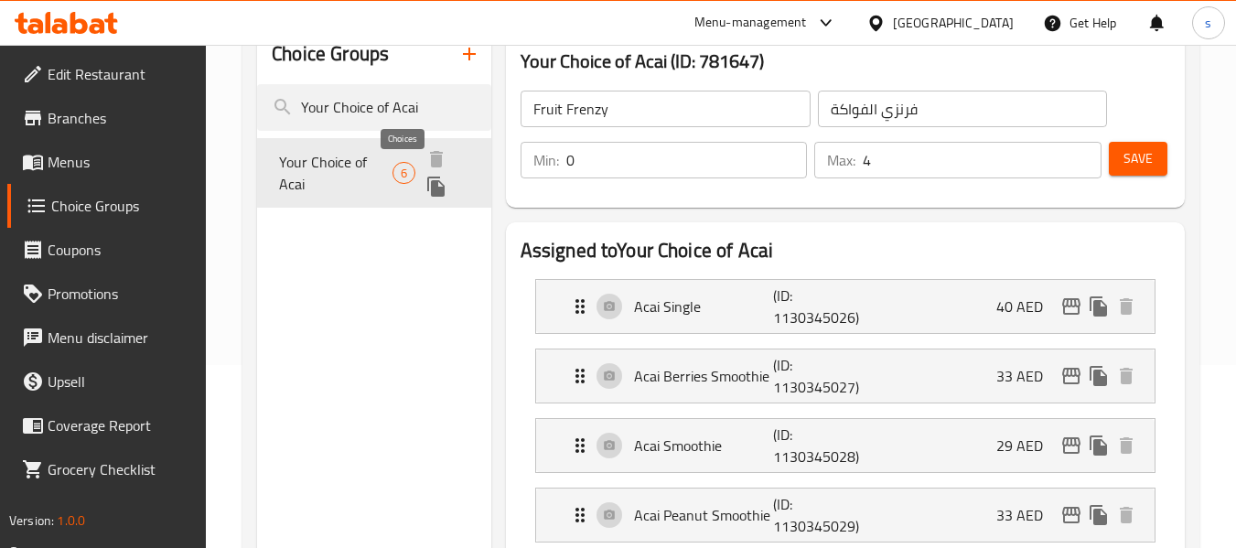
type input "Your Choice of Acai"
type input "اختيارك من الاساي"
type input "6"
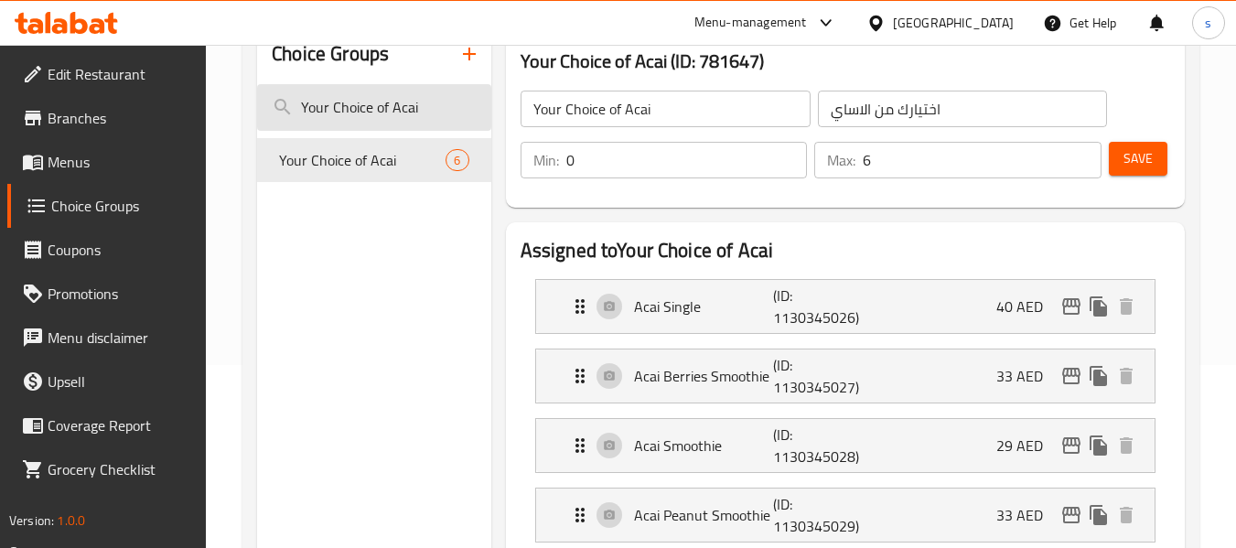
click at [344, 113] on input "Your Choice of Acai" at bounding box center [373, 107] width 233 height 47
paste input "Sweeten the Deal"
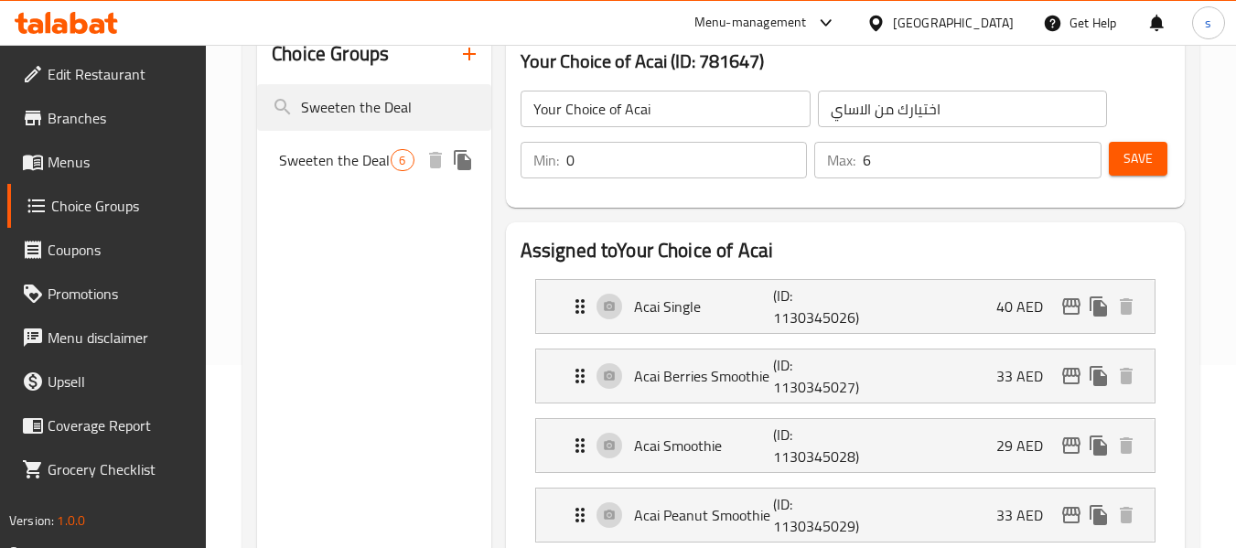
type input "Sweeten the Deal"
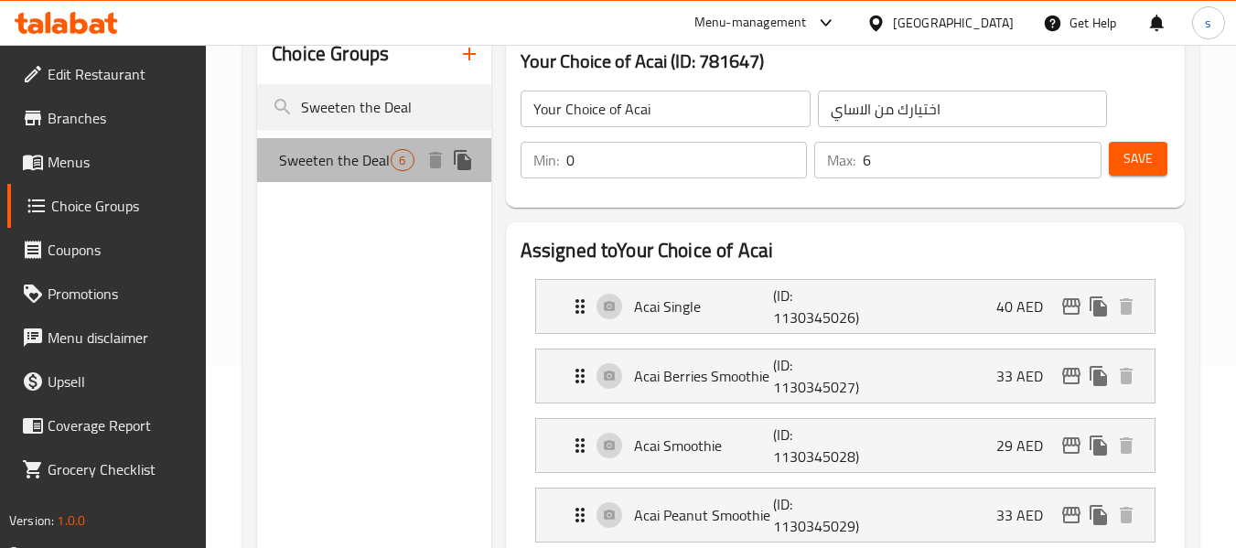
click at [353, 157] on span "Sweeten the Deal" at bounding box center [335, 160] width 112 height 22
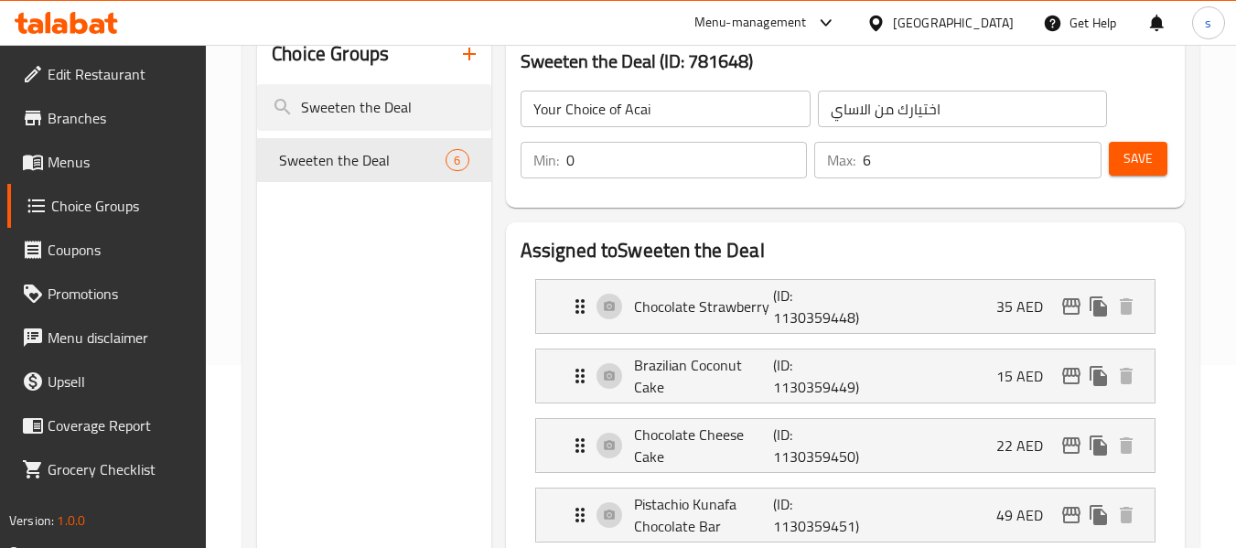
type input "Sweeten the Deal"
type input "زيدها حلا"
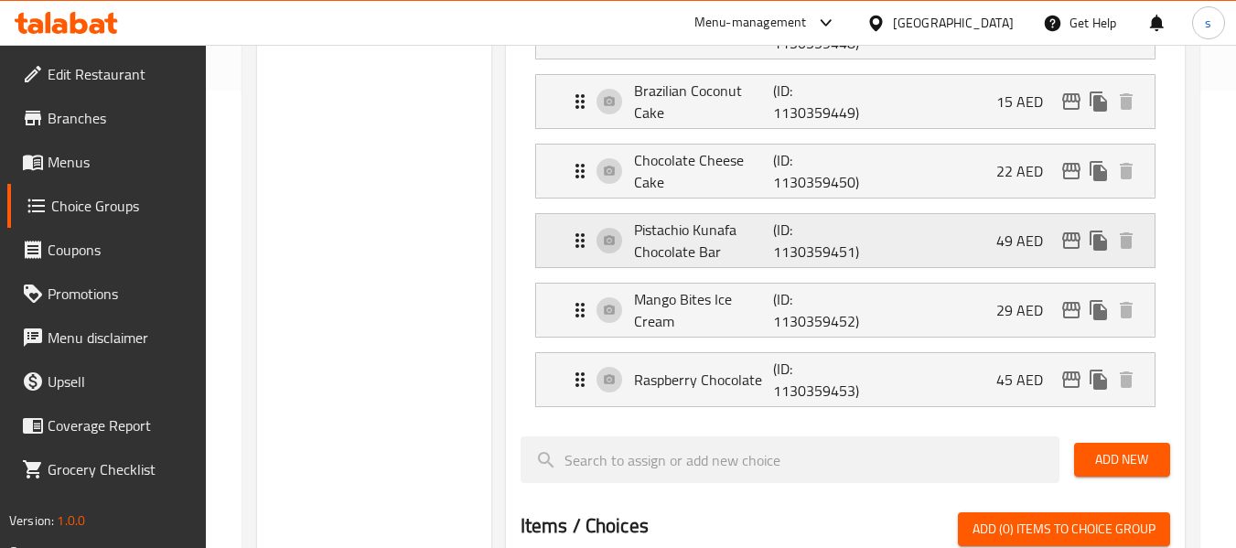
scroll to position [0, 0]
